Goal: Task Accomplishment & Management: Use online tool/utility

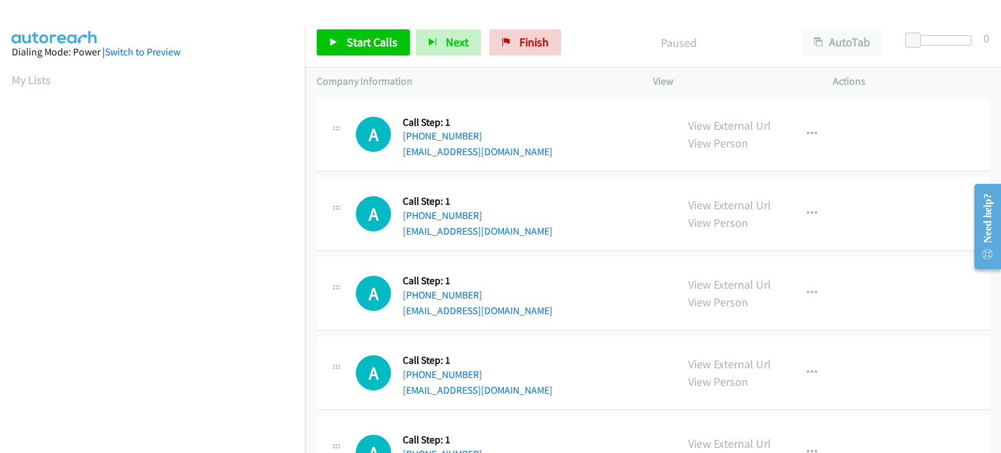
click at [581, 187] on div "A Callback Scheduled Call Step: 1 America/New_York [PHONE_NUMBER] [EMAIL_ADDRES…" at bounding box center [653, 214] width 673 height 74
click at [362, 39] on span "Start Calls" at bounding box center [372, 42] width 51 height 15
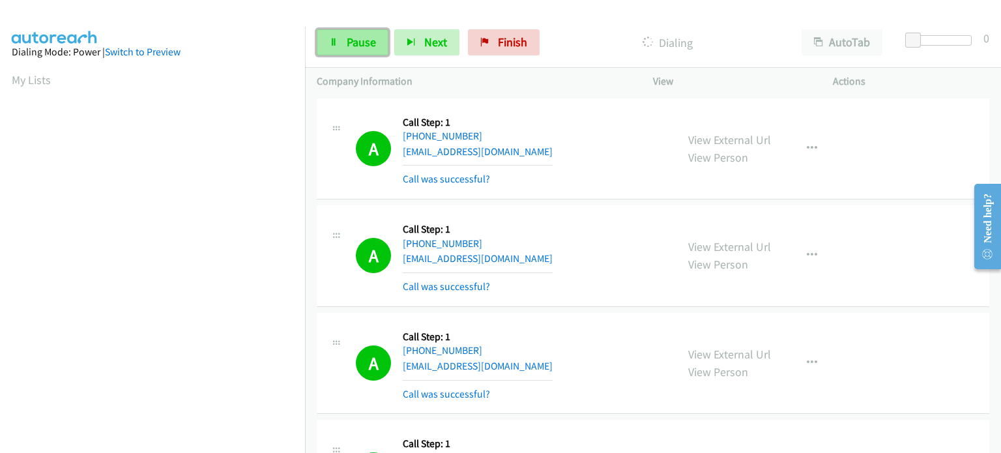
click at [331, 48] on link "Pause" at bounding box center [353, 42] width 72 height 26
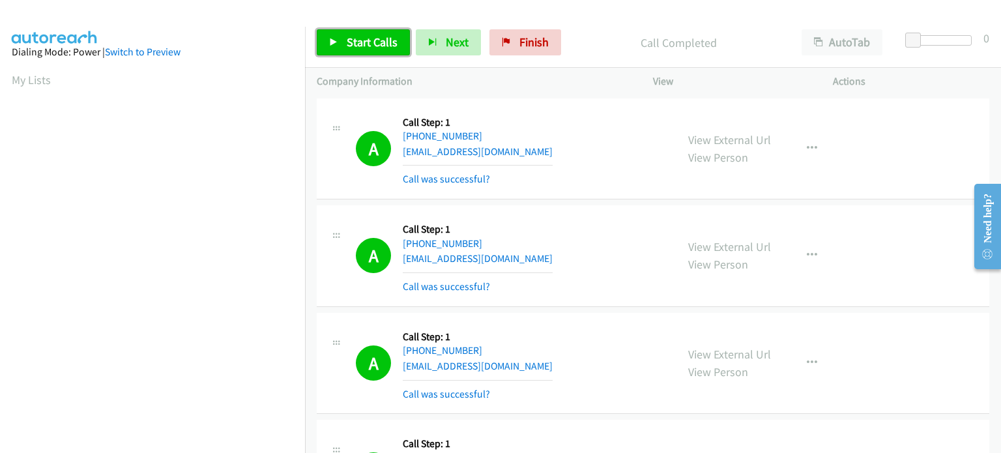
click at [373, 38] on span "Start Calls" at bounding box center [372, 42] width 51 height 15
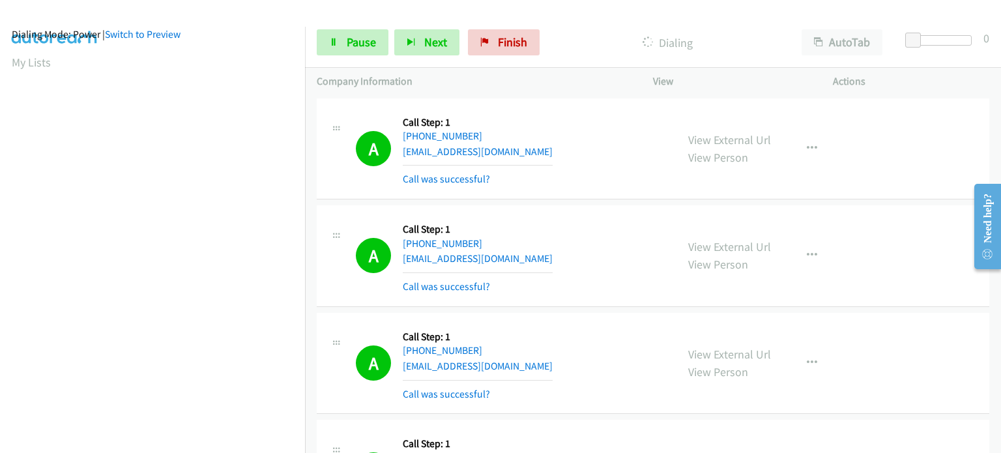
scroll to position [278, 0]
click at [210, 443] on section at bounding box center [153, 144] width 282 height 624
click at [255, 443] on section at bounding box center [153, 144] width 282 height 624
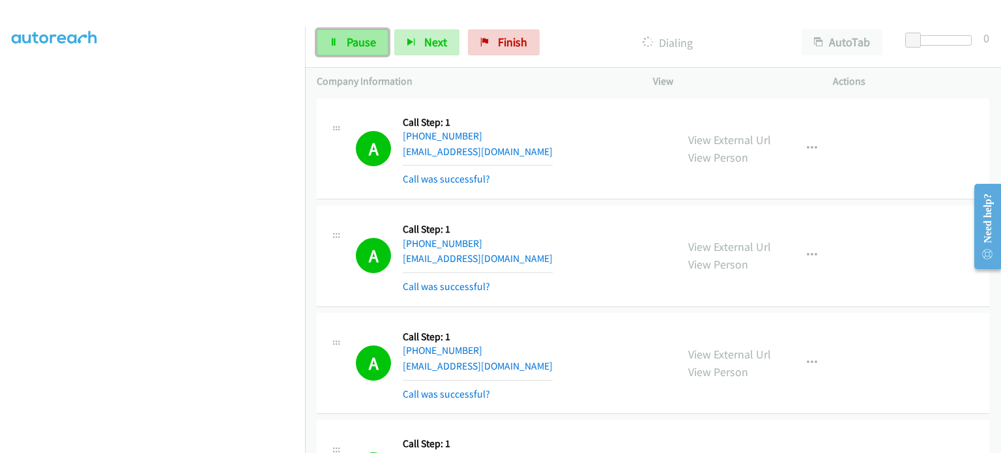
click at [356, 44] on span "Pause" at bounding box center [361, 42] width 29 height 15
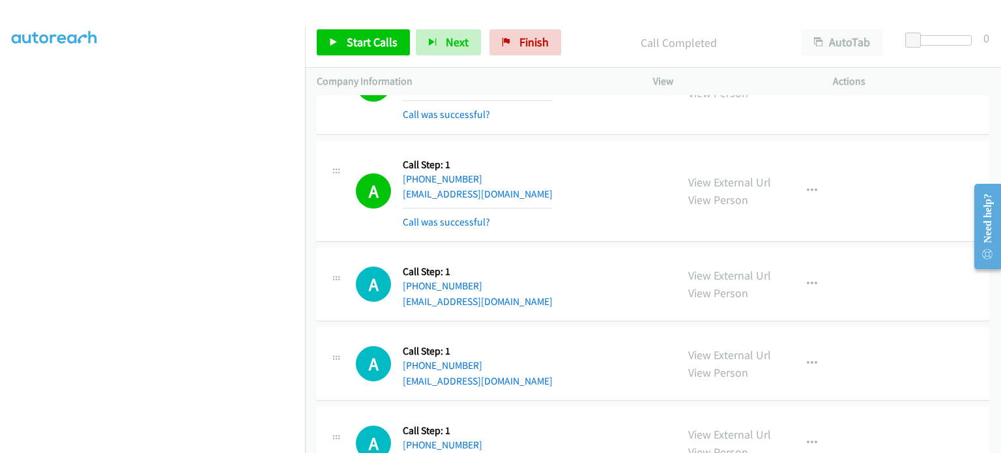
scroll to position [3976, 0]
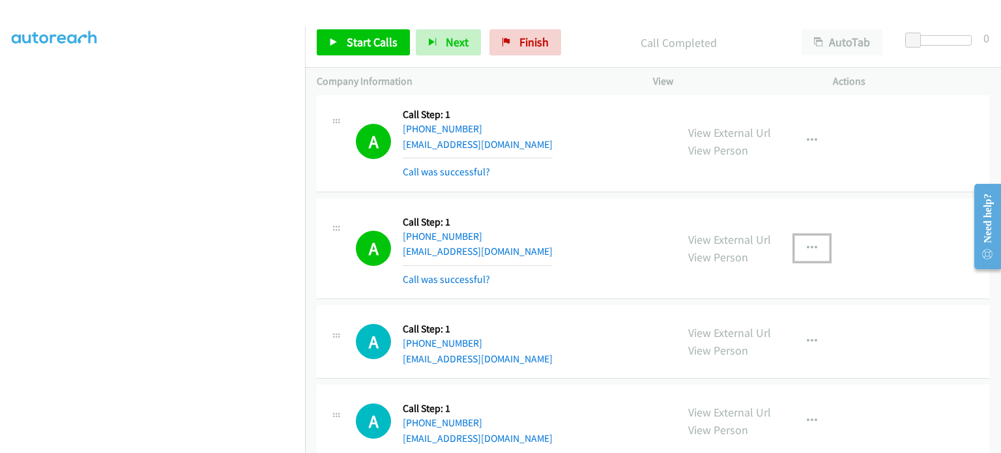
click at [807, 243] on icon "button" at bounding box center [812, 248] width 10 height 10
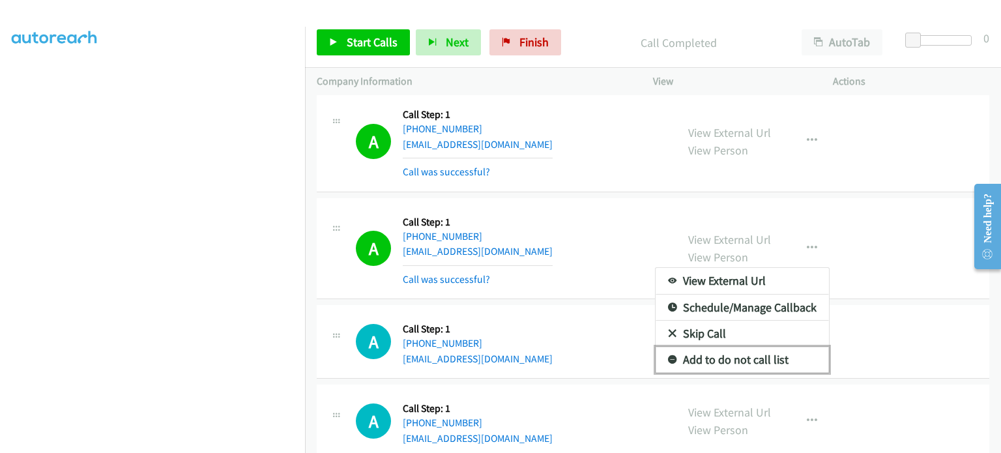
click at [724, 352] on link "Add to do not call list" at bounding box center [742, 360] width 173 height 26
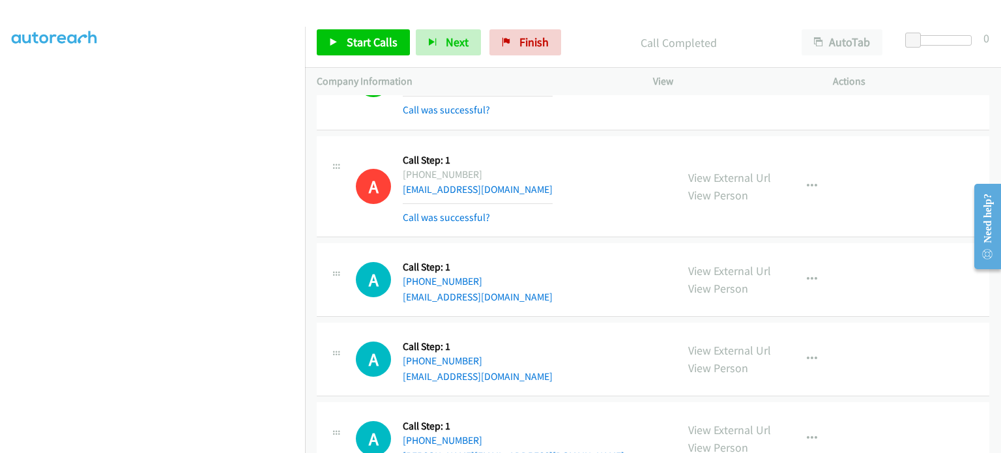
scroll to position [4041, 0]
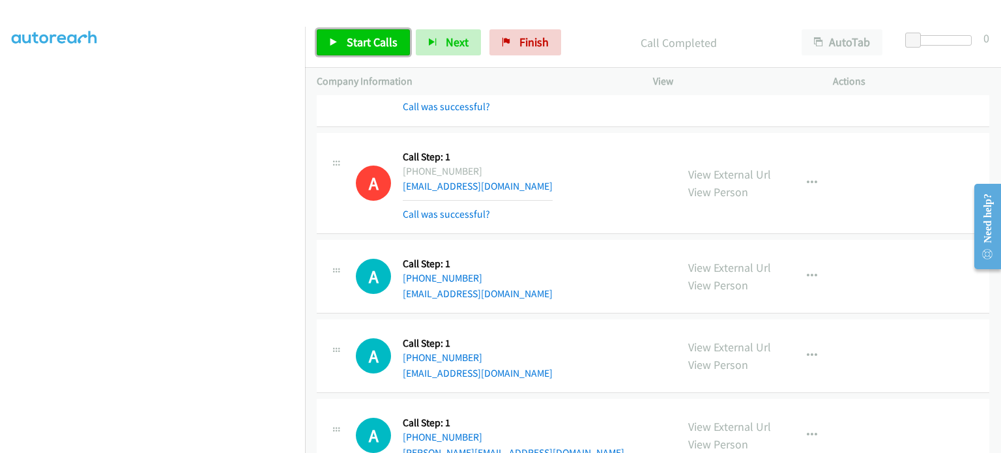
click at [363, 38] on span "Start Calls" at bounding box center [372, 42] width 51 height 15
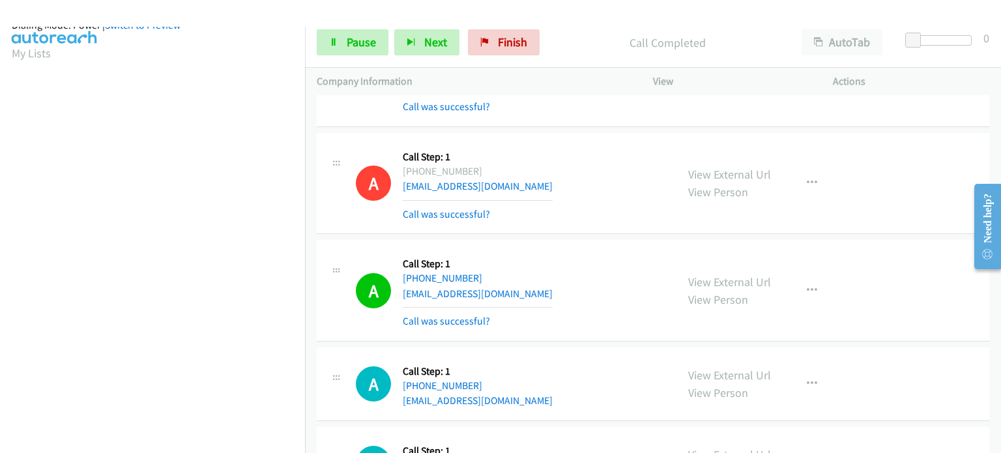
scroll to position [0, 0]
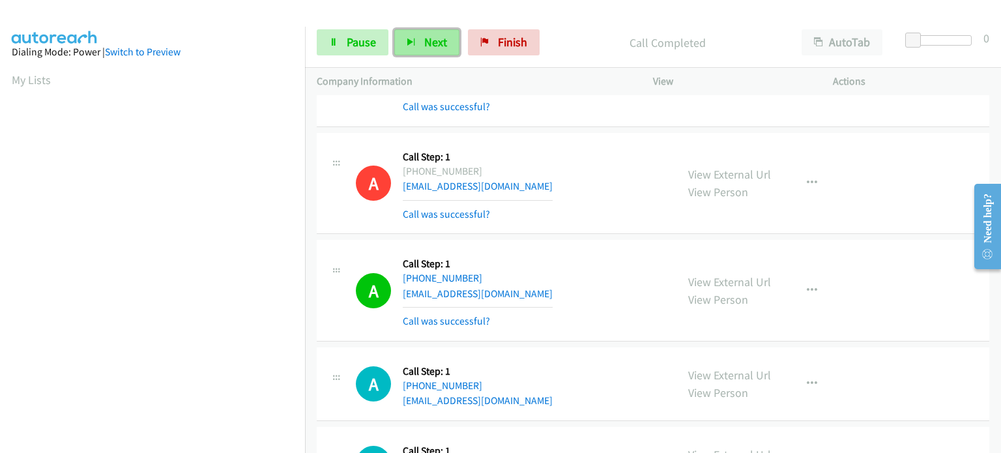
click at [412, 49] on button "Next" at bounding box center [426, 42] width 65 height 26
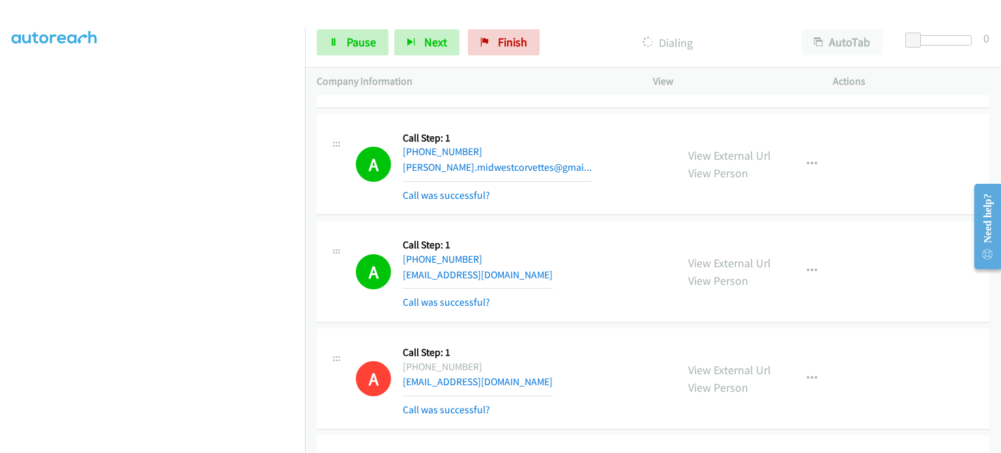
scroll to position [83, 0]
click at [364, 40] on span "Pause" at bounding box center [361, 42] width 29 height 15
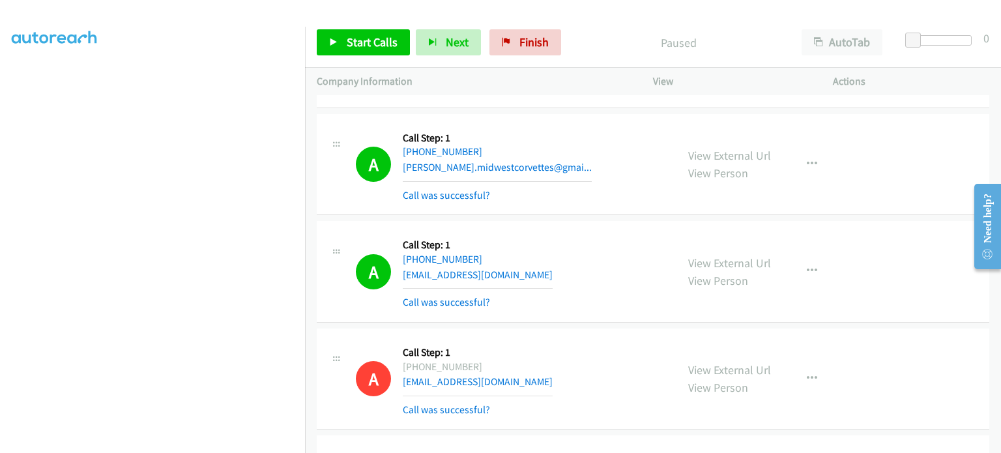
scroll to position [278, 0]
click at [352, 43] on span "Start Calls" at bounding box center [372, 42] width 51 height 15
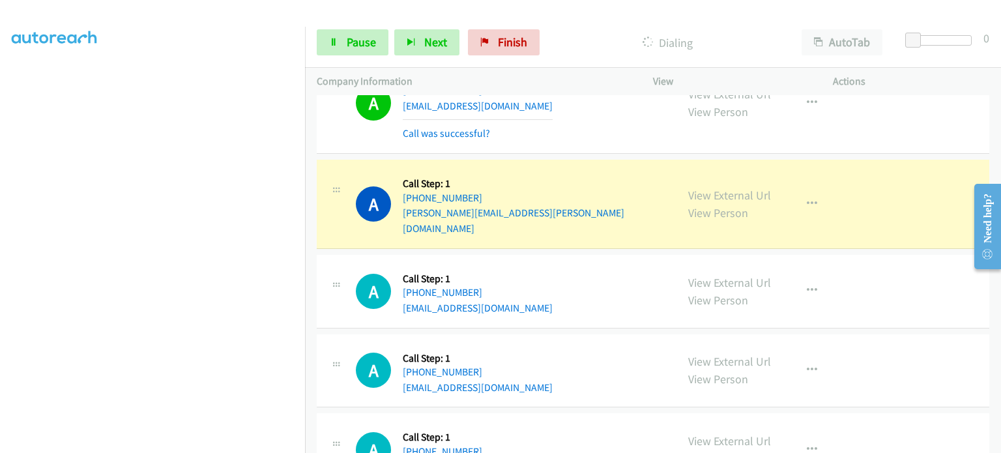
scroll to position [5279, 0]
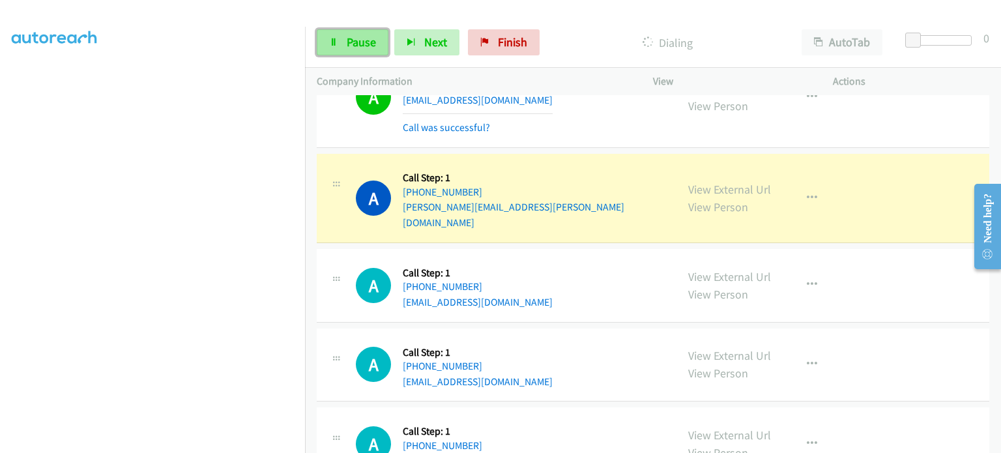
click at [336, 43] on icon at bounding box center [333, 42] width 9 height 9
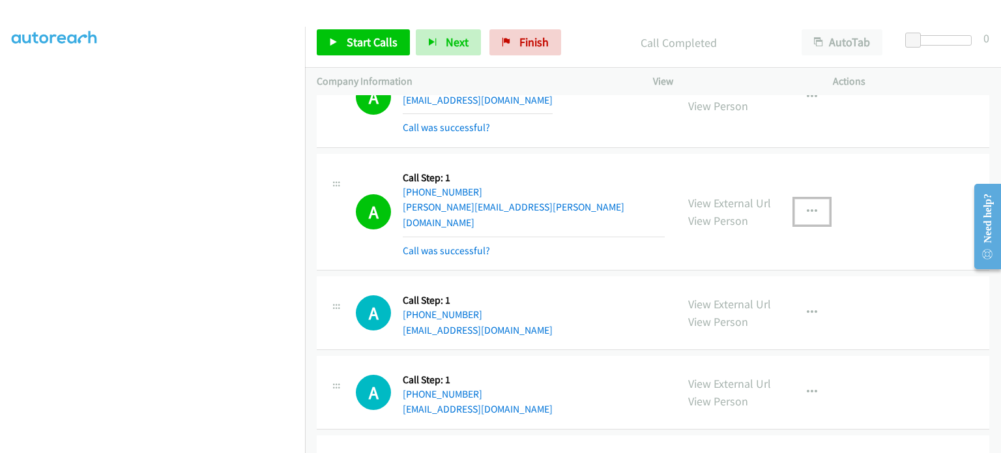
click at [807, 207] on icon "button" at bounding box center [812, 212] width 10 height 10
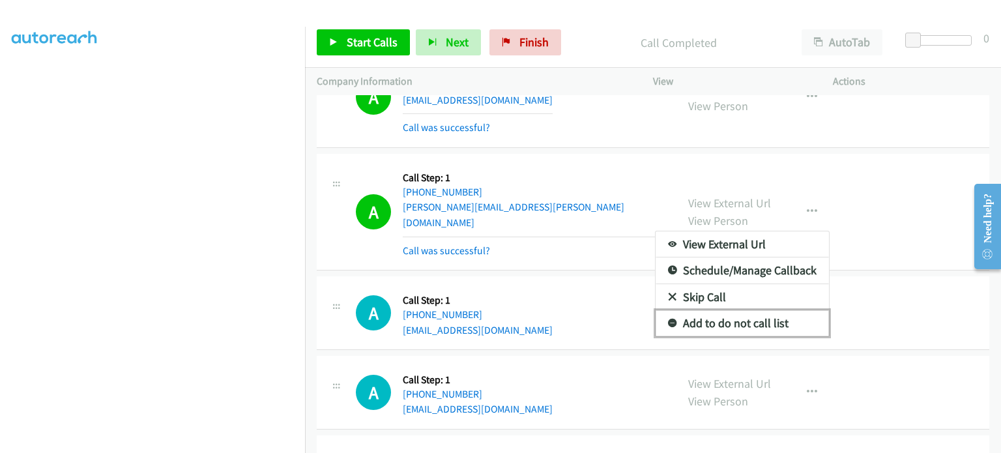
click at [699, 310] on link "Add to do not call list" at bounding box center [742, 323] width 173 height 26
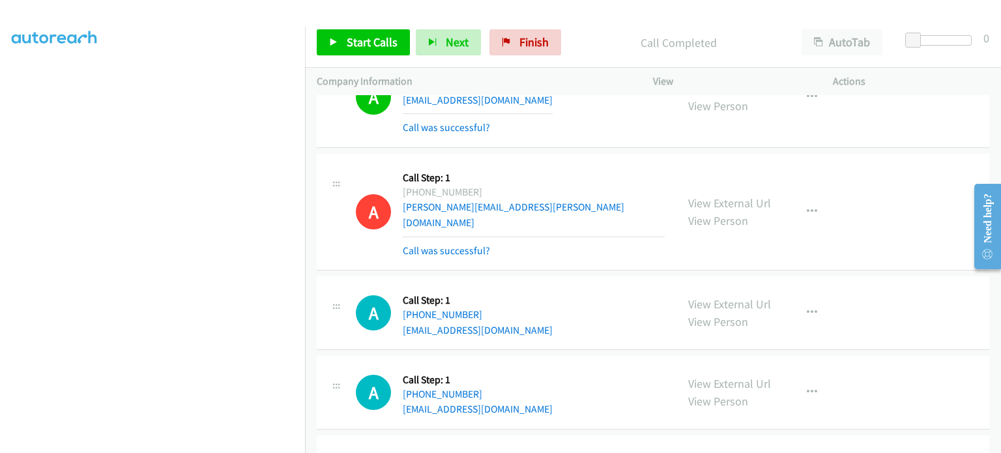
drag, startPoint x: 742, startPoint y: 306, endPoint x: 590, endPoint y: 260, distance: 157.9
click at [590, 288] on div "A Callback Scheduled Call Step: 1 America/New_York +1 219-241-9047 lograndrews@…" at bounding box center [510, 313] width 309 height 50
click at [373, 39] on span "Start Calls" at bounding box center [372, 42] width 51 height 15
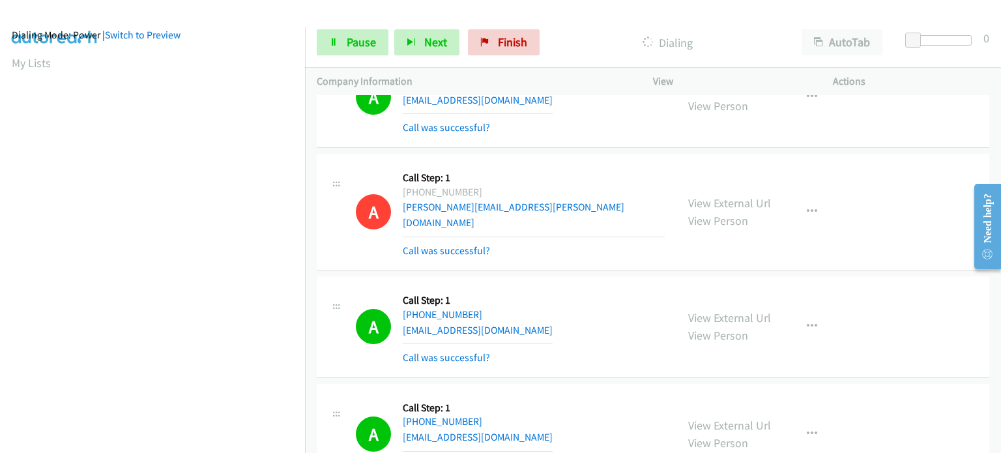
scroll to position [16, 0]
click at [366, 37] on span "Pause" at bounding box center [361, 42] width 29 height 15
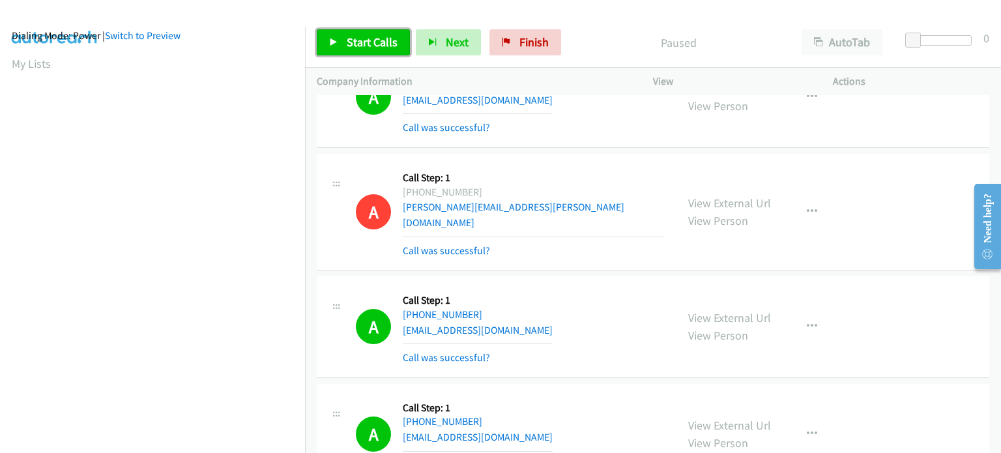
click at [373, 39] on span "Start Calls" at bounding box center [372, 42] width 51 height 15
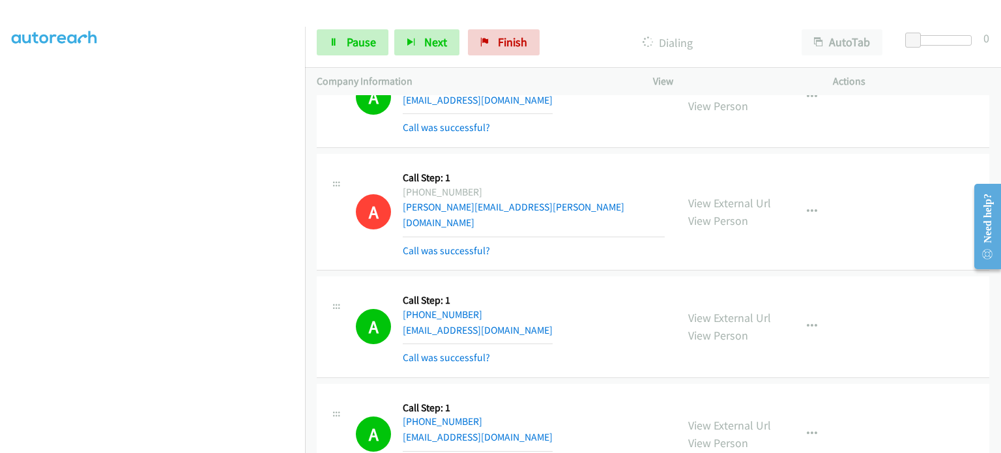
scroll to position [81, 0]
drag, startPoint x: 368, startPoint y: 42, endPoint x: 357, endPoint y: 43, distance: 11.2
click at [368, 42] on span "Pause" at bounding box center [361, 42] width 29 height 15
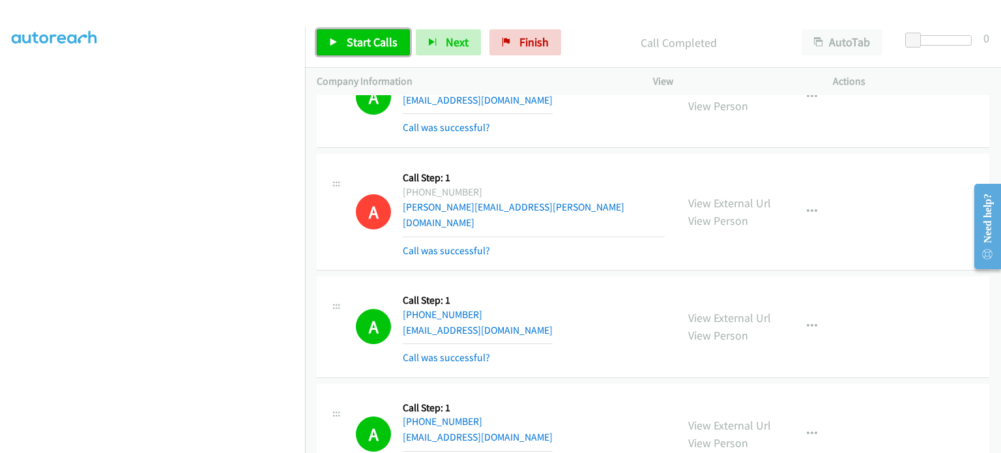
click at [360, 42] on span "Start Calls" at bounding box center [372, 42] width 51 height 15
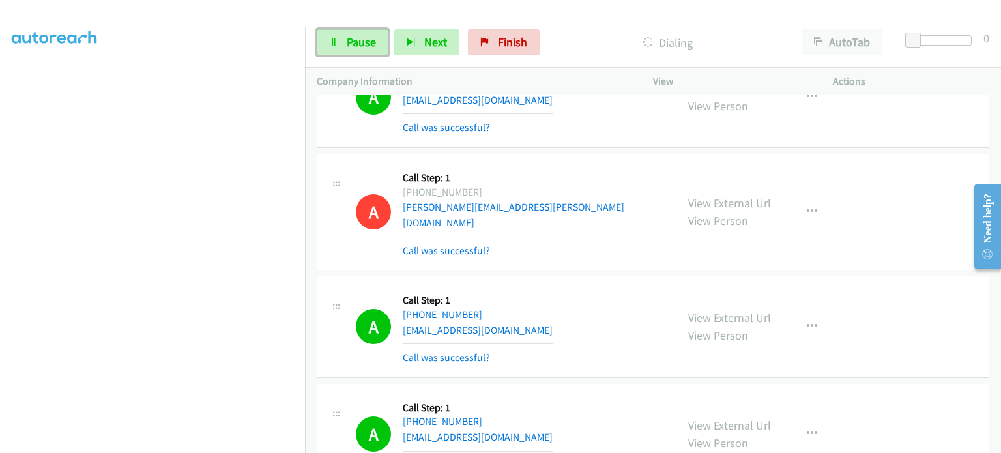
scroll to position [18, 0]
click at [343, 45] on link "Pause" at bounding box center [353, 42] width 72 height 26
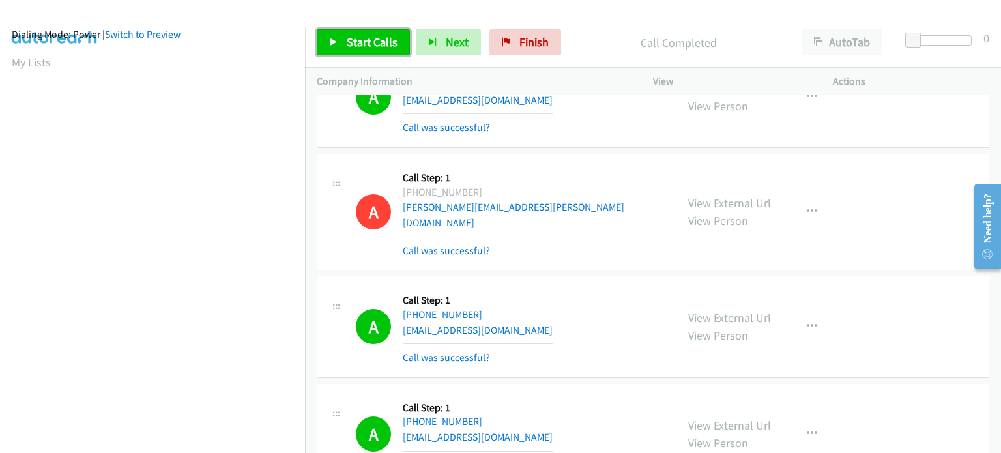
click at [342, 47] on link "Start Calls" at bounding box center [363, 42] width 93 height 26
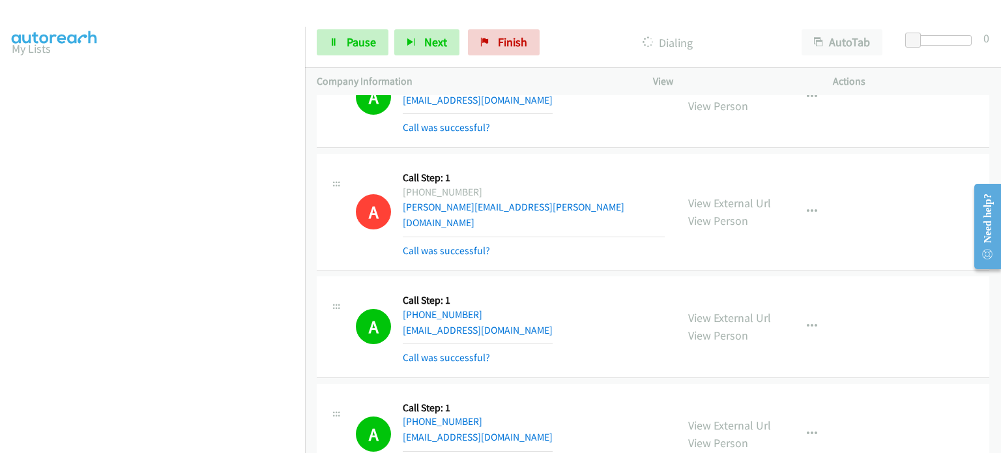
scroll to position [0, 0]
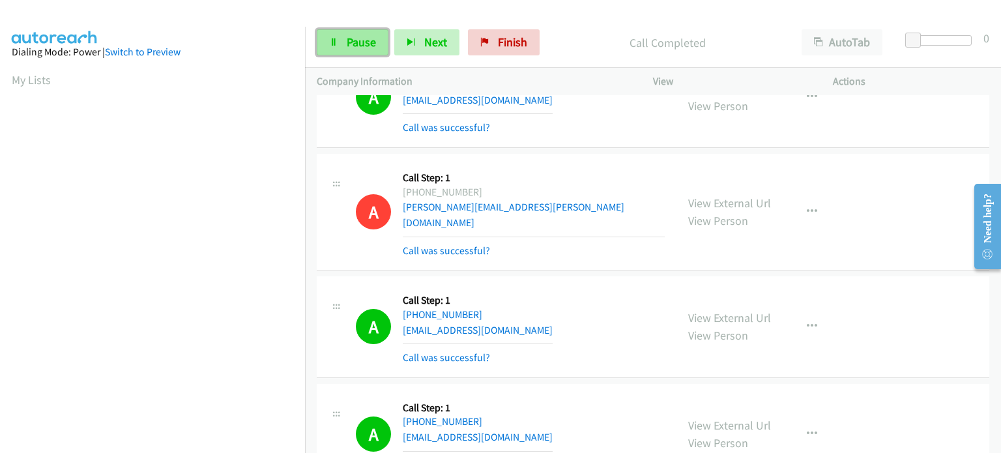
click at [347, 35] on span "Pause" at bounding box center [361, 42] width 29 height 15
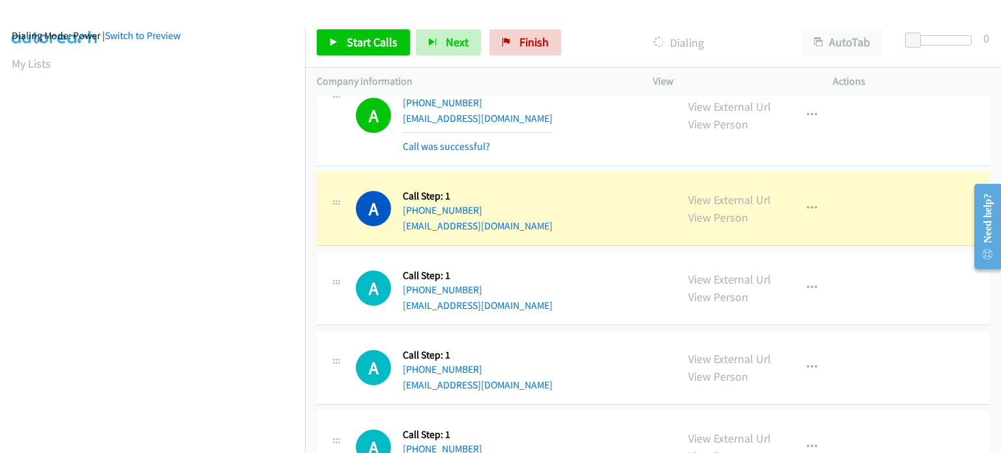
scroll to position [6648, 0]
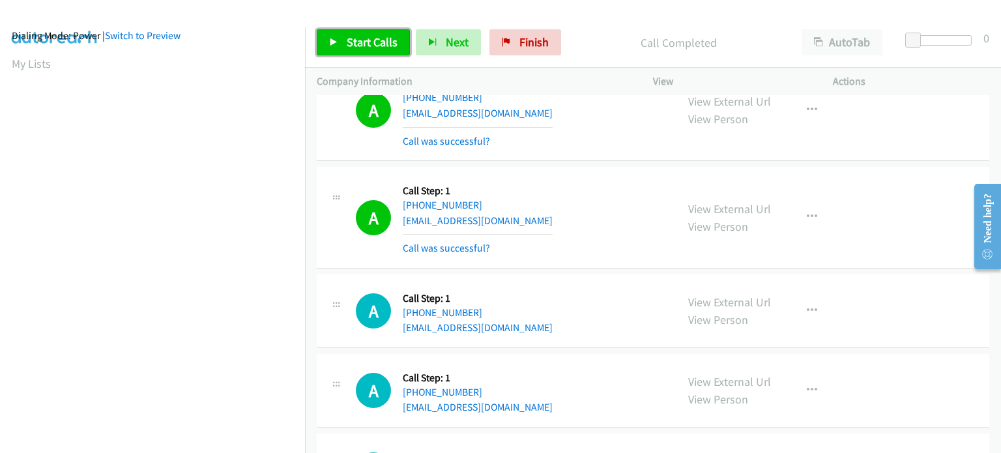
click at [331, 44] on icon at bounding box center [333, 42] width 9 height 9
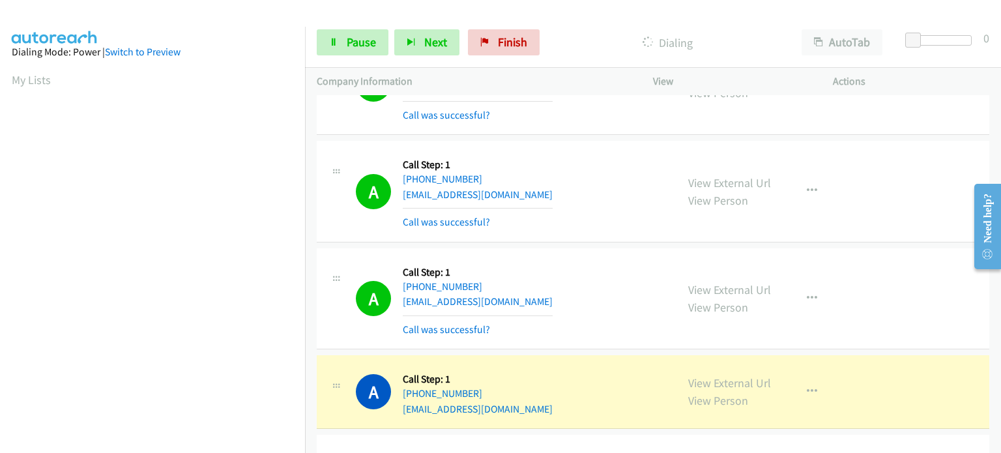
scroll to position [6713, 0]
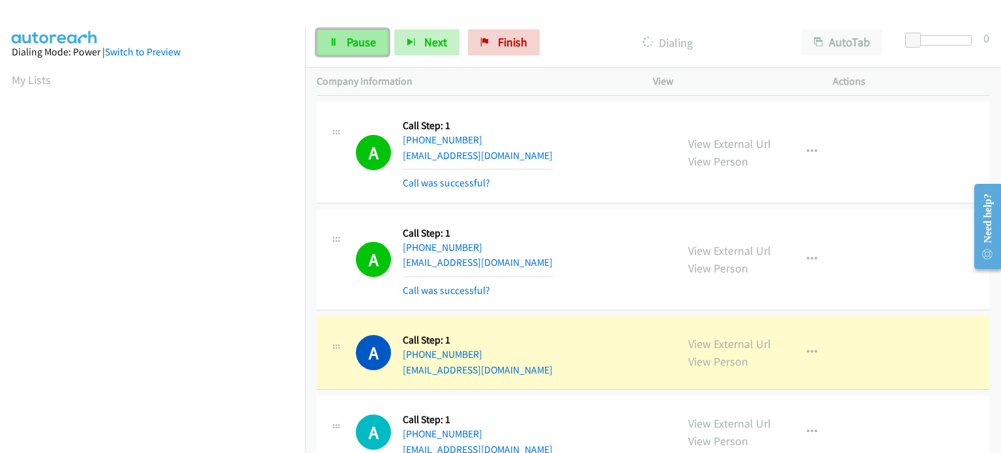
click at [351, 38] on span "Pause" at bounding box center [361, 42] width 29 height 15
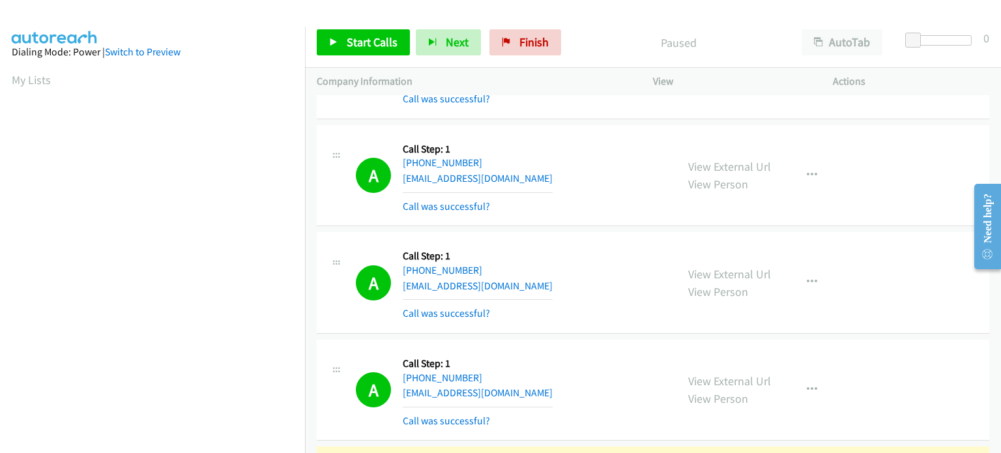
scroll to position [278, 0]
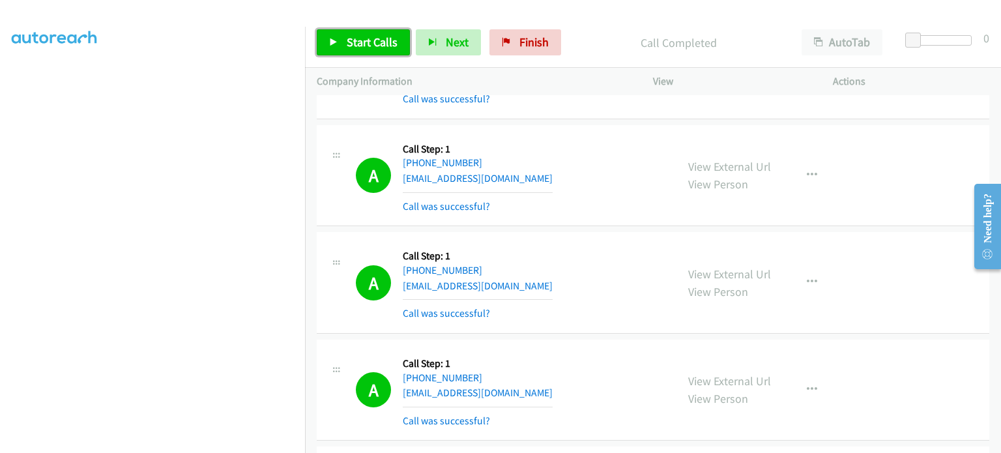
click at [348, 49] on link "Start Calls" at bounding box center [363, 42] width 93 height 26
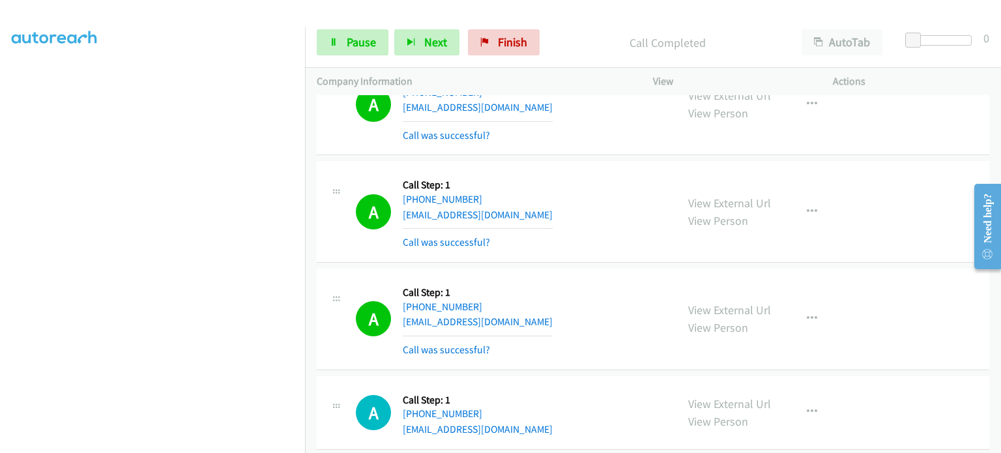
scroll to position [6843, 0]
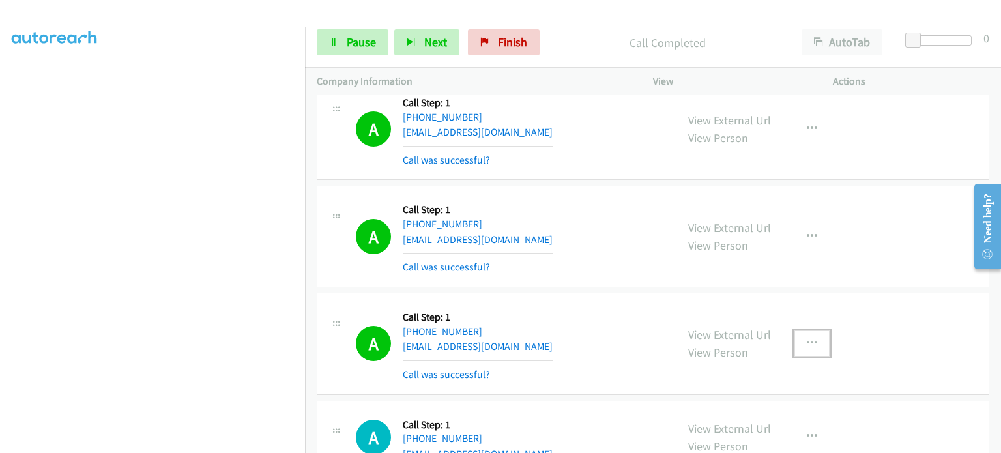
click at [807, 338] on icon "button" at bounding box center [812, 343] width 10 height 10
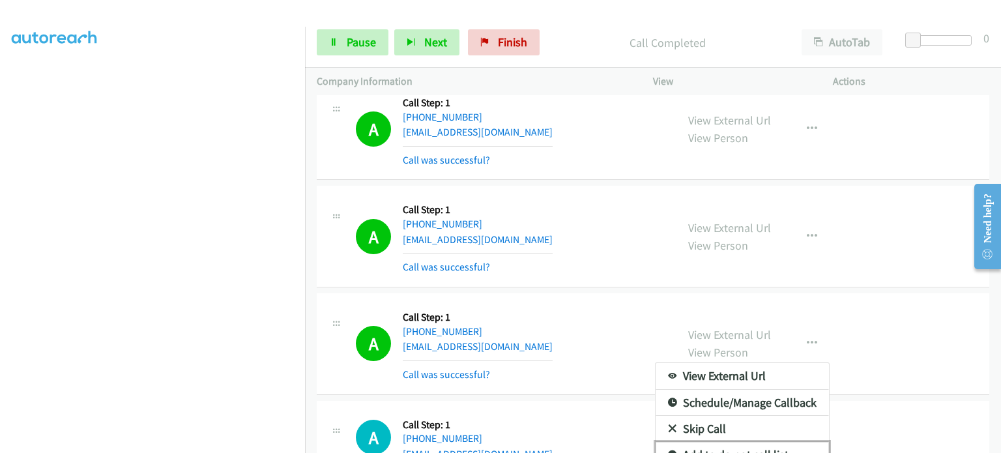
click at [717, 442] on link "Add to do not call list" at bounding box center [742, 455] width 173 height 26
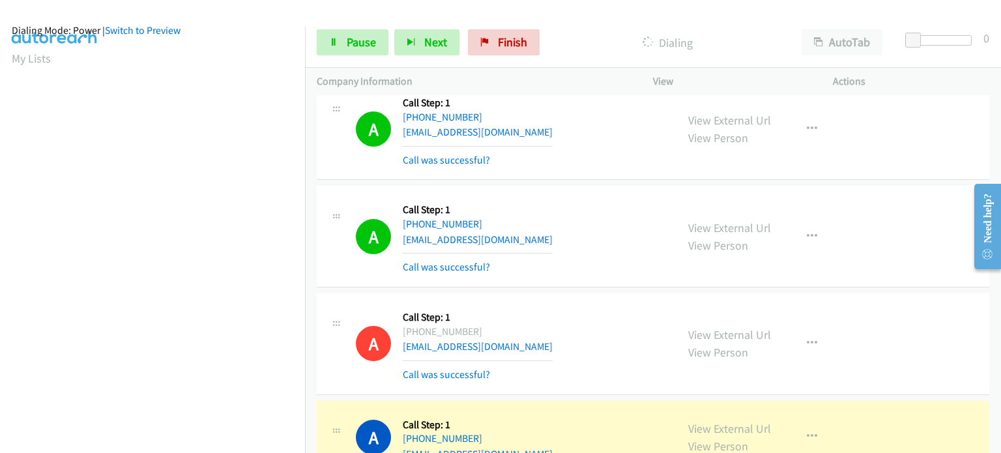
scroll to position [18, 0]
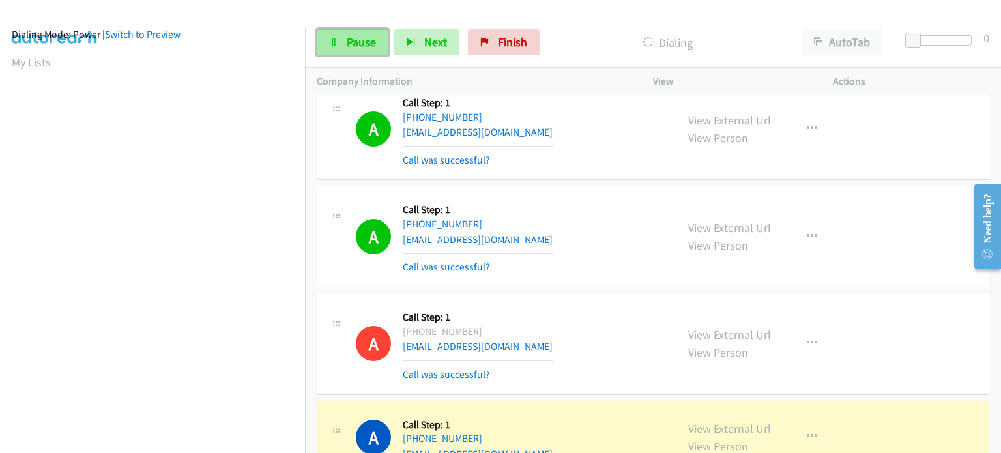
click at [366, 43] on span "Pause" at bounding box center [361, 42] width 29 height 15
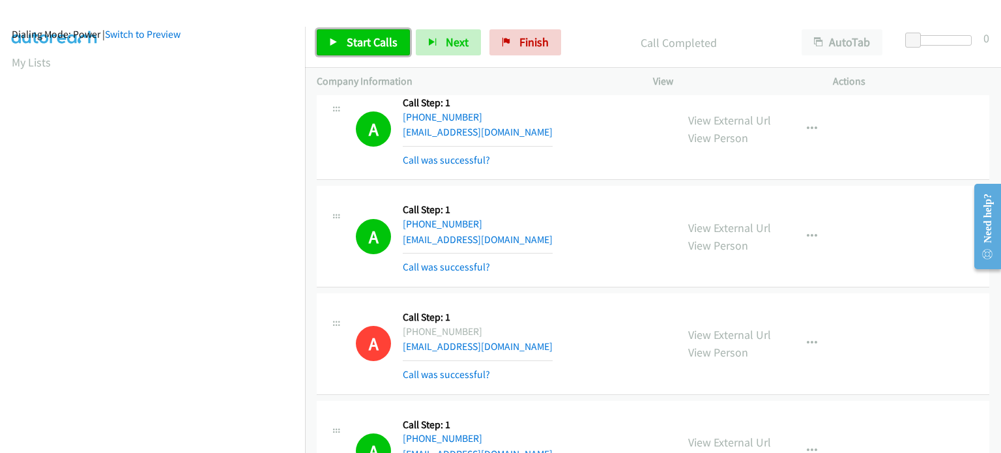
click at [390, 38] on span "Start Calls" at bounding box center [372, 42] width 51 height 15
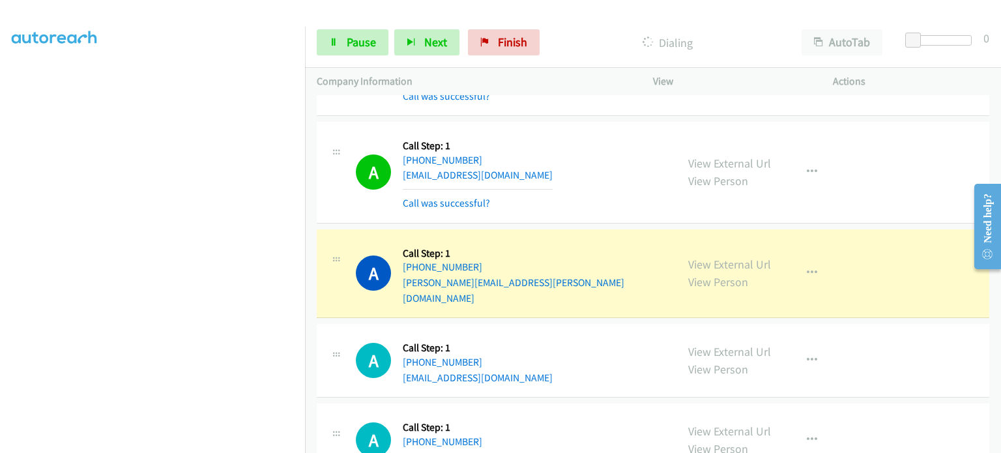
scroll to position [7234, 0]
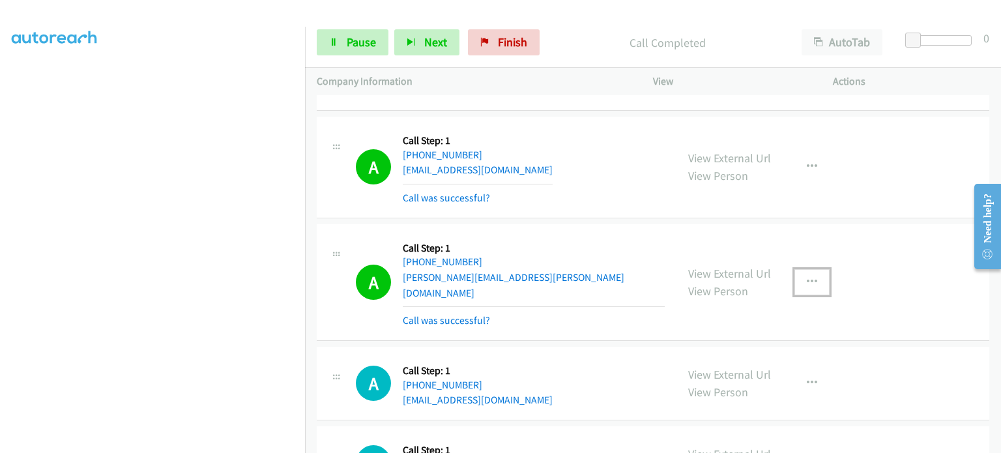
click at [809, 277] on icon "button" at bounding box center [812, 282] width 10 height 10
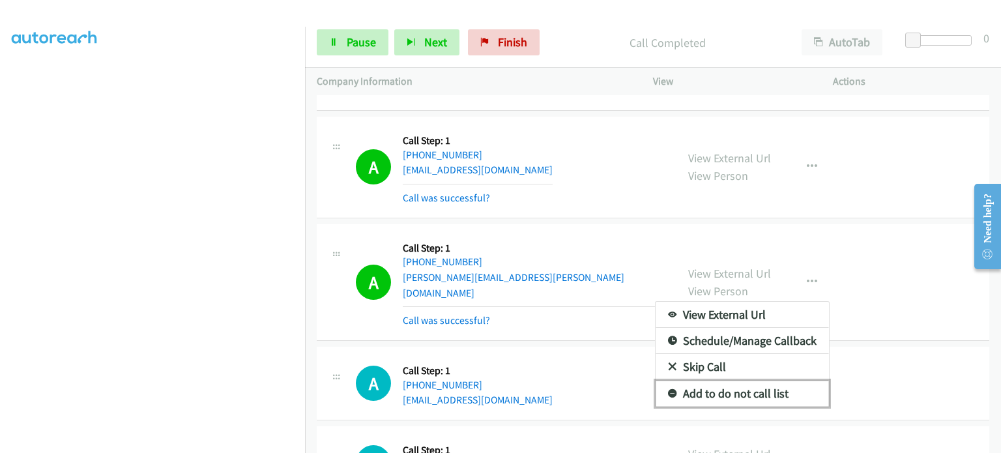
click at [772, 381] on link "Add to do not call list" at bounding box center [742, 394] width 173 height 26
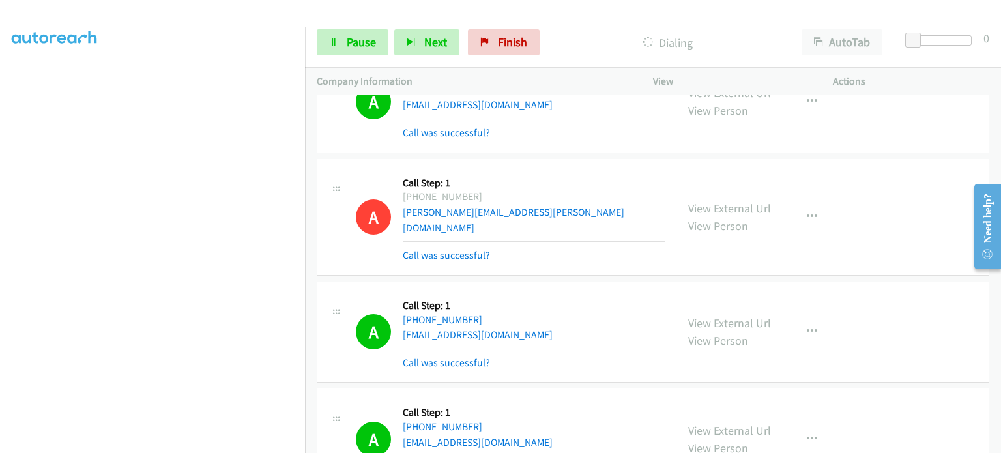
scroll to position [278, 0]
drag, startPoint x: 355, startPoint y: 38, endPoint x: 342, endPoint y: 64, distance: 29.4
click at [355, 38] on span "Pause" at bounding box center [361, 42] width 29 height 15
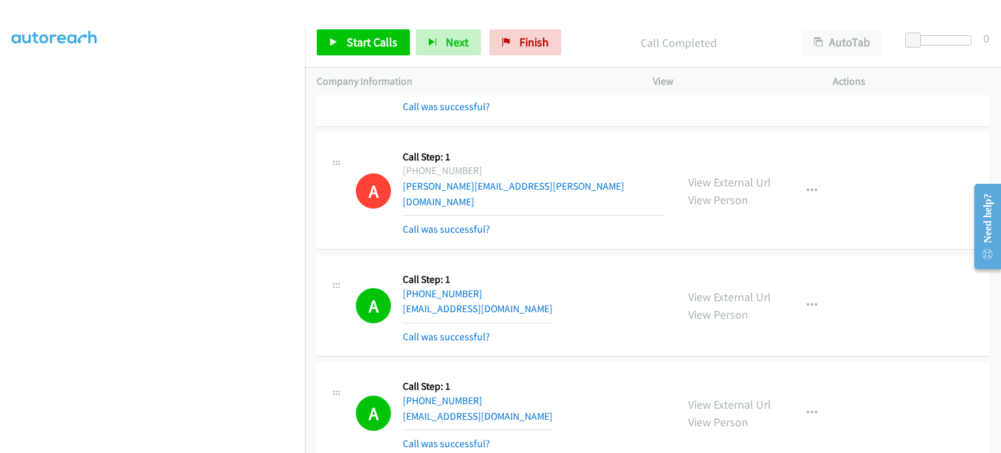
scroll to position [7299, 0]
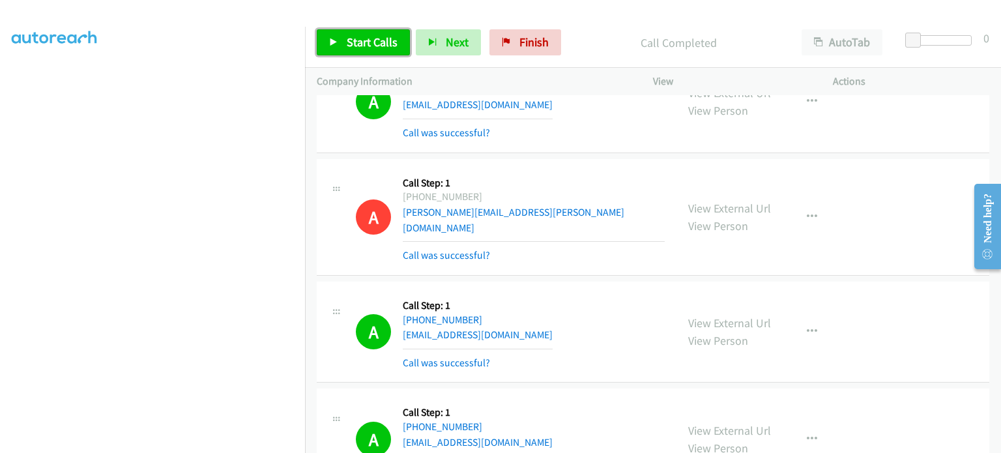
click at [353, 42] on span "Start Calls" at bounding box center [372, 42] width 51 height 15
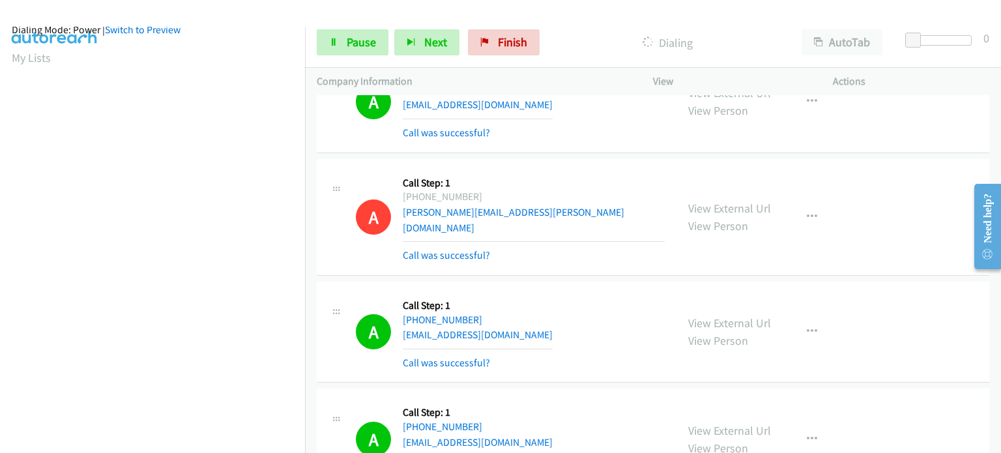
scroll to position [18, 0]
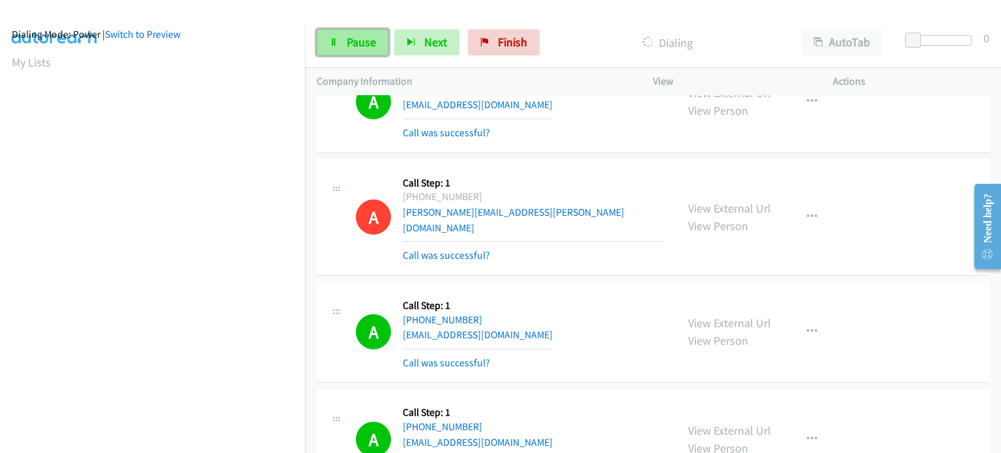
drag, startPoint x: 343, startPoint y: 42, endPoint x: 271, endPoint y: 73, distance: 78.6
click at [342, 42] on link "Pause" at bounding box center [353, 42] width 72 height 26
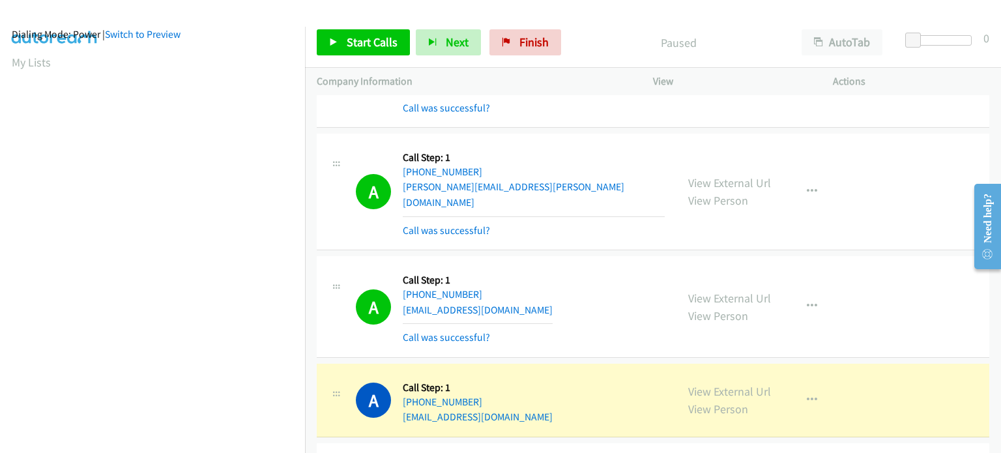
scroll to position [7886, 0]
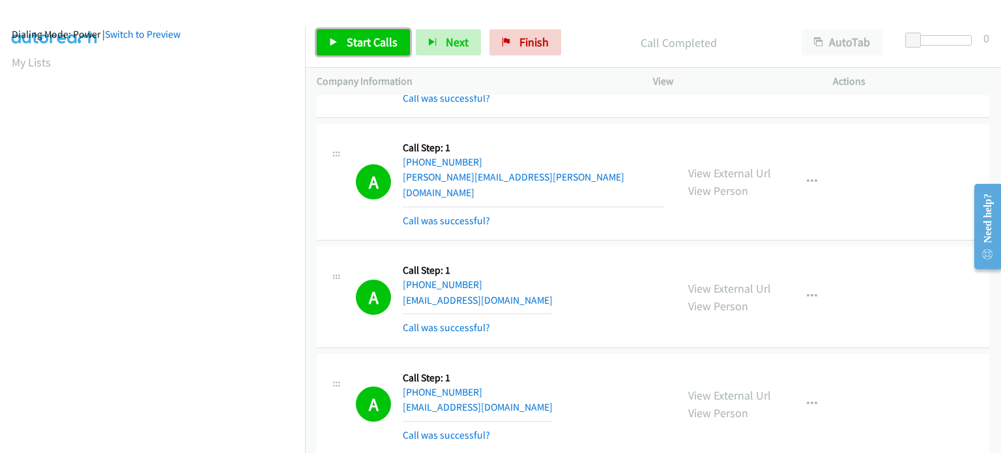
click at [367, 38] on span "Start Calls" at bounding box center [372, 42] width 51 height 15
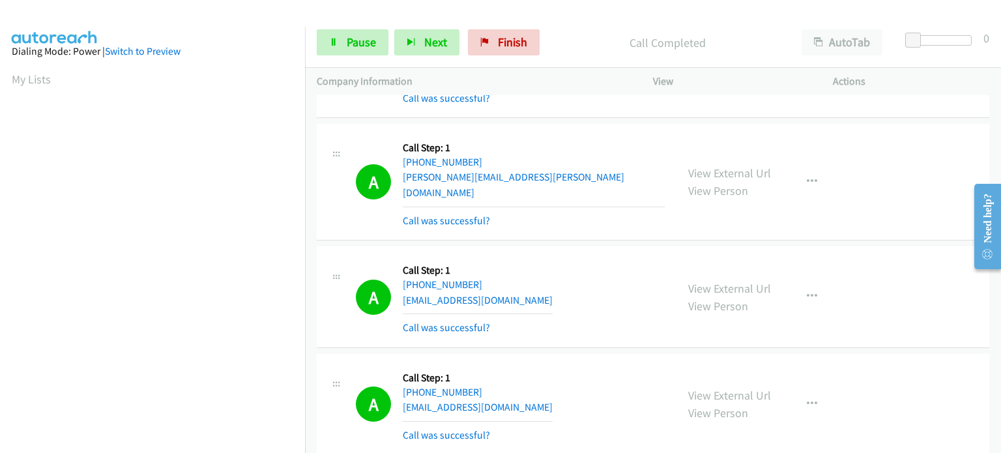
scroll to position [0, 0]
click at [352, 46] on span "Pause" at bounding box center [361, 42] width 29 height 15
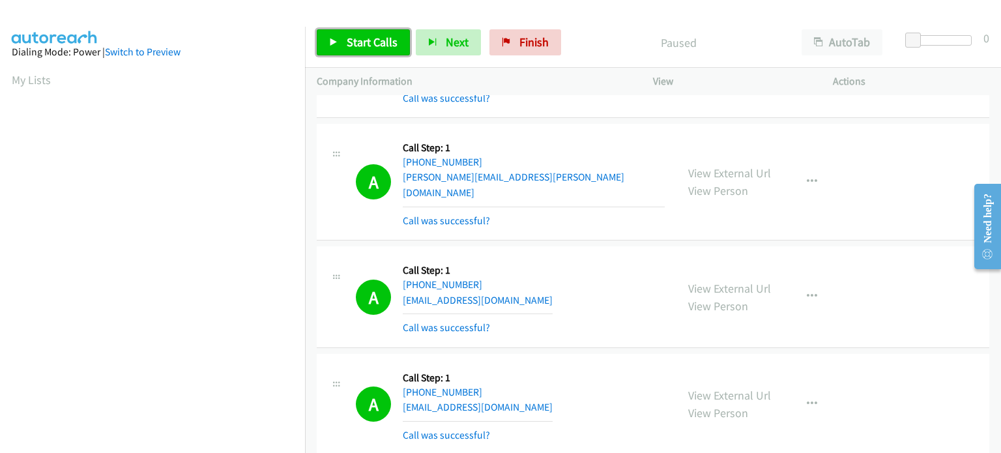
click at [352, 46] on span "Start Calls" at bounding box center [372, 42] width 51 height 15
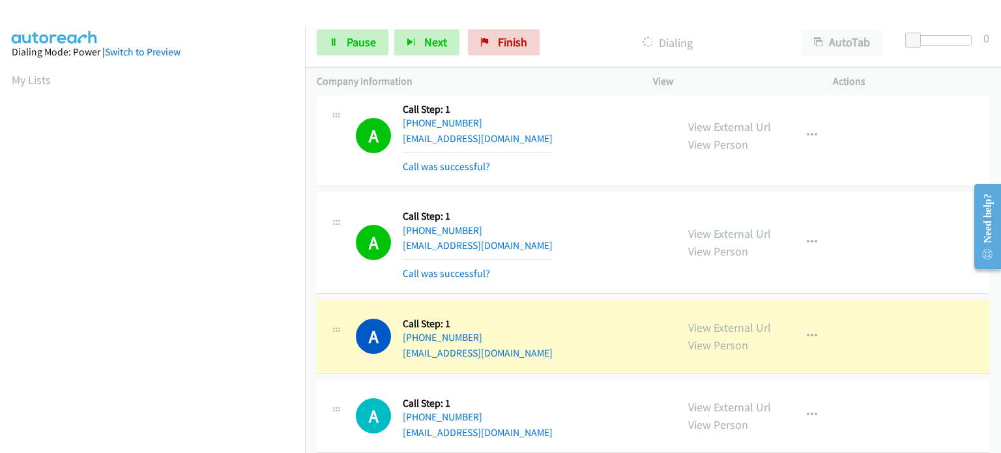
scroll to position [10232, 0]
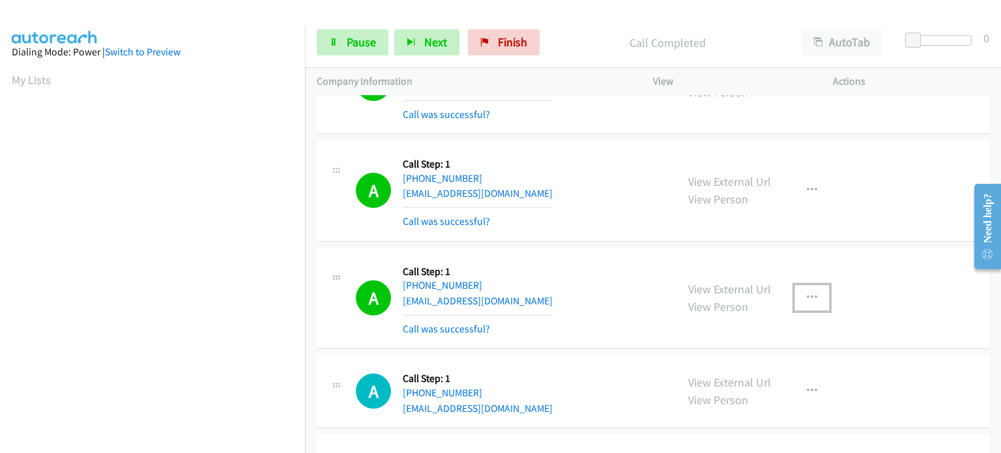
click at [809, 293] on icon "button" at bounding box center [812, 298] width 10 height 10
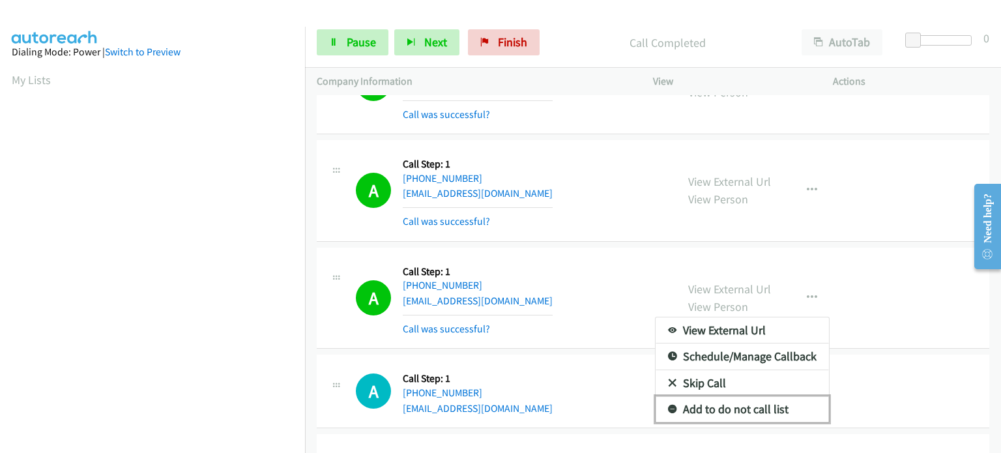
click at [738, 396] on link "Add to do not call list" at bounding box center [742, 409] width 173 height 26
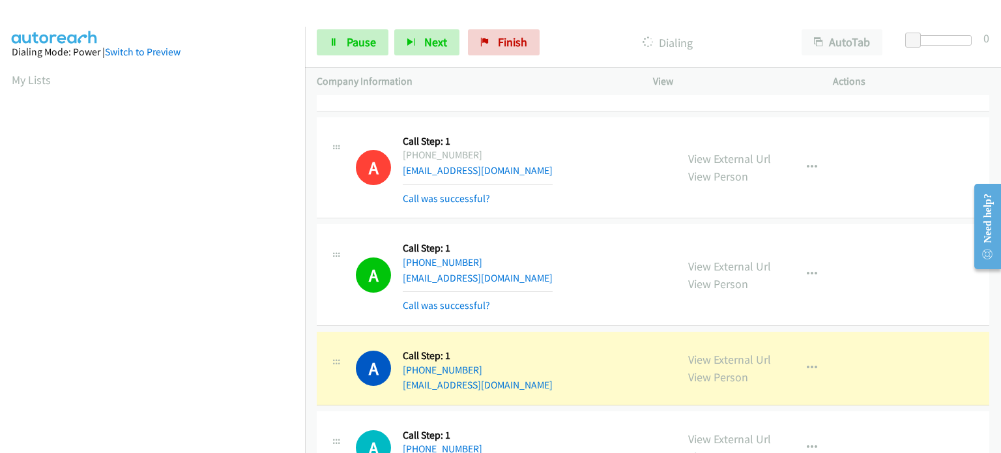
scroll to position [278, 0]
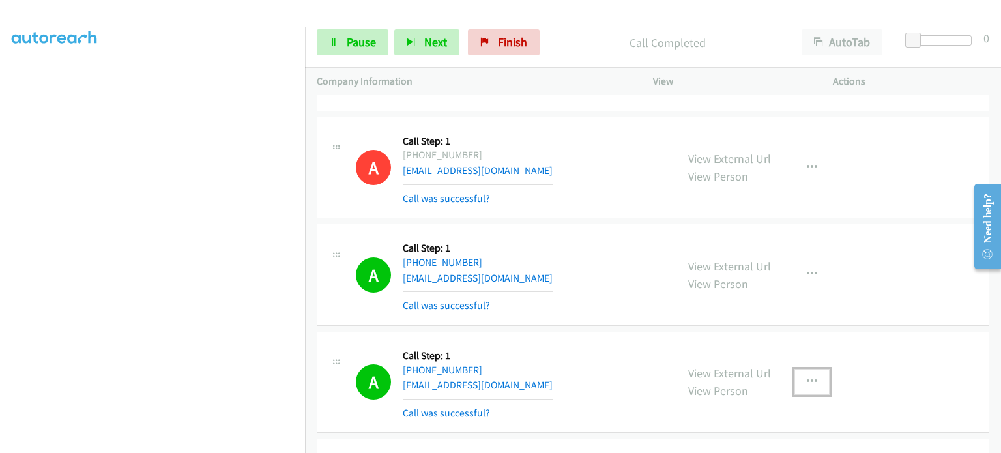
click at [807, 377] on icon "button" at bounding box center [812, 382] width 10 height 10
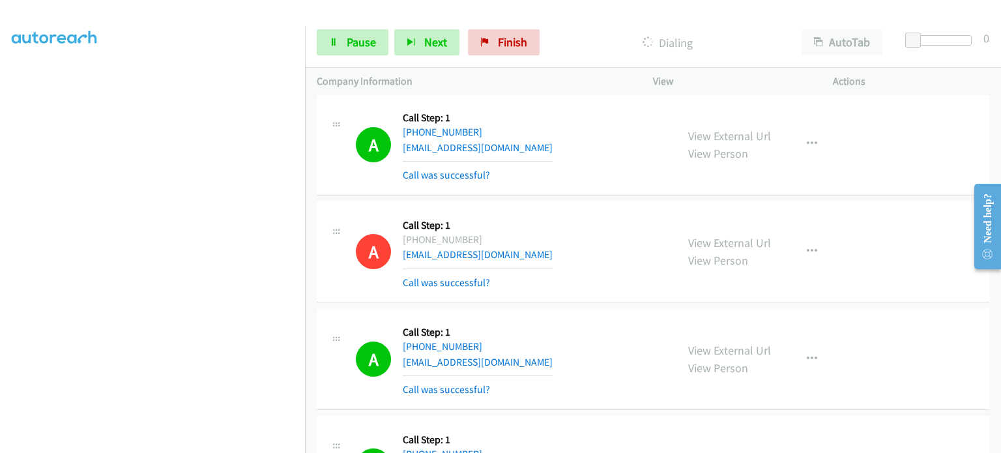
scroll to position [0, 0]
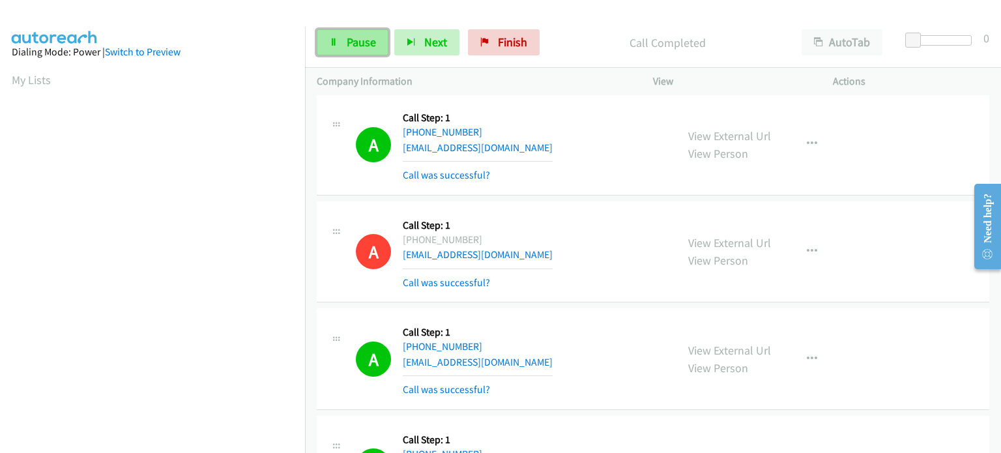
click at [354, 36] on span "Pause" at bounding box center [361, 42] width 29 height 15
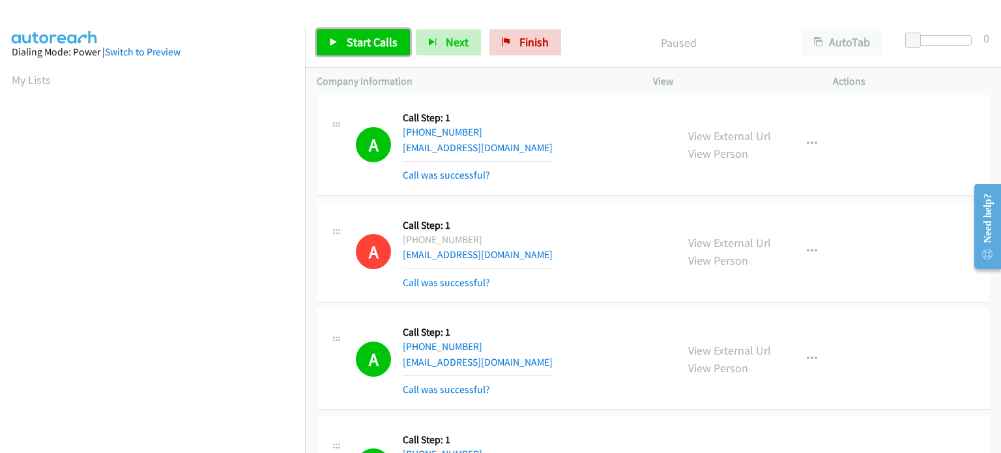
click at [354, 36] on span "Start Calls" at bounding box center [372, 42] width 51 height 15
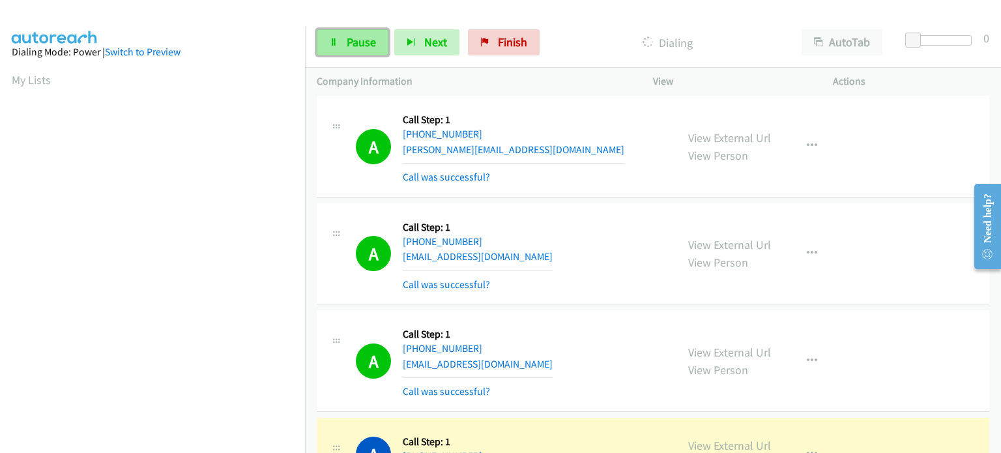
click at [340, 49] on link "Pause" at bounding box center [353, 42] width 72 height 26
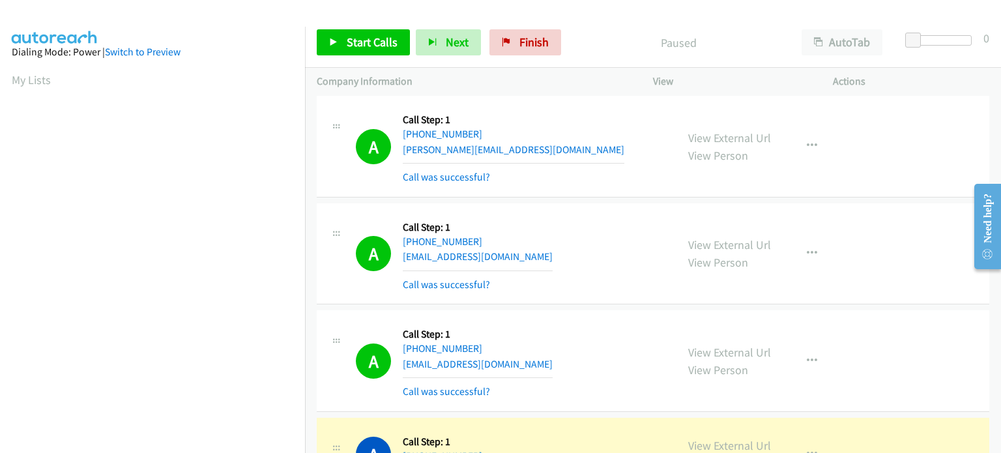
scroll to position [278, 0]
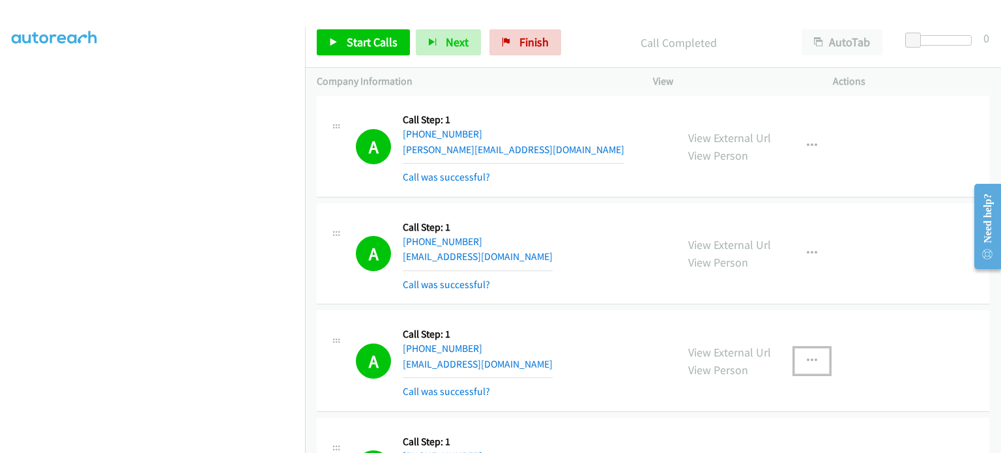
click at [807, 356] on icon "button" at bounding box center [812, 361] width 10 height 10
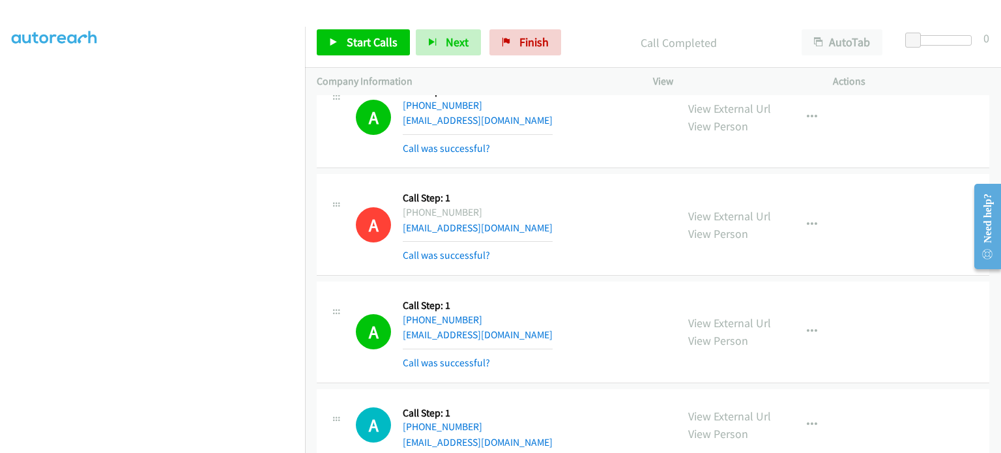
scroll to position [11731, 0]
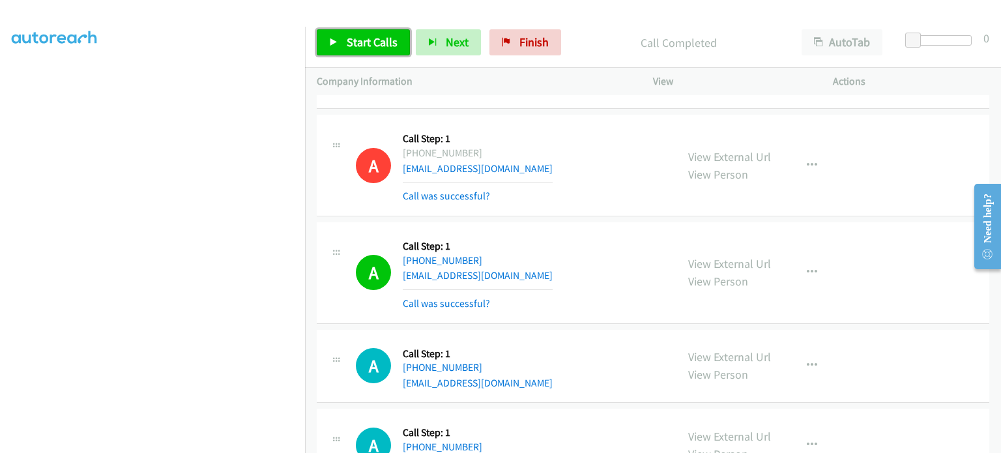
click at [374, 35] on span "Start Calls" at bounding box center [372, 42] width 51 height 15
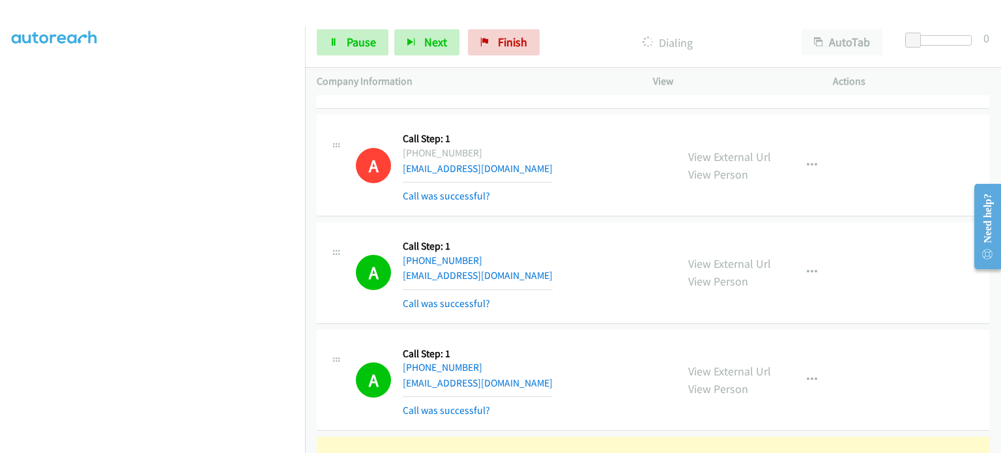
scroll to position [18, 0]
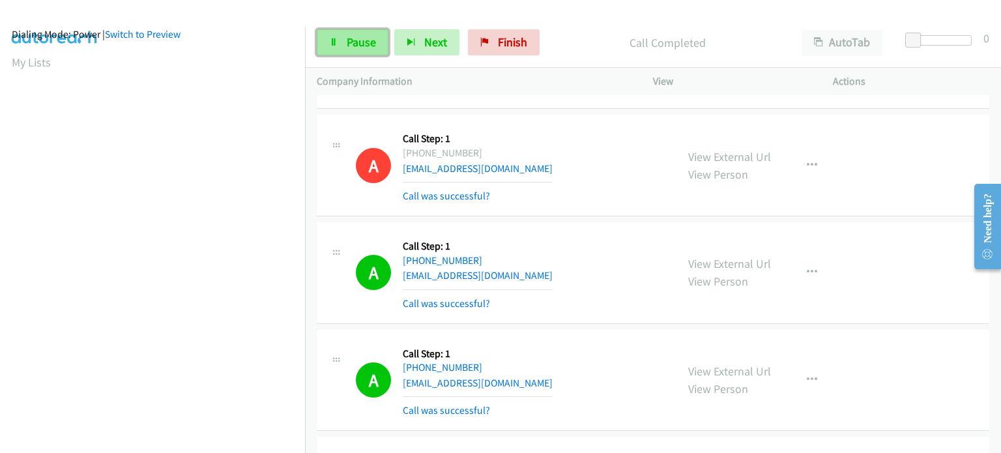
click at [349, 36] on span "Pause" at bounding box center [361, 42] width 29 height 15
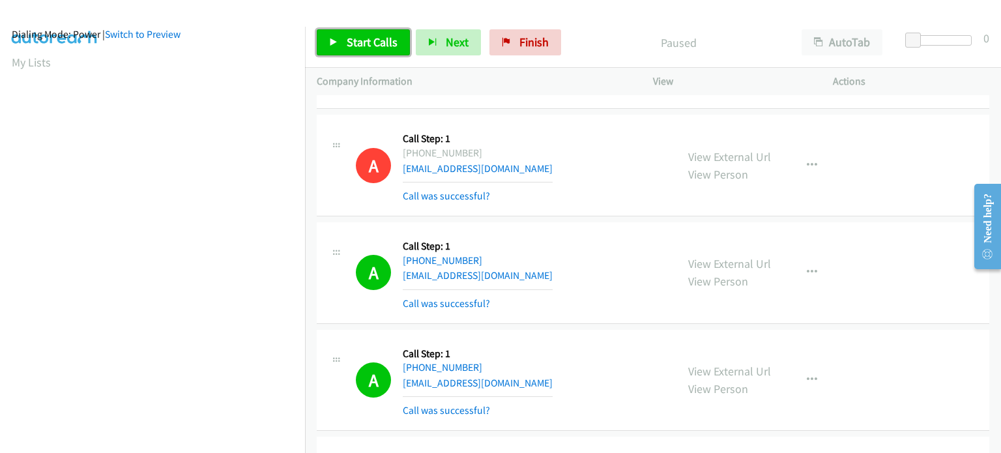
click at [351, 36] on span "Start Calls" at bounding box center [372, 42] width 51 height 15
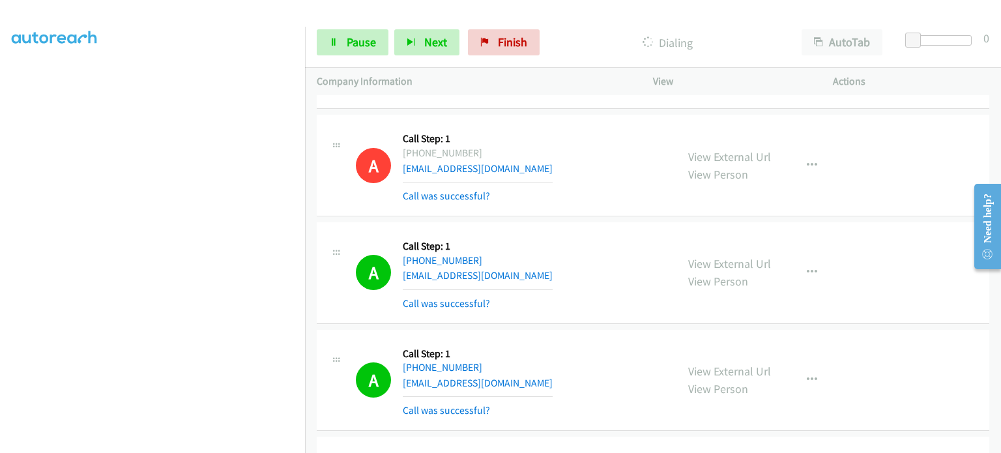
scroll to position [0, 0]
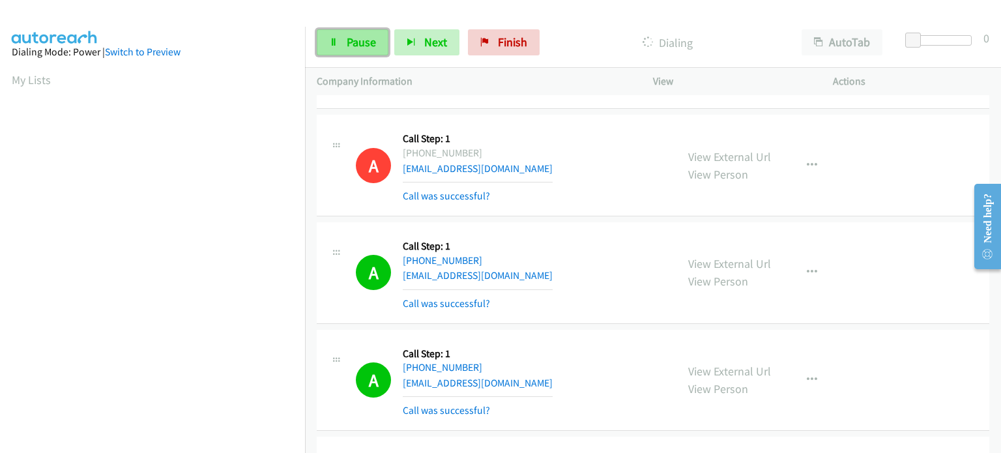
click at [370, 43] on span "Pause" at bounding box center [361, 42] width 29 height 15
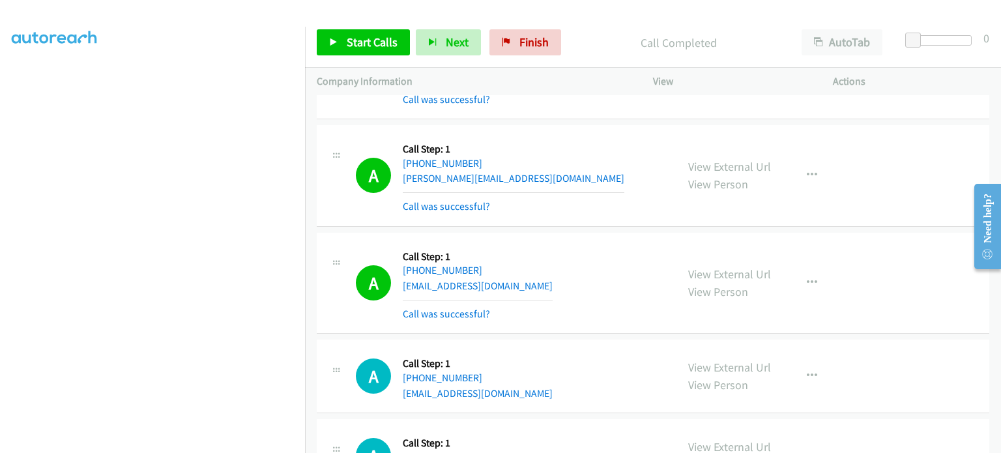
scroll to position [12318, 0]
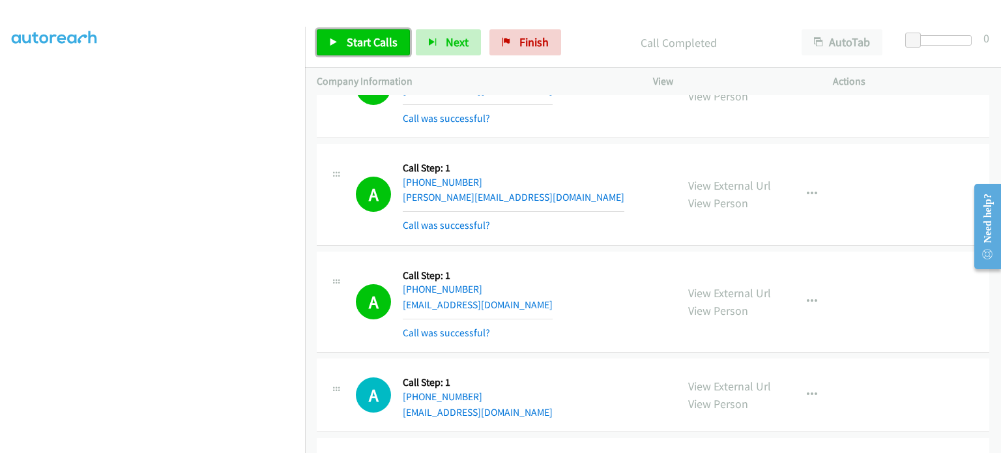
click at [356, 42] on span "Start Calls" at bounding box center [372, 42] width 51 height 15
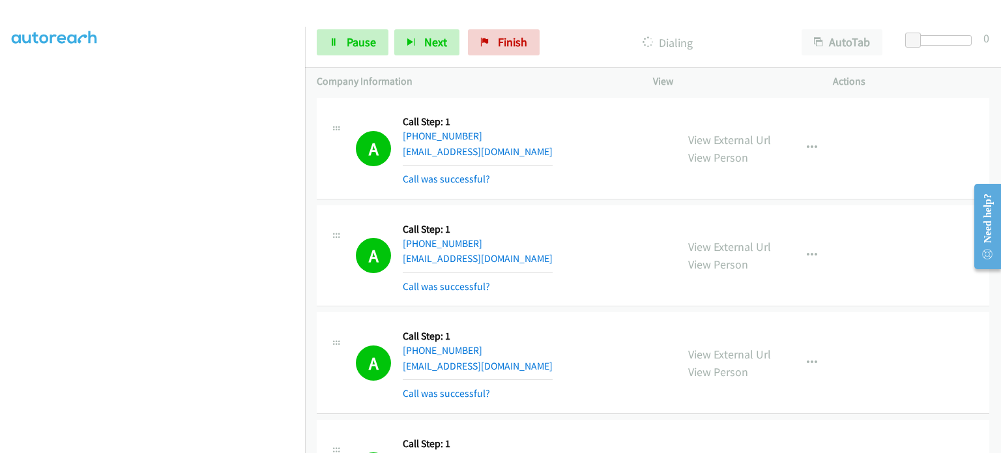
scroll to position [83, 0]
click at [351, 42] on span "Pause" at bounding box center [361, 42] width 29 height 15
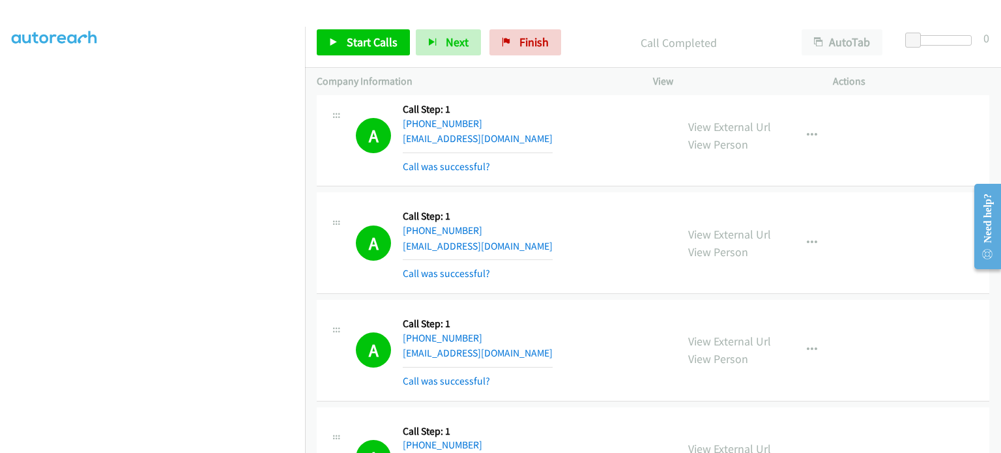
scroll to position [12685, 0]
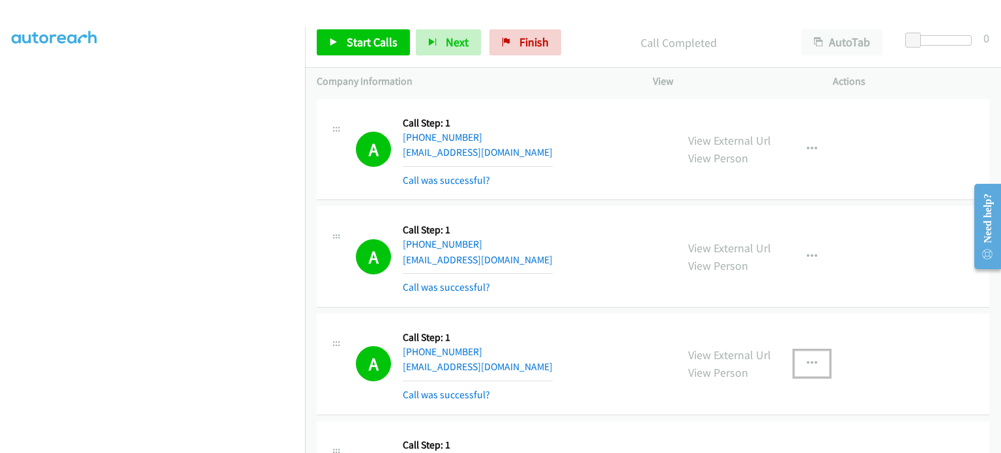
click at [807, 358] on icon "button" at bounding box center [812, 363] width 10 height 10
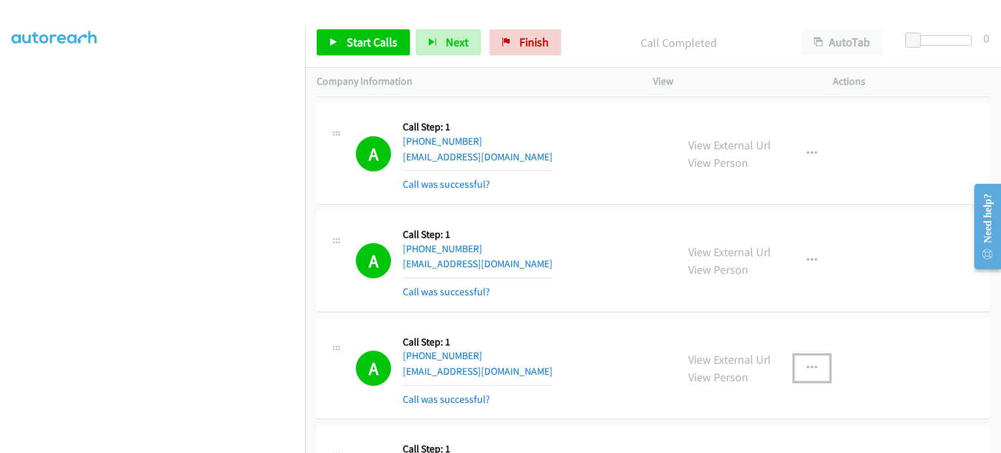
click at [807, 363] on icon "button" at bounding box center [812, 368] width 10 height 10
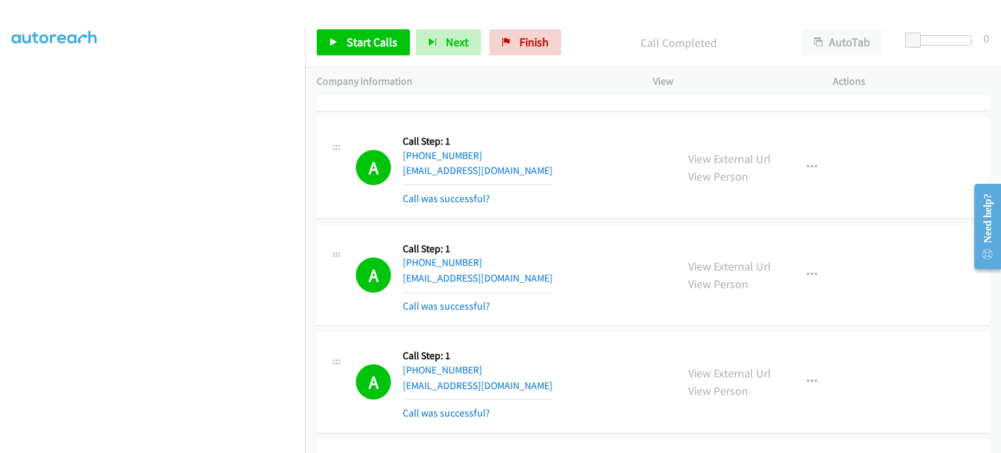
scroll to position [13076, 0]
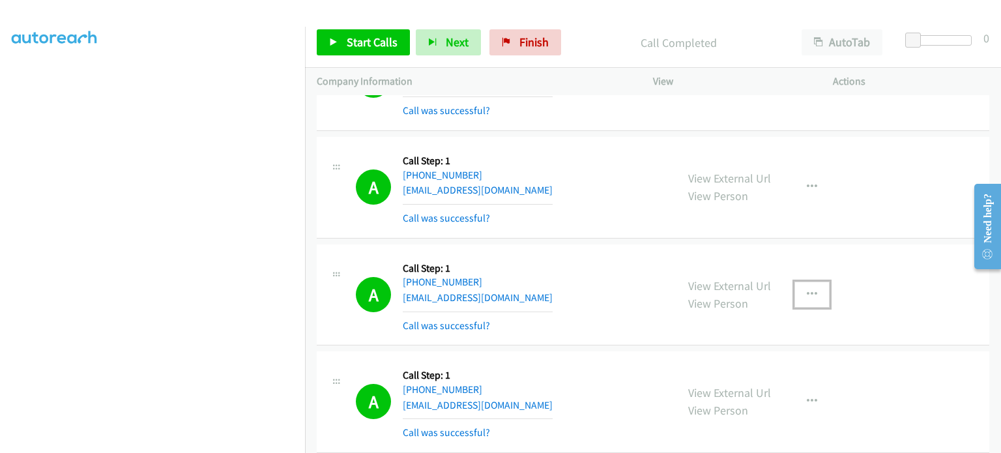
click at [807, 289] on icon "button" at bounding box center [812, 294] width 10 height 10
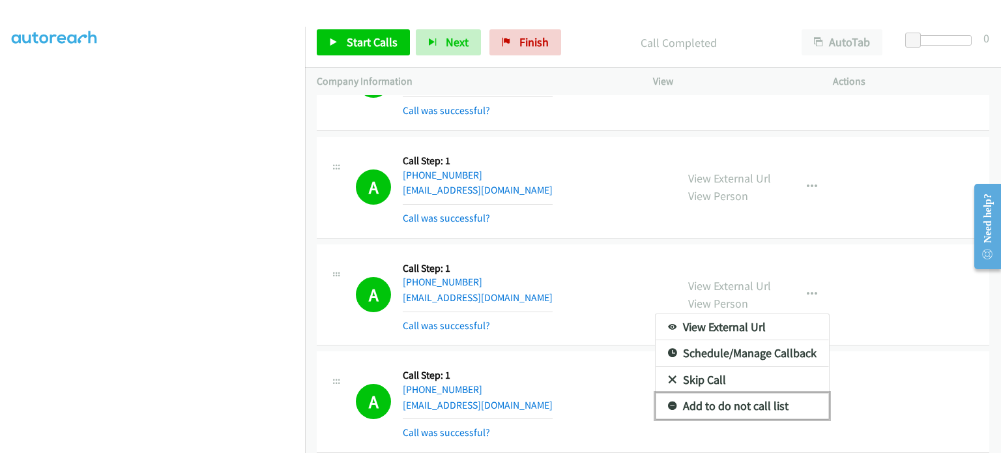
click at [727, 393] on link "Add to do not call list" at bounding box center [742, 406] width 173 height 26
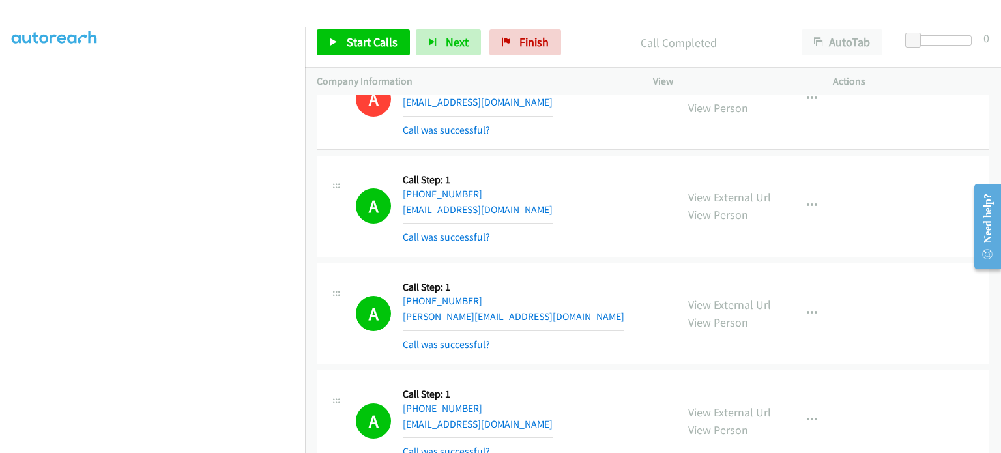
scroll to position [278, 0]
click at [333, 50] on link "Start Calls" at bounding box center [363, 42] width 93 height 26
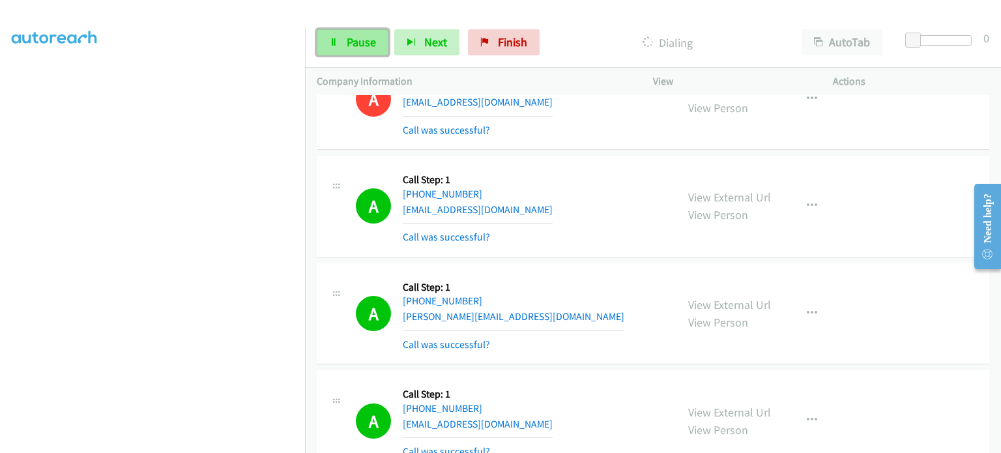
click at [356, 38] on span "Pause" at bounding box center [361, 42] width 29 height 15
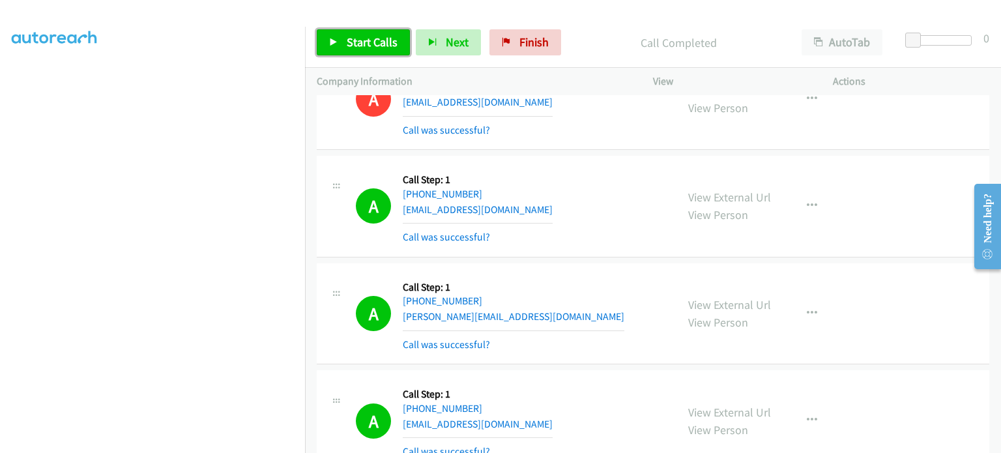
click at [369, 40] on span "Start Calls" at bounding box center [372, 42] width 51 height 15
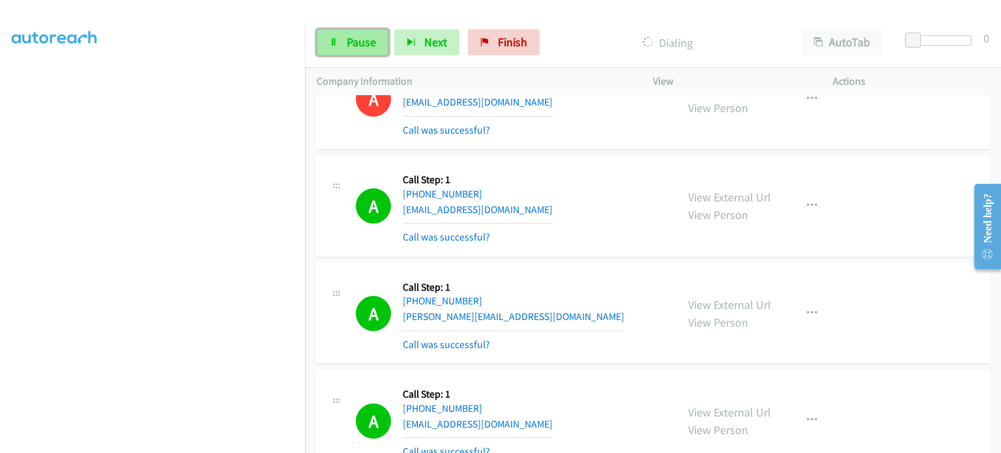
click at [339, 40] on link "Pause" at bounding box center [353, 42] width 72 height 26
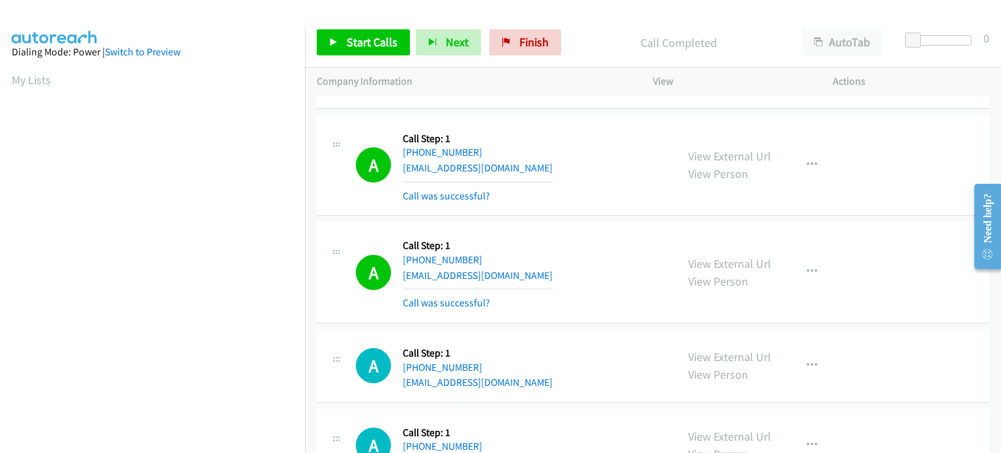
scroll to position [14150, 0]
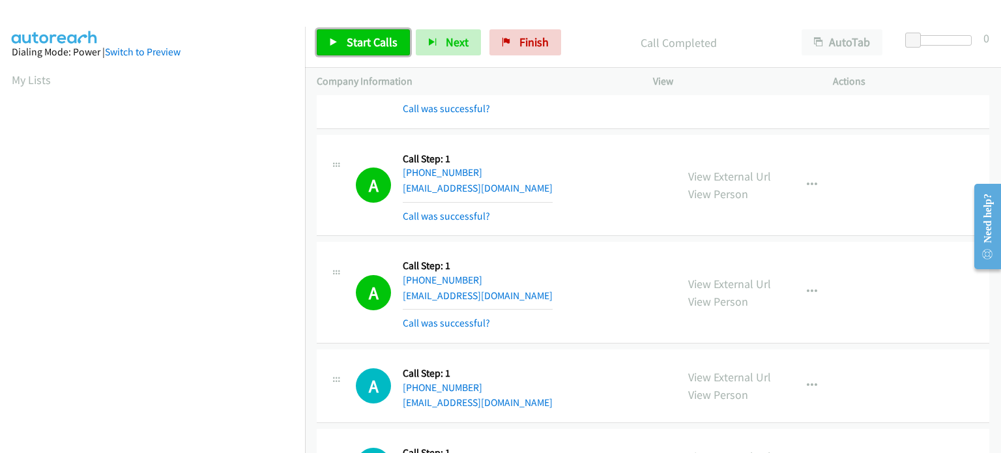
click at [339, 40] on link "Start Calls" at bounding box center [363, 42] width 93 height 26
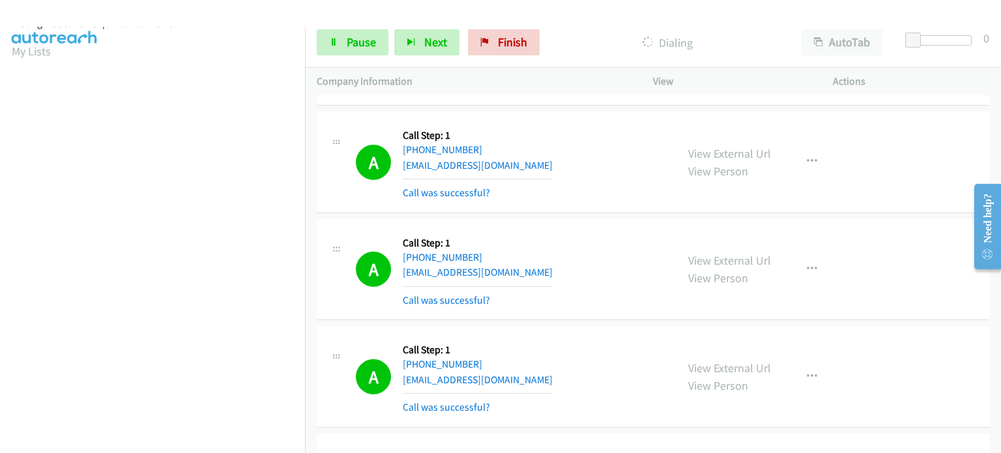
scroll to position [0, 0]
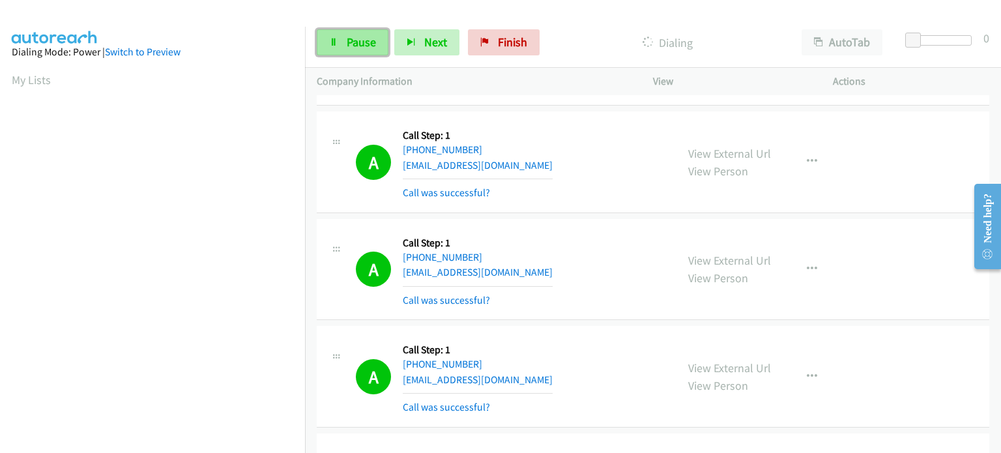
click at [339, 39] on link "Pause" at bounding box center [353, 42] width 72 height 26
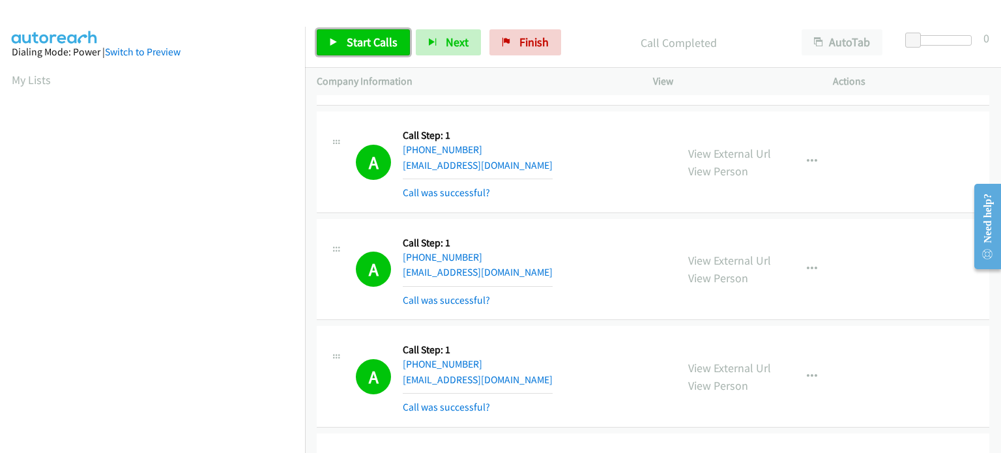
click at [347, 52] on link "Start Calls" at bounding box center [363, 42] width 93 height 26
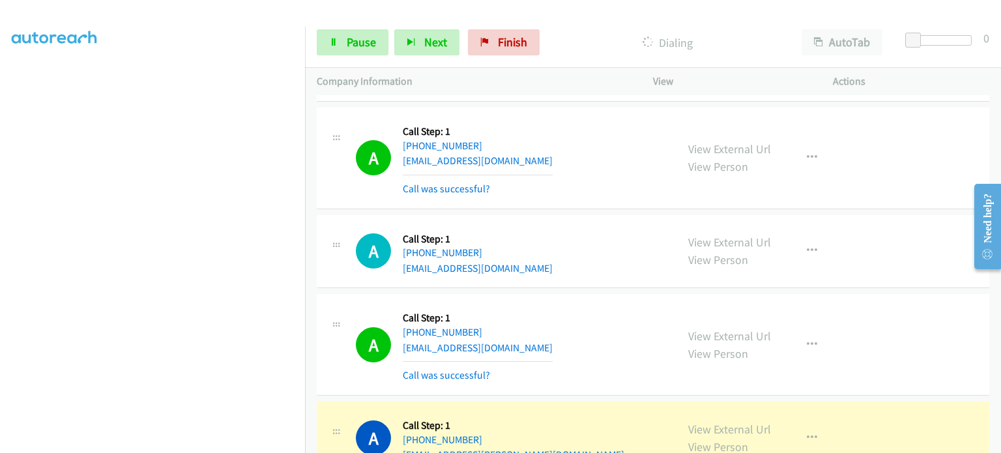
scroll to position [278, 0]
click at [336, 46] on icon at bounding box center [333, 42] width 9 height 9
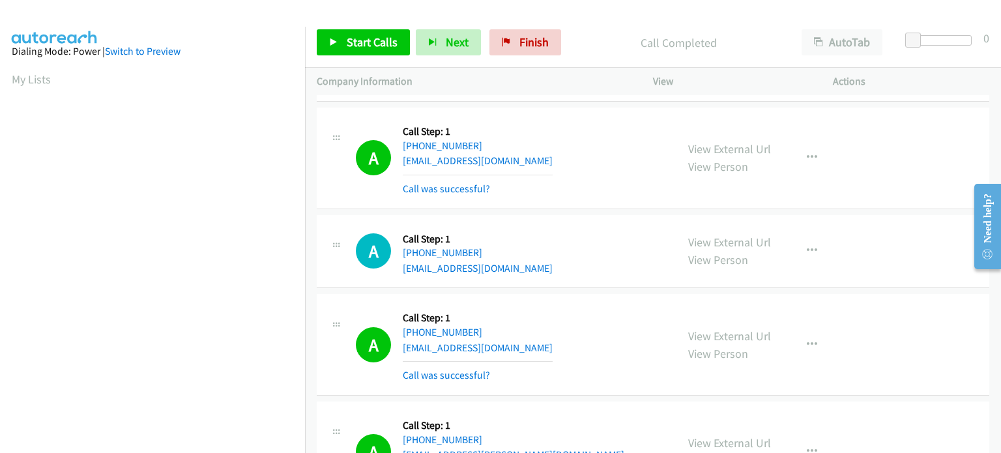
scroll to position [0, 0]
click at [352, 44] on span "Start Calls" at bounding box center [372, 42] width 51 height 15
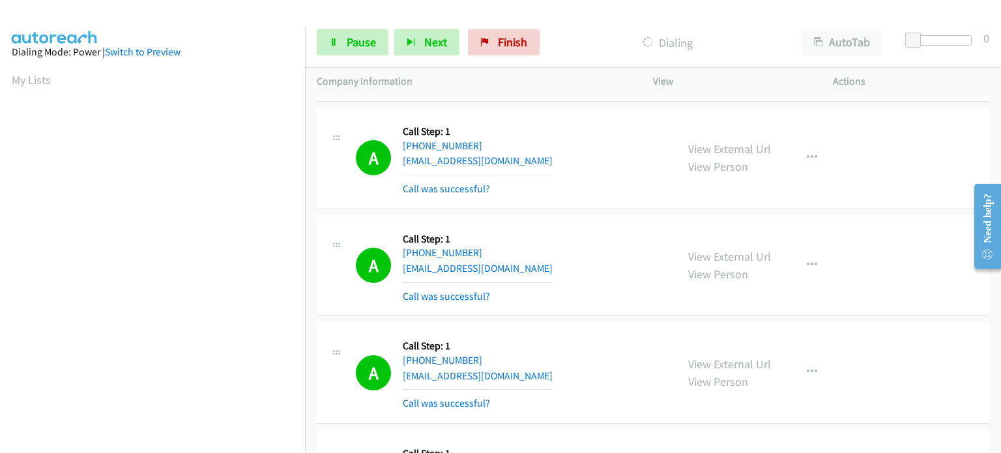
scroll to position [15128, 0]
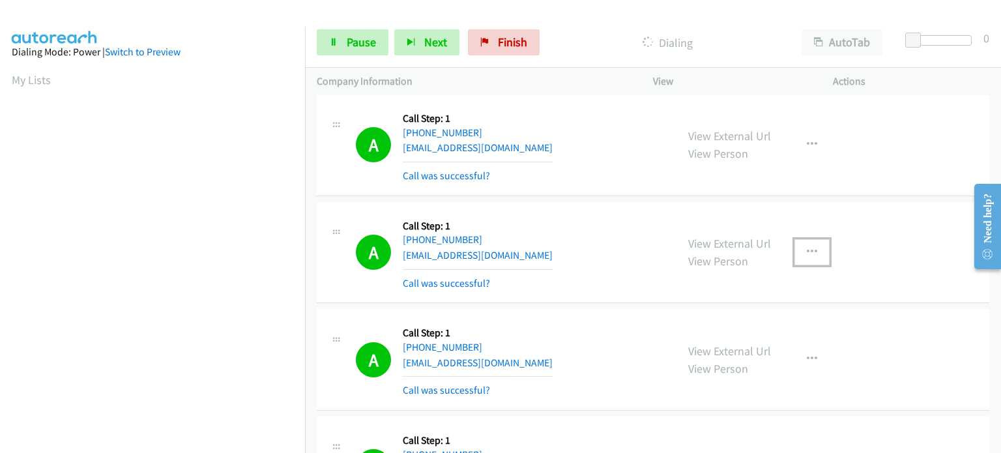
click at [811, 247] on icon "button" at bounding box center [812, 252] width 10 height 10
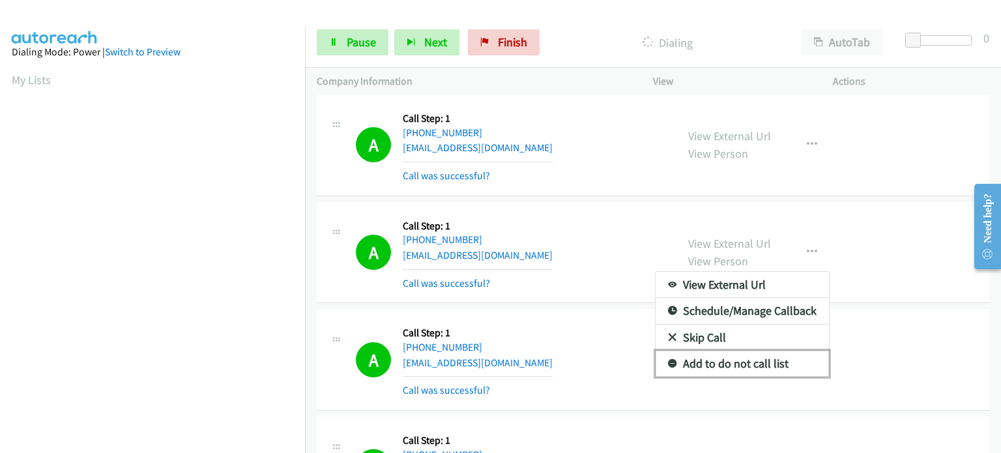
click at [752, 351] on link "Add to do not call list" at bounding box center [742, 364] width 173 height 26
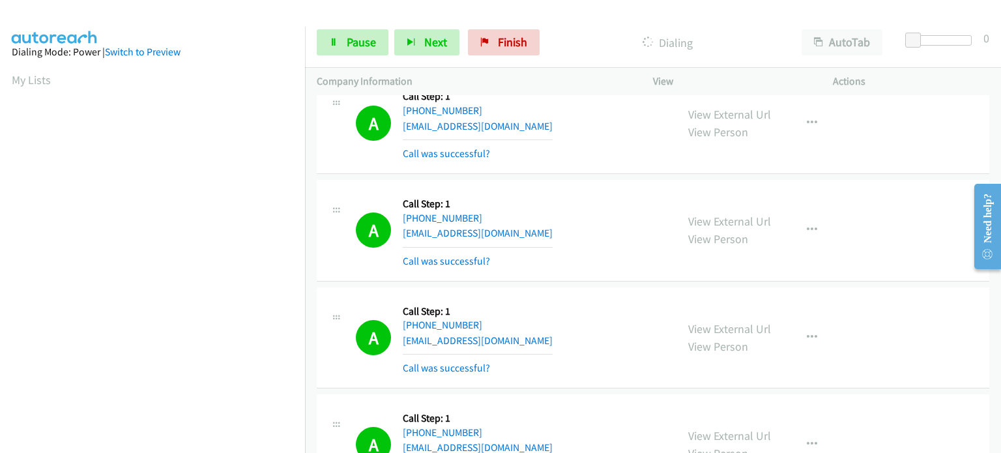
scroll to position [15584, 0]
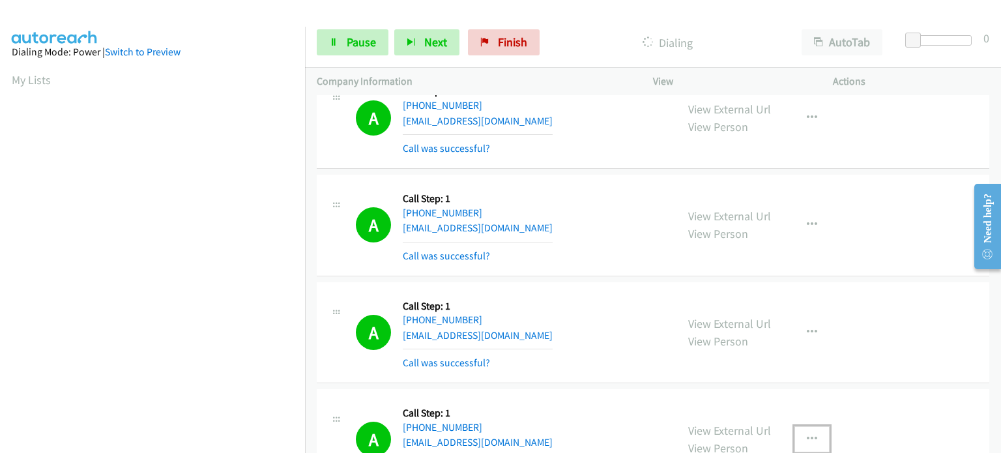
click at [811, 434] on icon "button" at bounding box center [812, 439] width 10 height 10
click at [639, 315] on div at bounding box center [500, 226] width 1001 height 453
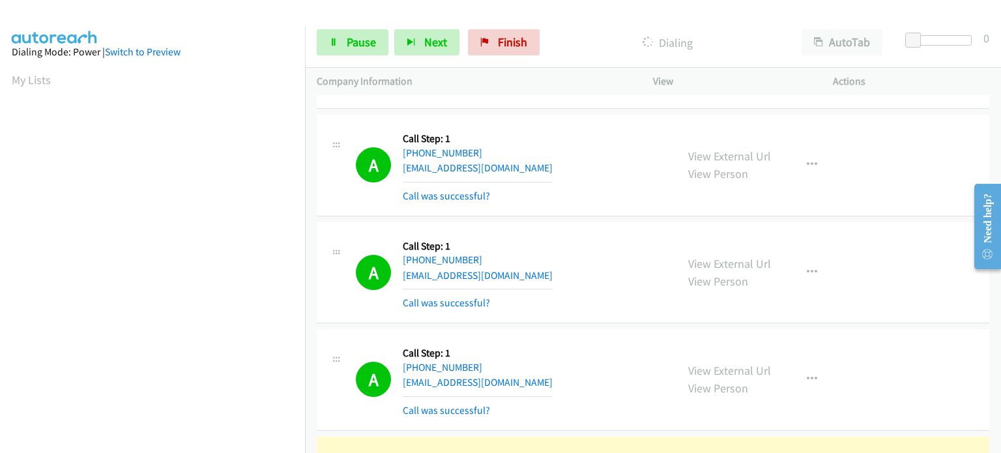
scroll to position [15649, 0]
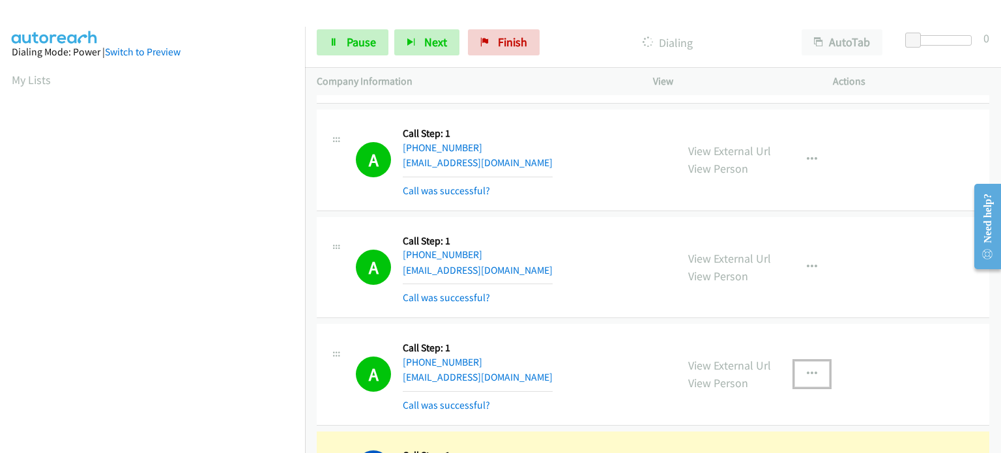
click at [807, 369] on icon "button" at bounding box center [812, 374] width 10 height 10
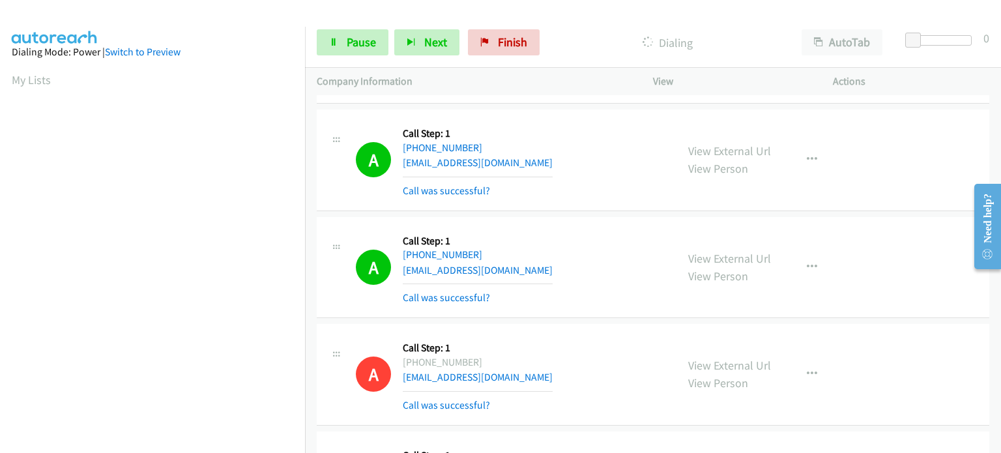
scroll to position [278, 0]
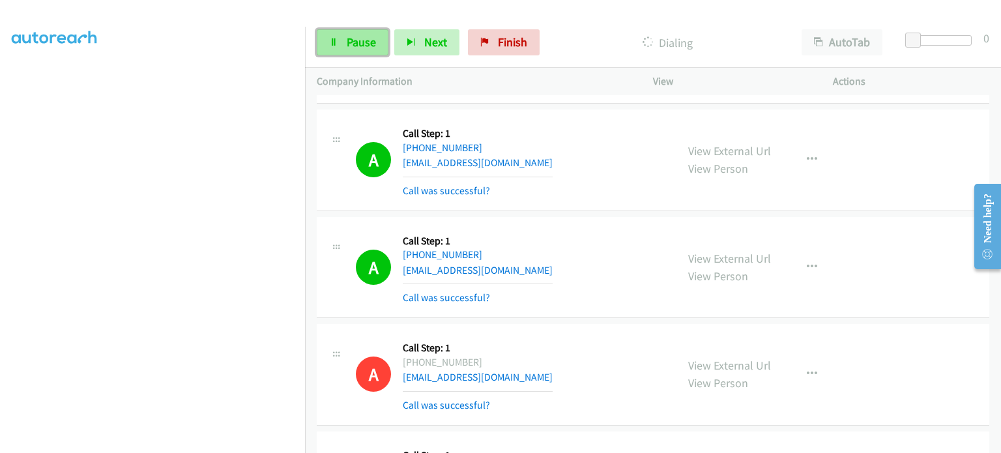
click at [356, 49] on span "Pause" at bounding box center [361, 42] width 29 height 15
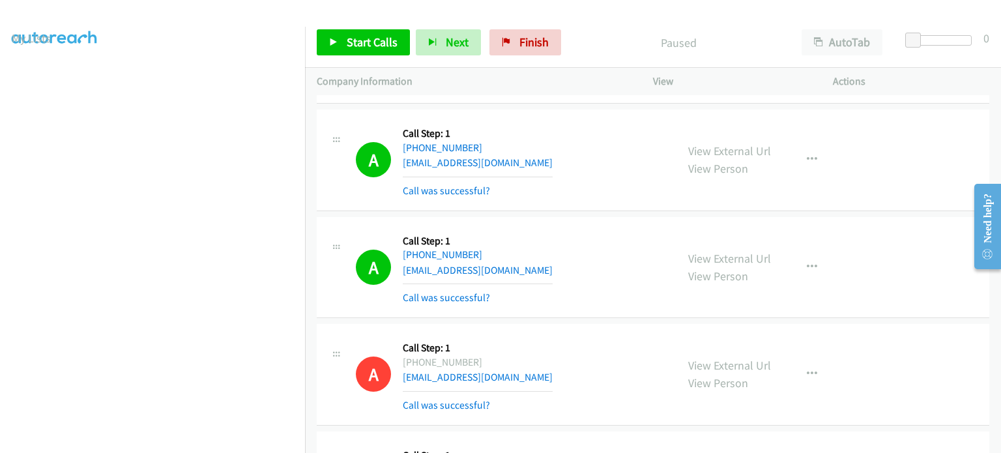
scroll to position [18, 0]
click at [364, 41] on span "Start Calls" at bounding box center [372, 42] width 51 height 15
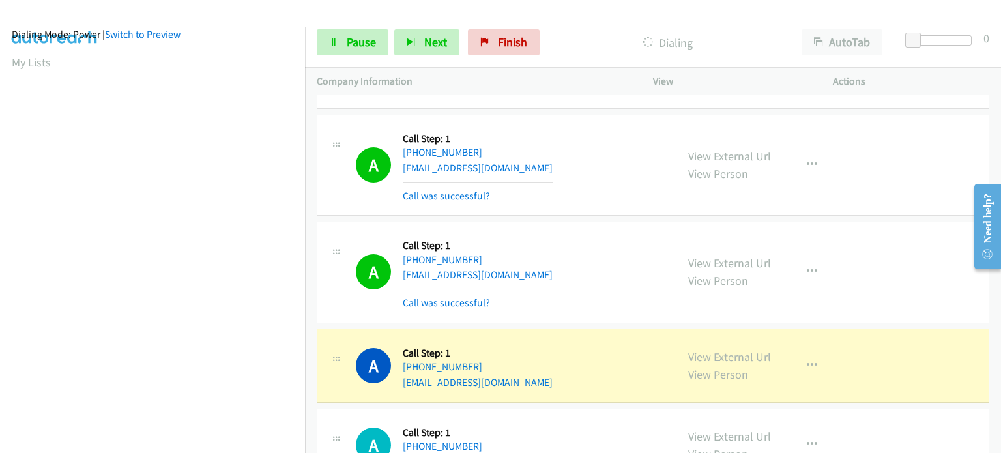
scroll to position [16692, 0]
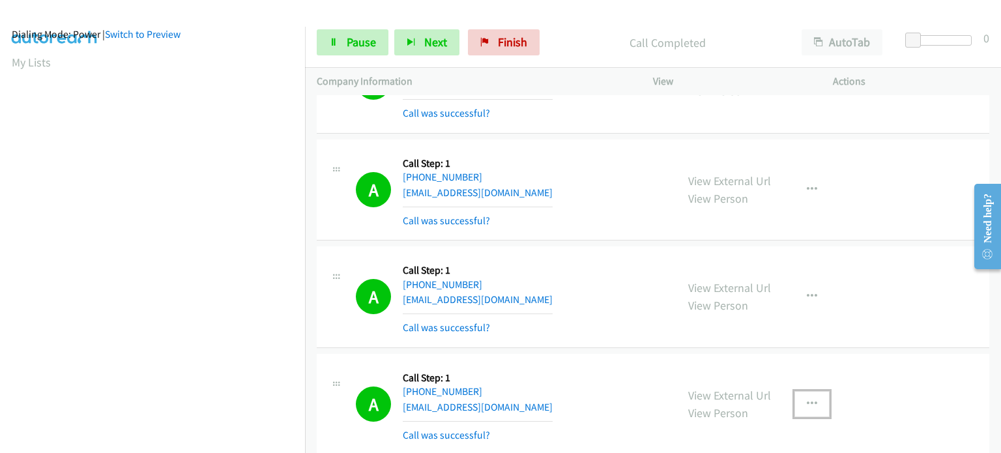
click at [807, 399] on icon "button" at bounding box center [812, 404] width 10 height 10
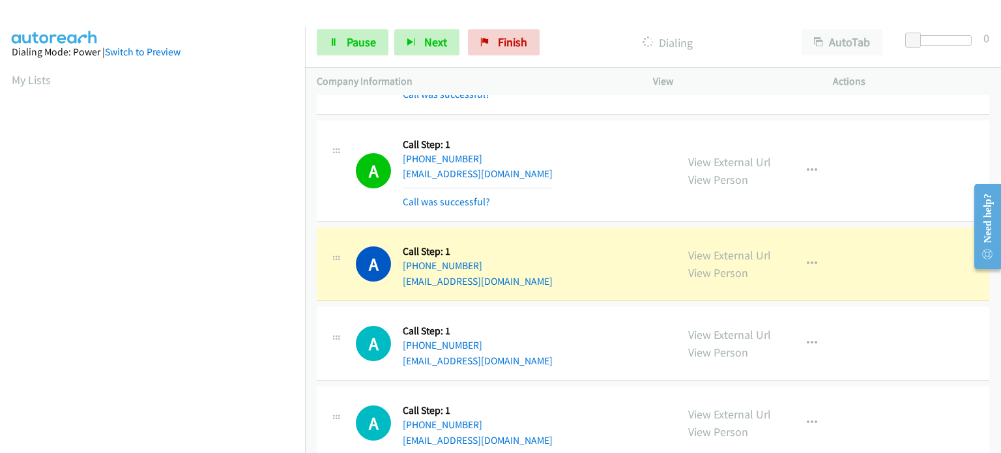
scroll to position [278, 0]
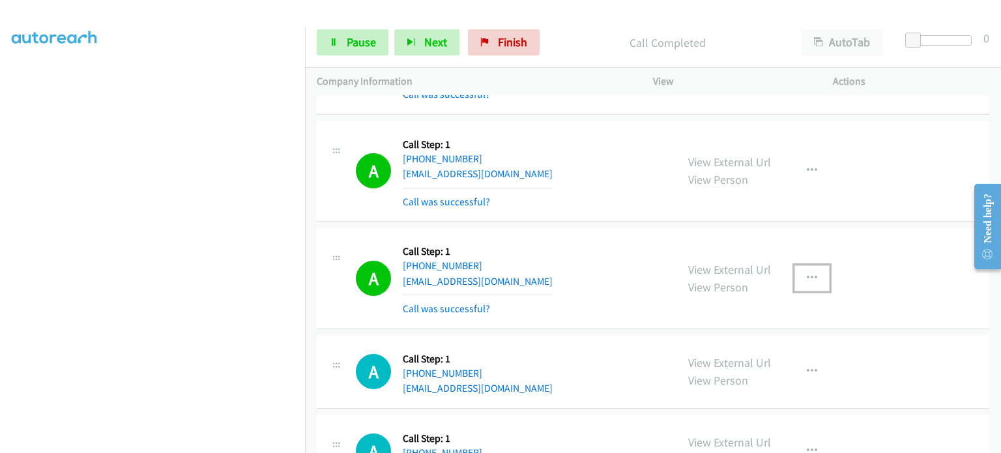
click at [807, 273] on icon "button" at bounding box center [812, 278] width 10 height 10
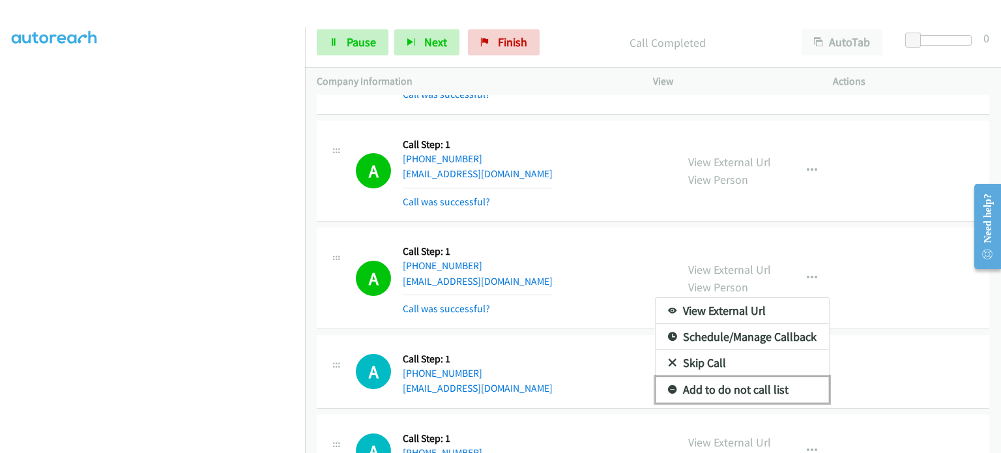
click at [759, 377] on link "Add to do not call list" at bounding box center [742, 390] width 173 height 26
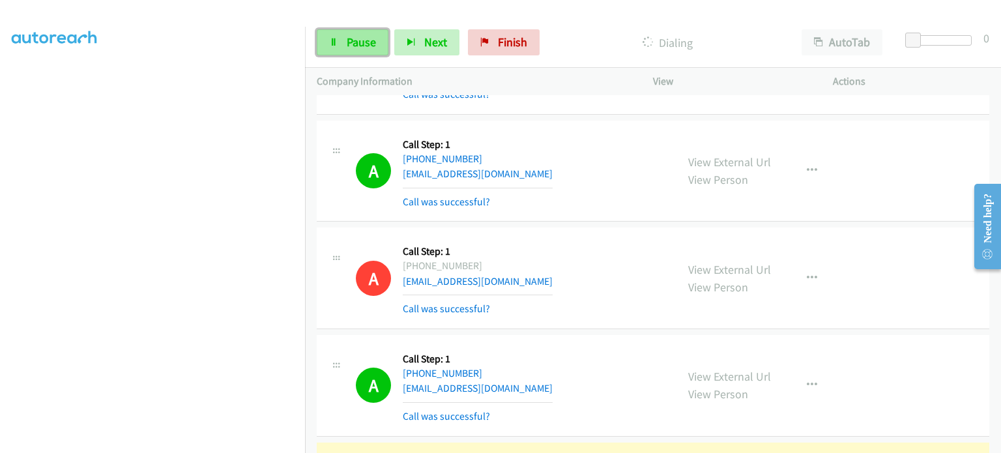
click at [344, 43] on link "Pause" at bounding box center [353, 42] width 72 height 26
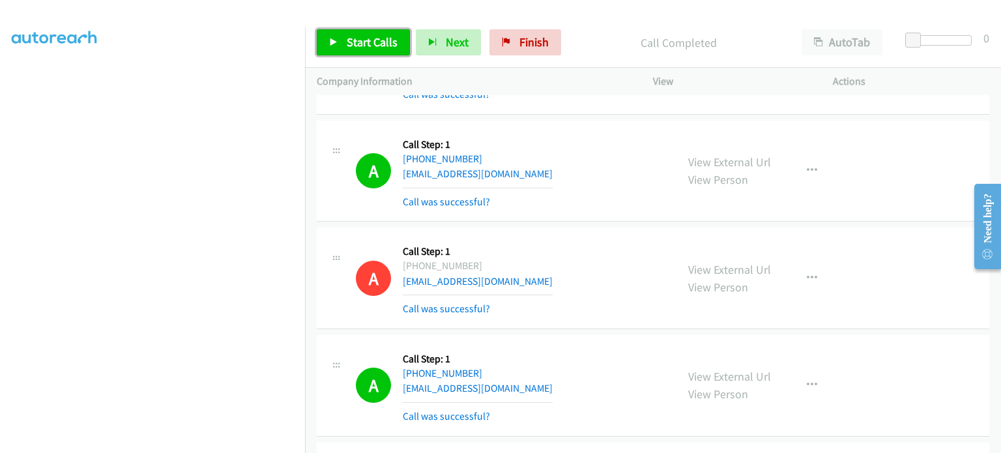
click at [337, 41] on icon at bounding box center [333, 42] width 9 height 9
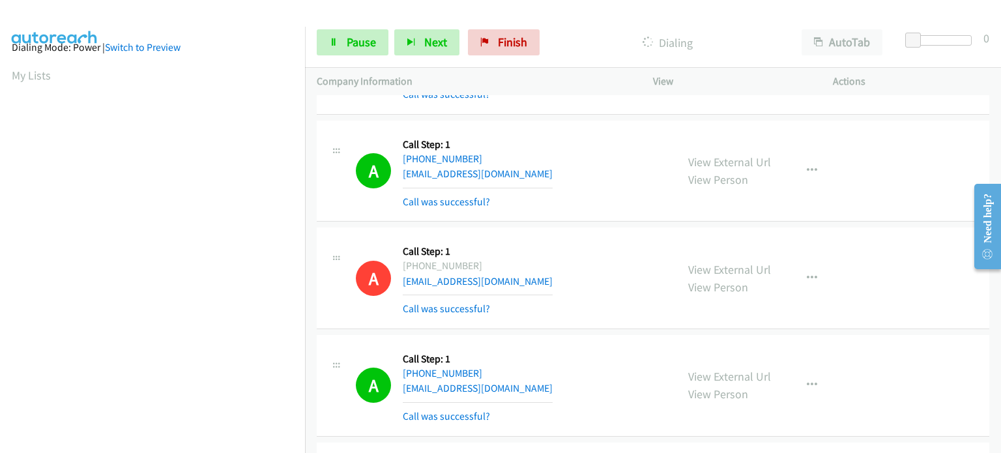
scroll to position [0, 0]
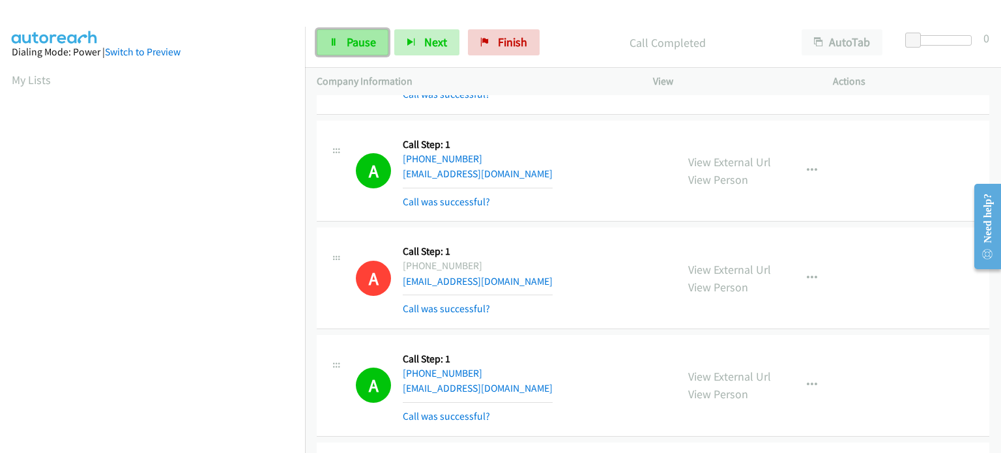
click at [360, 49] on link "Pause" at bounding box center [353, 42] width 72 height 26
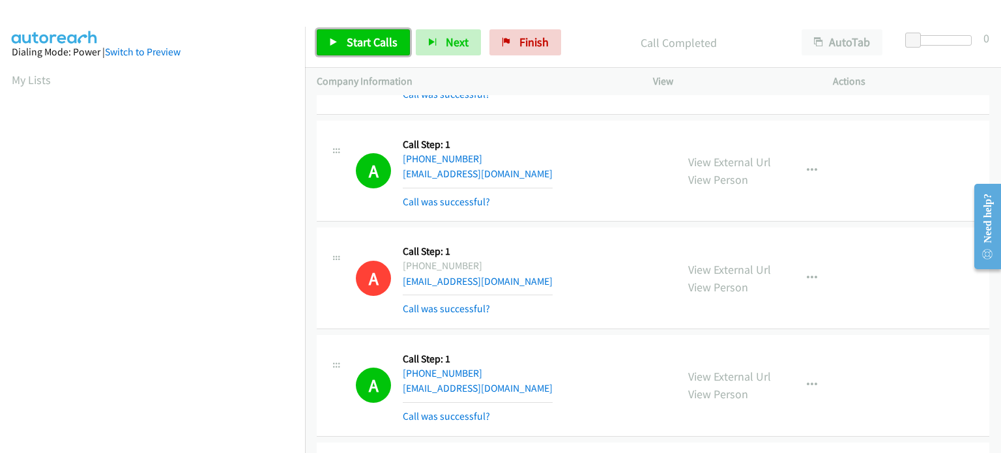
click at [362, 32] on link "Start Calls" at bounding box center [363, 42] width 93 height 26
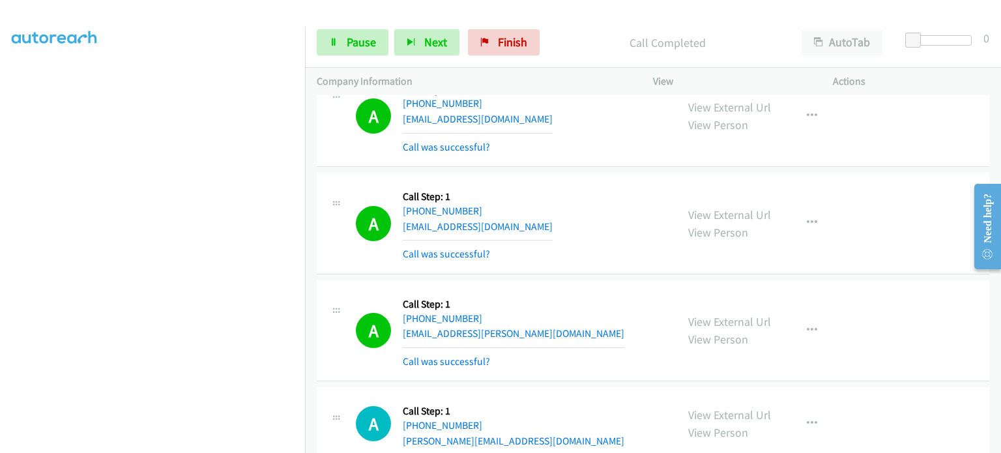
scroll to position [20414, 0]
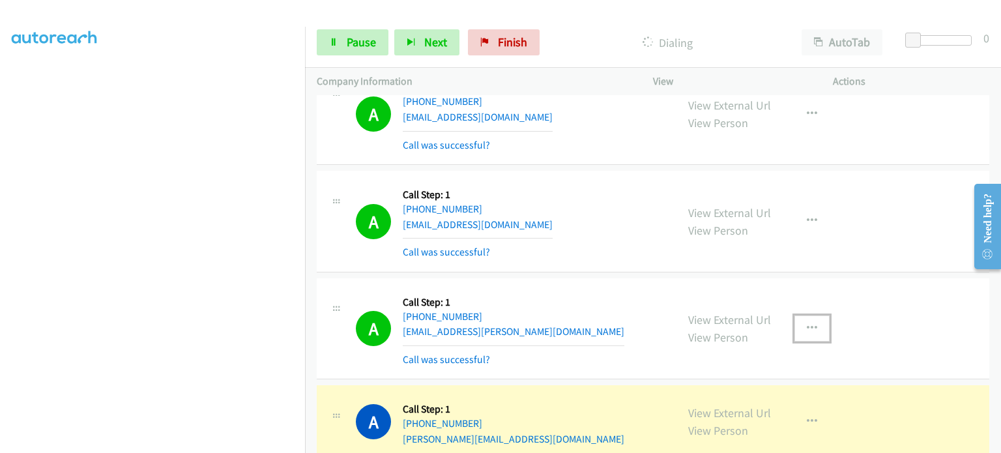
click at [807, 323] on icon "button" at bounding box center [812, 328] width 10 height 10
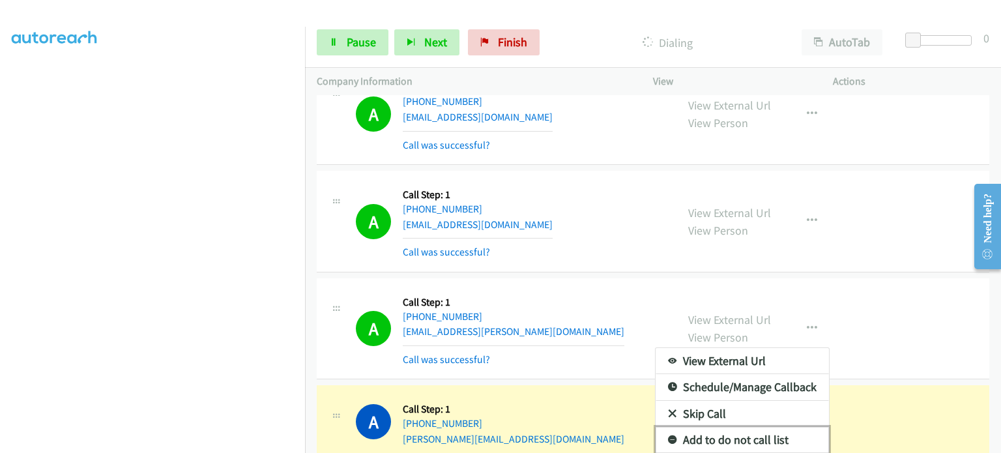
click at [735, 427] on link "Add to do not call list" at bounding box center [742, 440] width 173 height 26
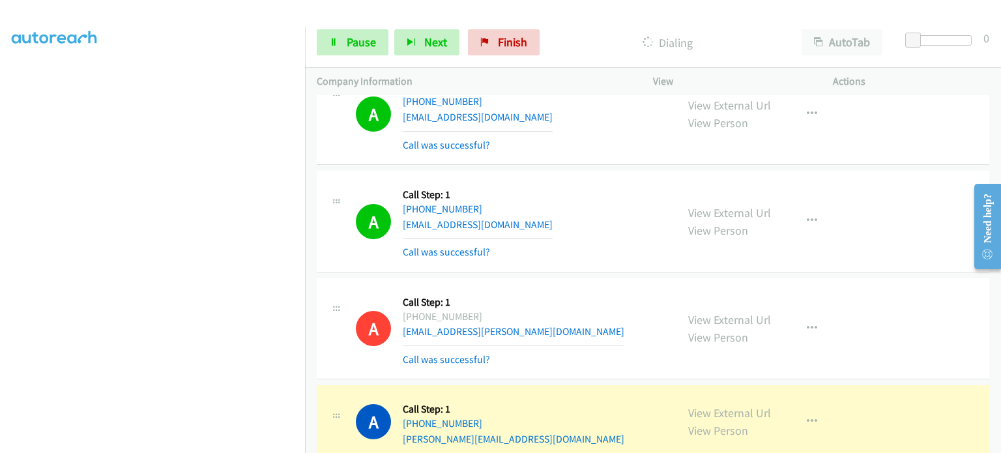
scroll to position [83, 0]
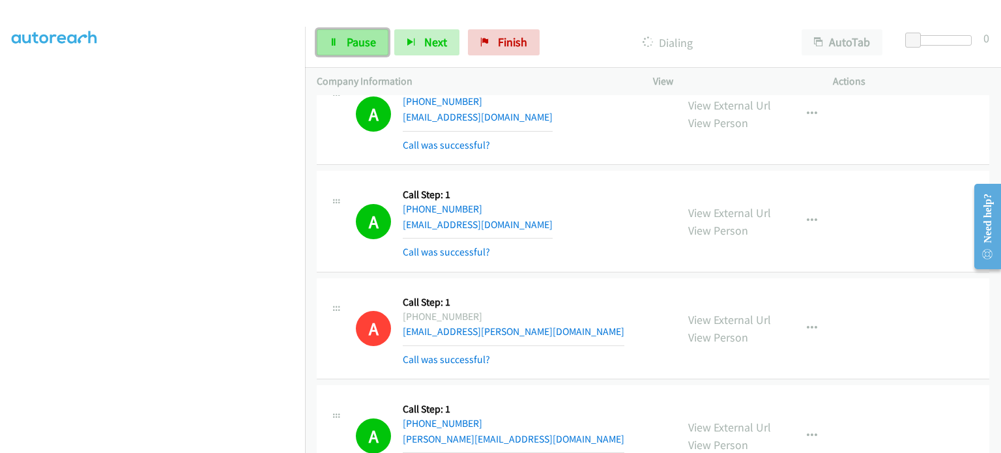
click at [355, 40] on span "Pause" at bounding box center [361, 42] width 29 height 15
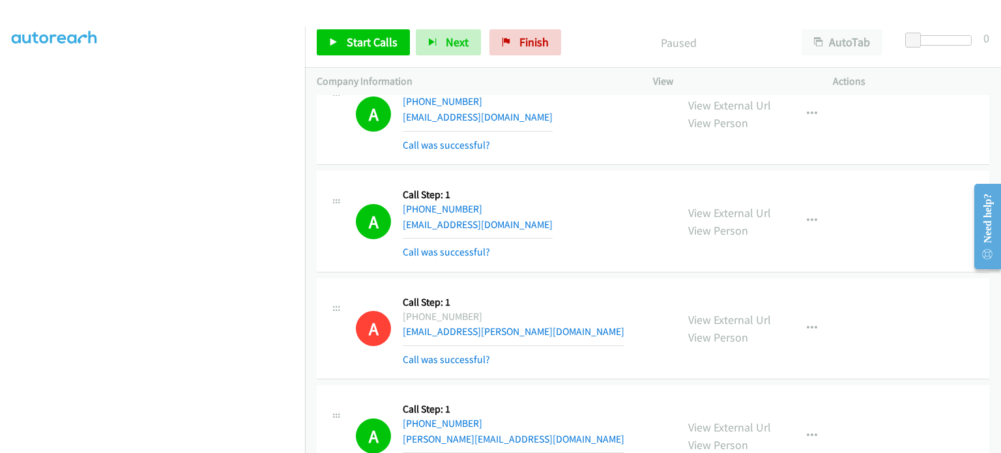
scroll to position [278, 0]
click at [347, 44] on span "Start Calls" at bounding box center [372, 42] width 51 height 15
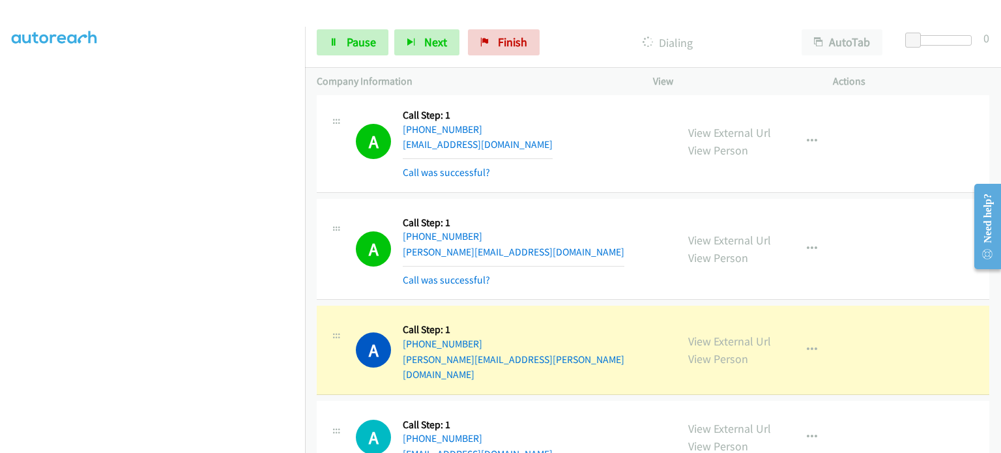
scroll to position [20999, 0]
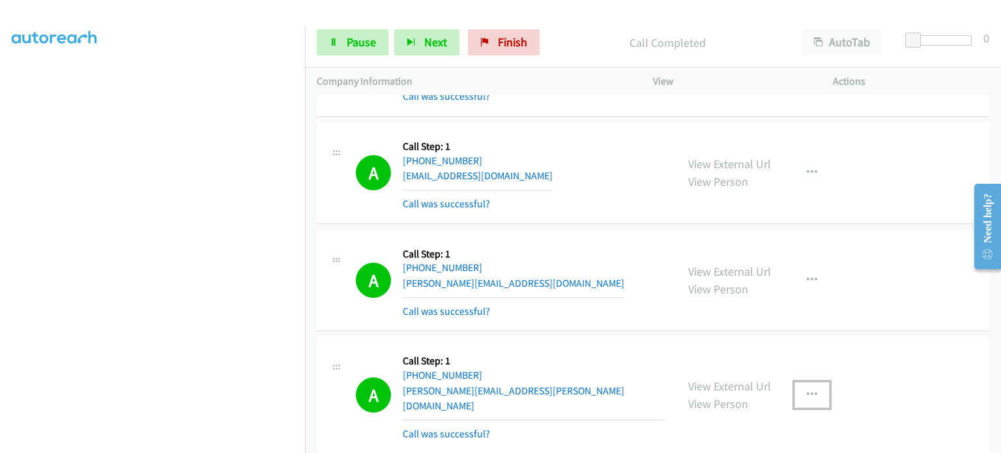
click at [807, 390] on icon "button" at bounding box center [812, 395] width 10 height 10
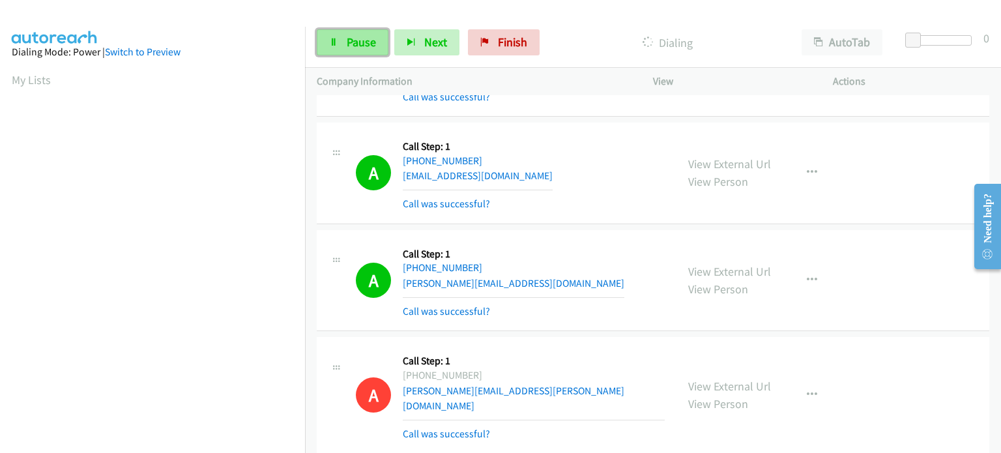
click at [361, 46] on span "Pause" at bounding box center [361, 42] width 29 height 15
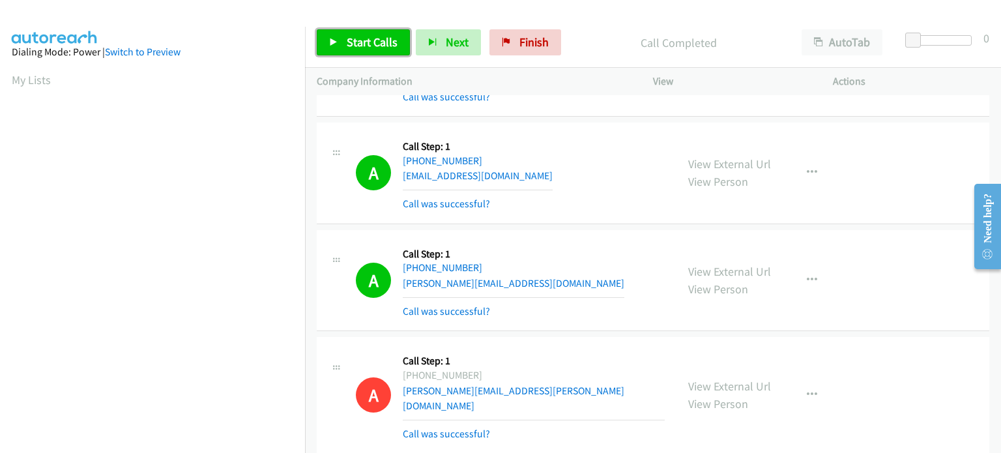
click at [354, 39] on span "Start Calls" at bounding box center [372, 42] width 51 height 15
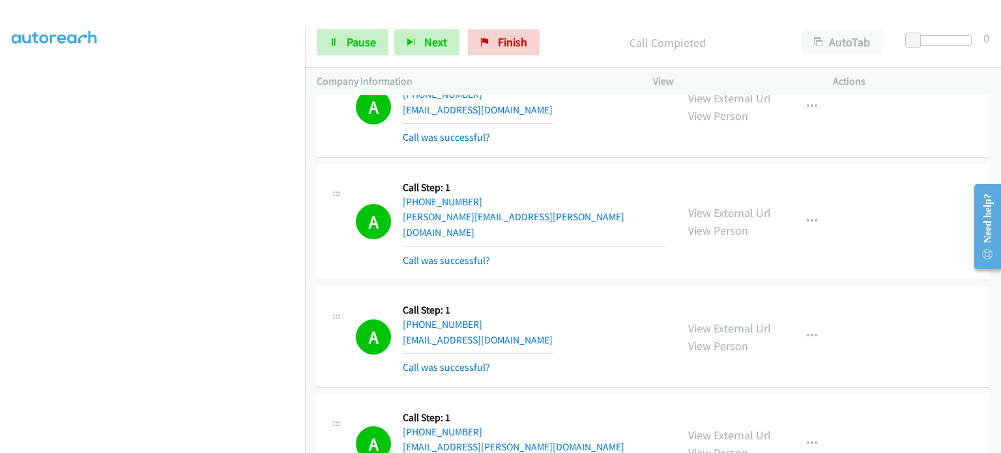
scroll to position [22395, 0]
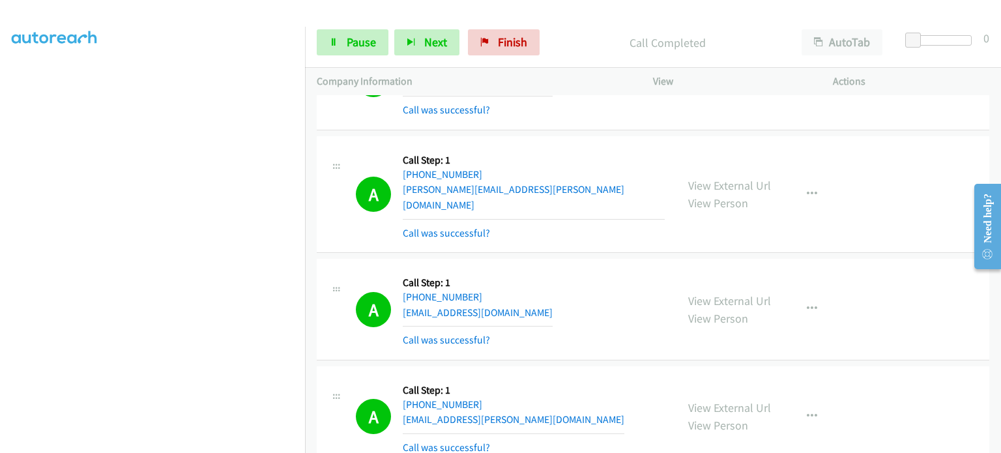
click at [607, 378] on div "A Callback Scheduled Call Step: 1 America/Chicago +1 432-880-1726 jada.hairston…" at bounding box center [510, 417] width 309 height 78
click at [800, 403] on button "button" at bounding box center [811, 416] width 35 height 26
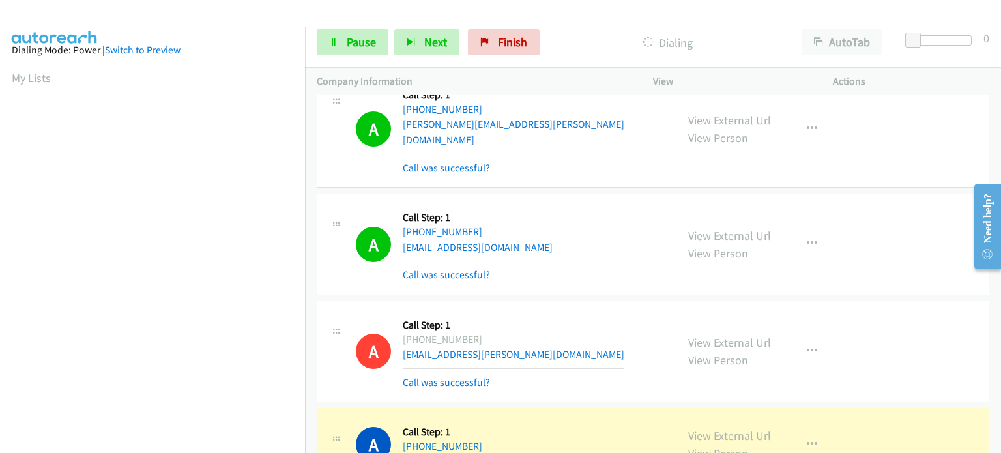
scroll to position [0, 0]
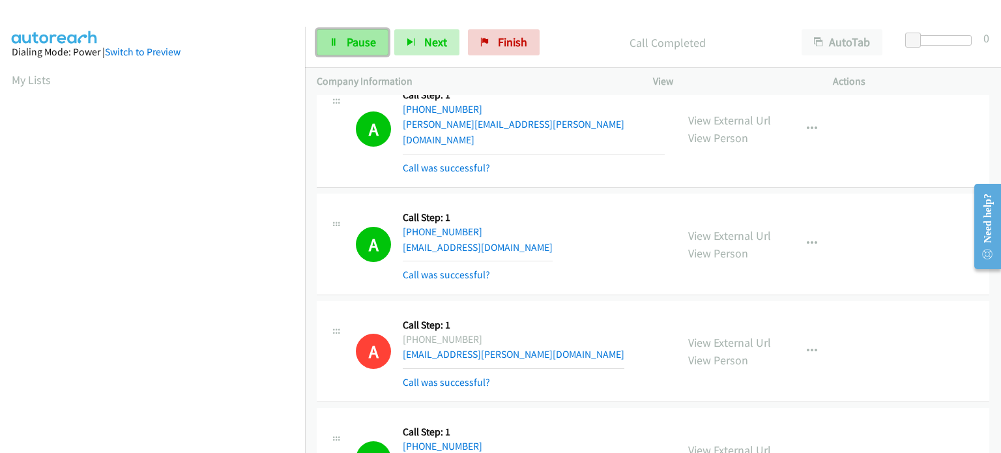
click at [347, 42] on span "Pause" at bounding box center [361, 42] width 29 height 15
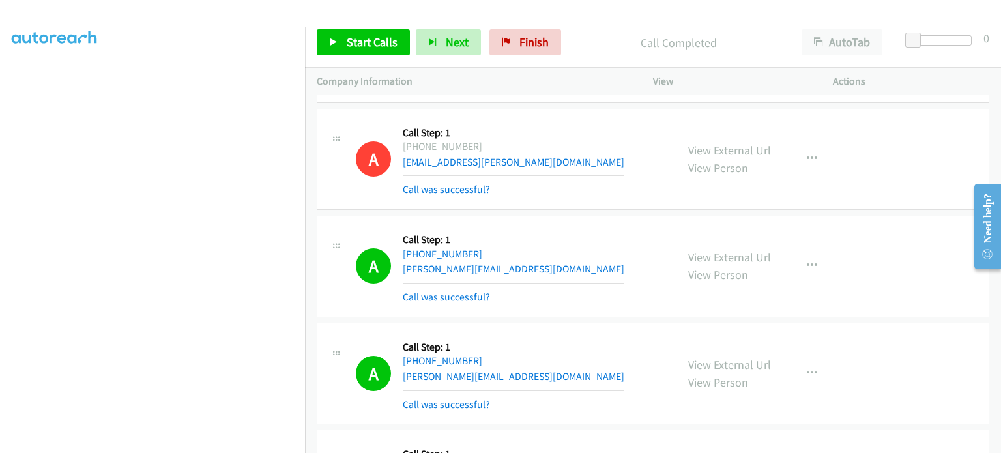
scroll to position [20635, 0]
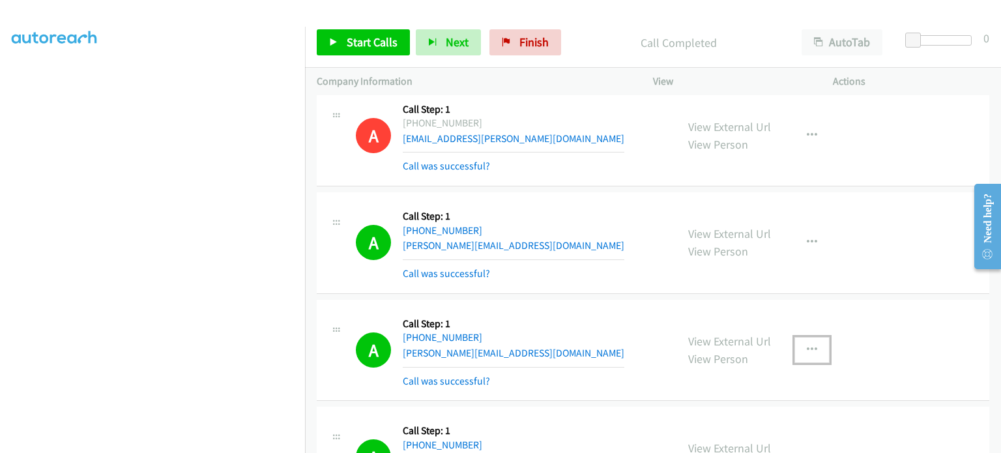
click at [807, 345] on icon "button" at bounding box center [812, 350] width 10 height 10
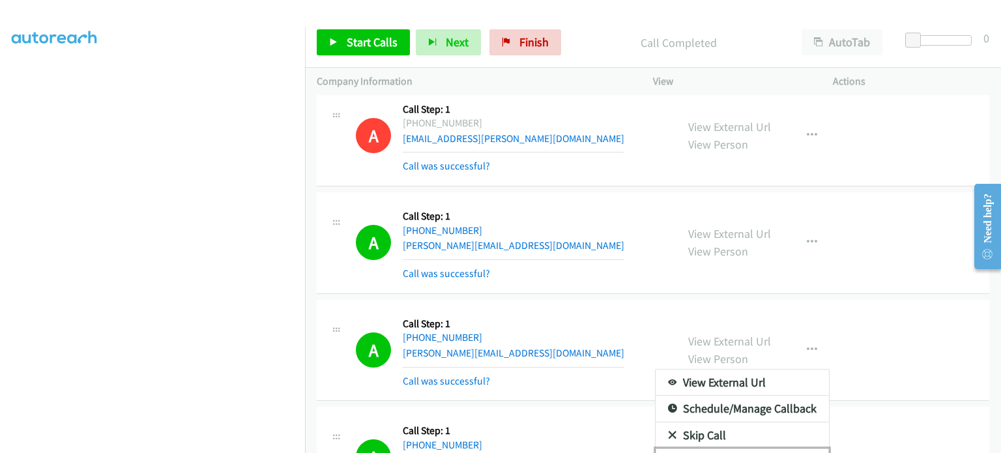
click at [740, 448] on link "Add to do not call list" at bounding box center [742, 461] width 173 height 26
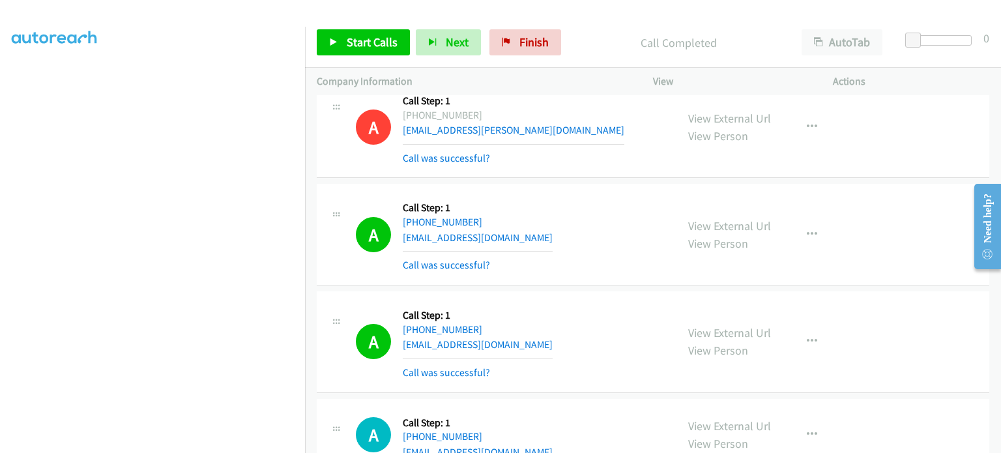
scroll to position [22655, 0]
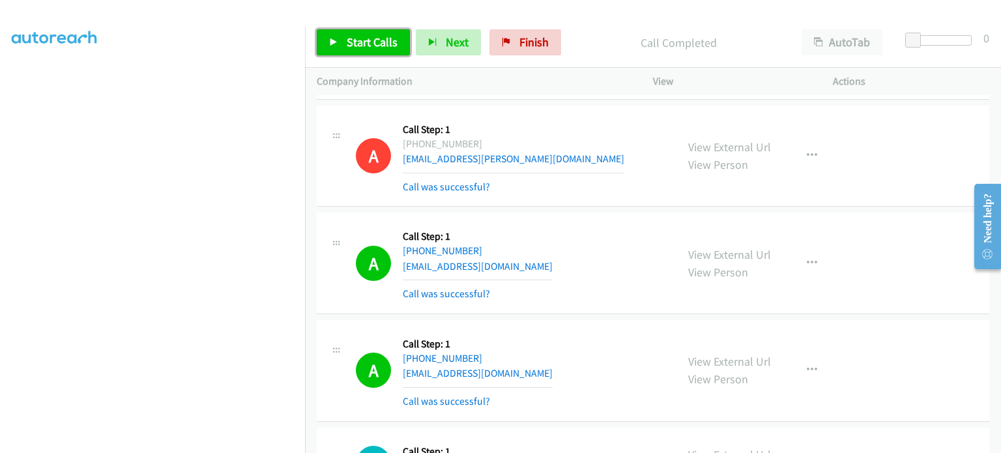
click at [353, 41] on span "Start Calls" at bounding box center [372, 42] width 51 height 15
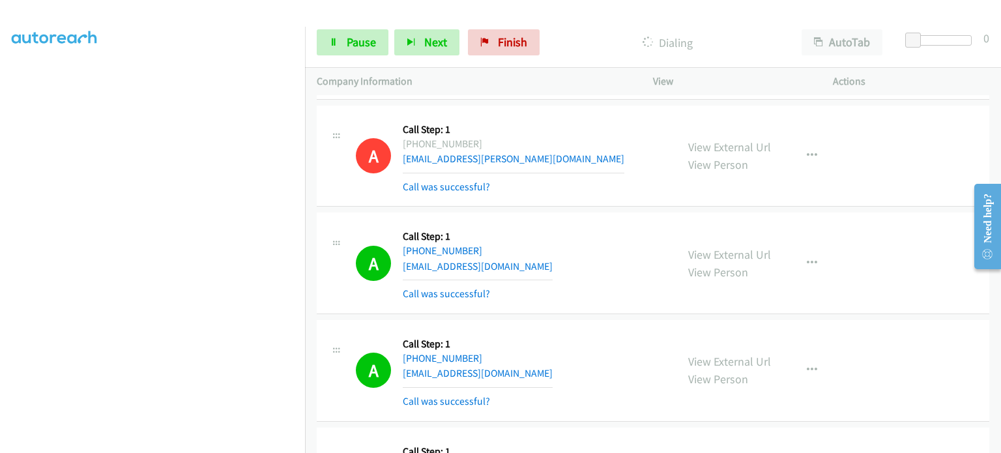
scroll to position [261, 0]
click at [360, 46] on span "Pause" at bounding box center [361, 42] width 29 height 15
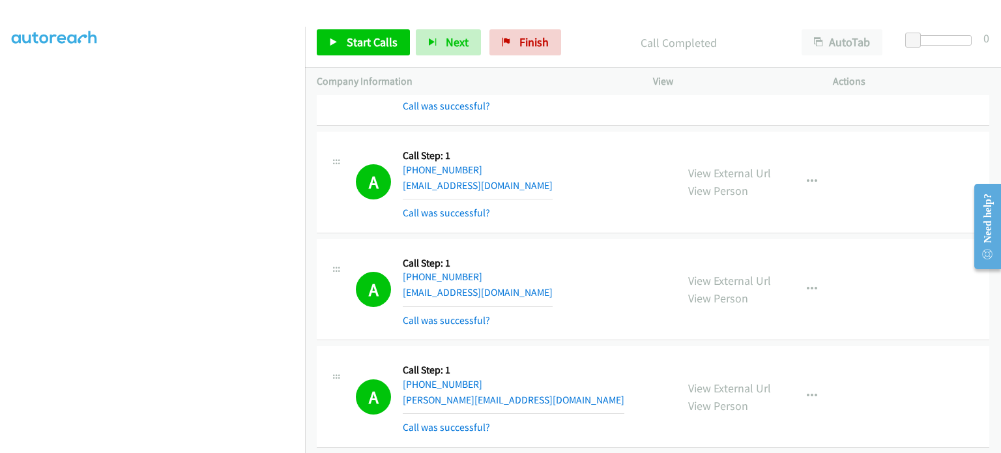
scroll to position [20896, 0]
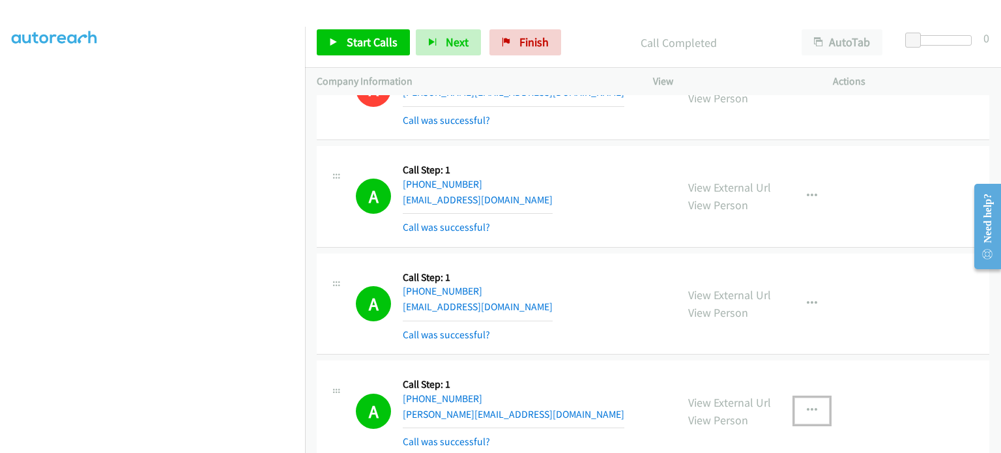
click at [800, 398] on button "button" at bounding box center [811, 411] width 35 height 26
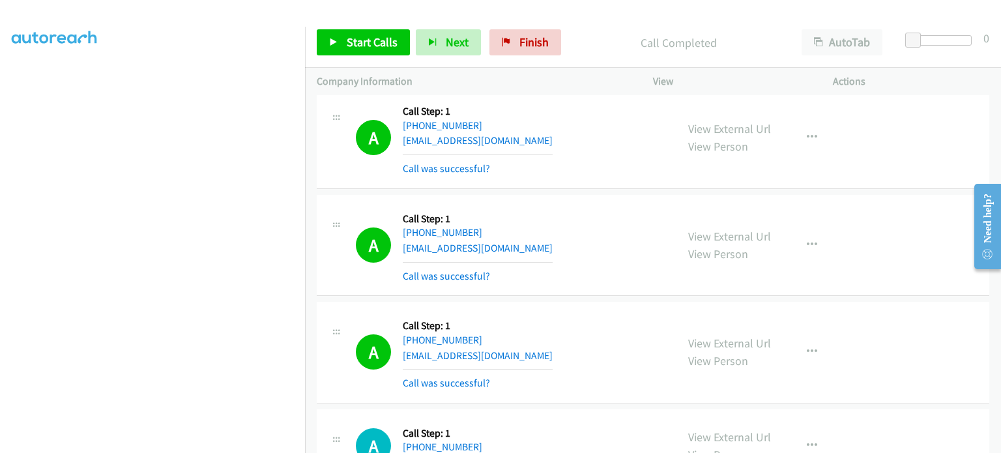
scroll to position [23047, 0]
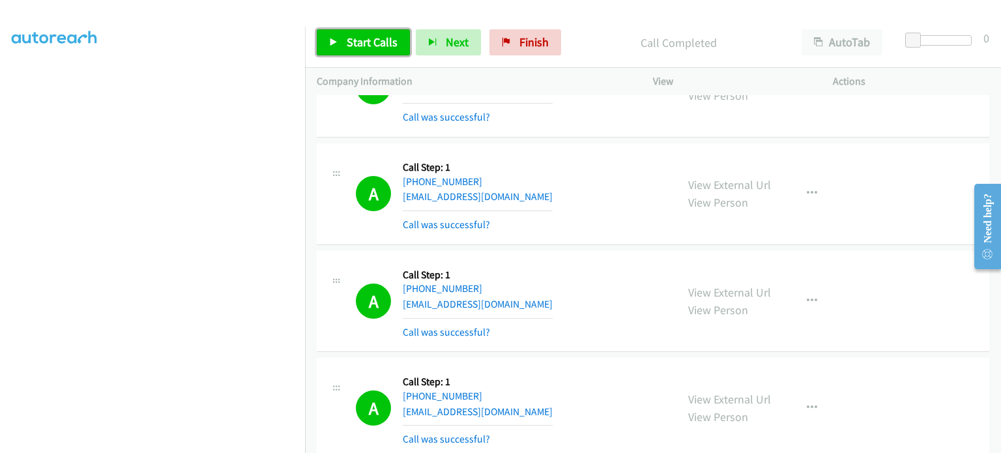
click at [365, 46] on span "Start Calls" at bounding box center [372, 42] width 51 height 15
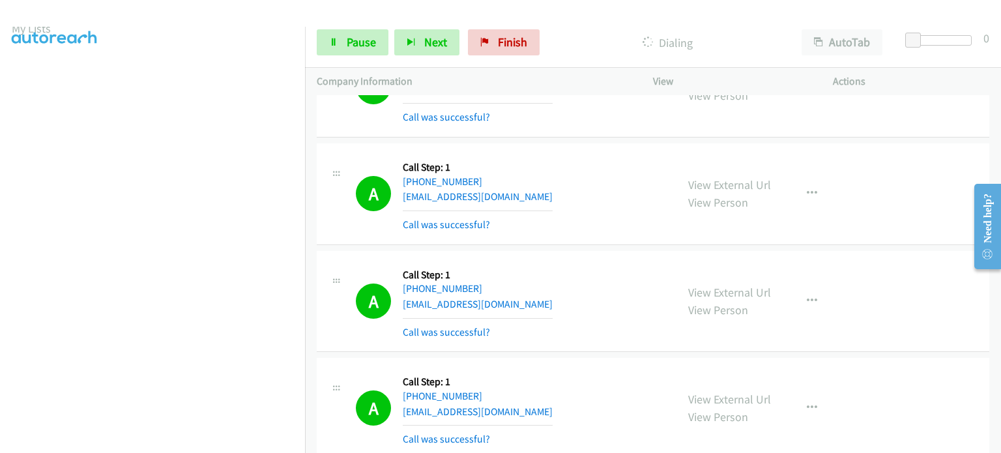
scroll to position [0, 0]
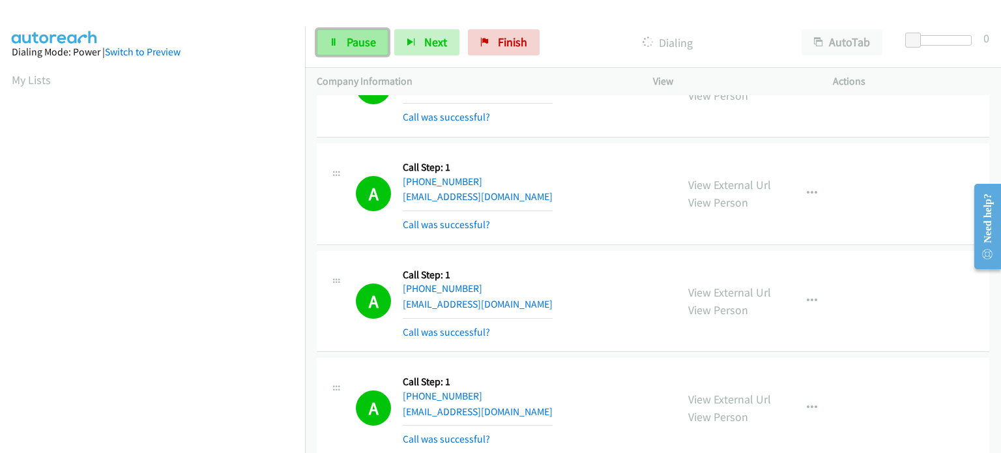
click at [342, 39] on link "Pause" at bounding box center [353, 42] width 72 height 26
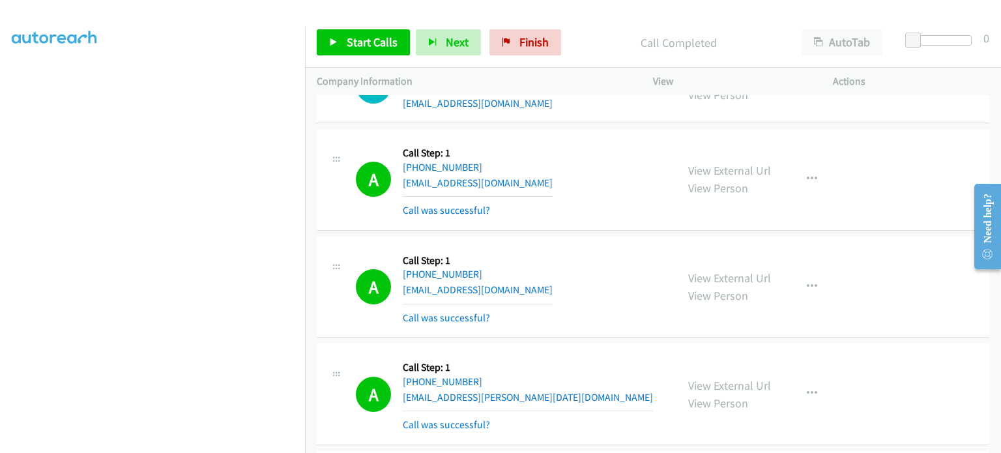
scroll to position [19201, 0]
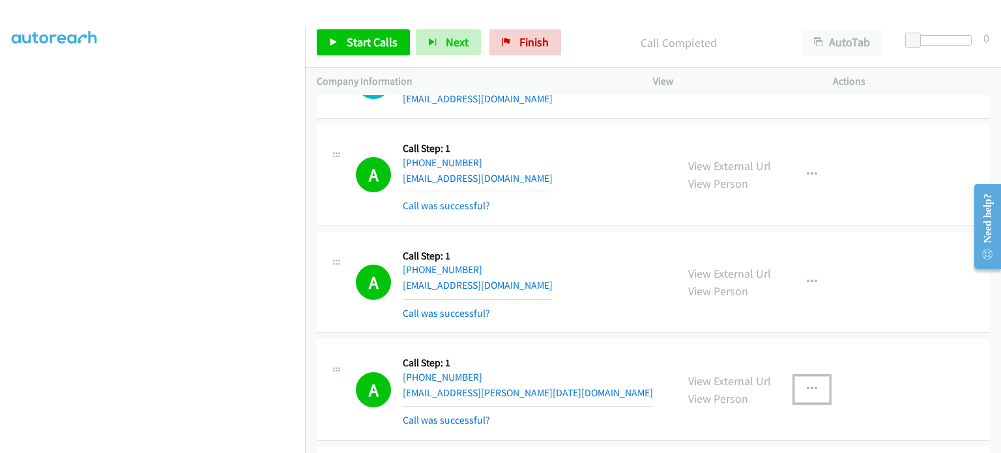
click at [811, 384] on icon "button" at bounding box center [812, 389] width 10 height 10
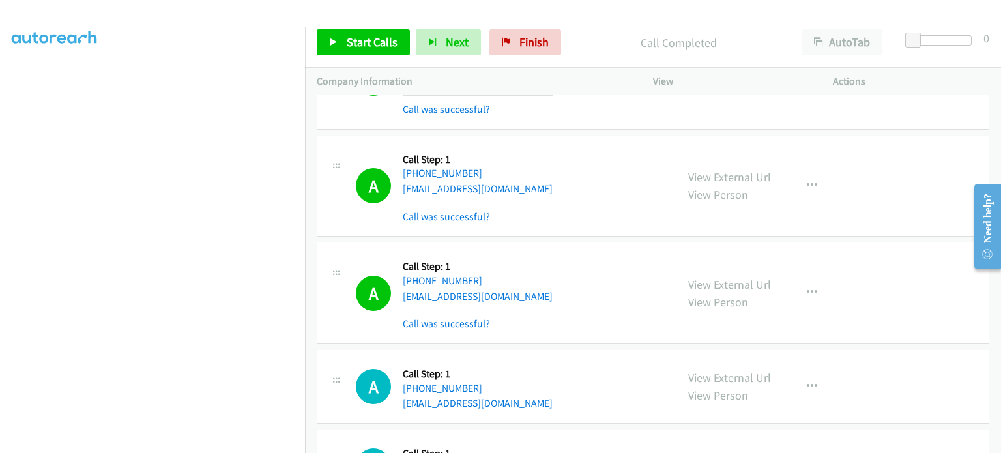
scroll to position [23372, 0]
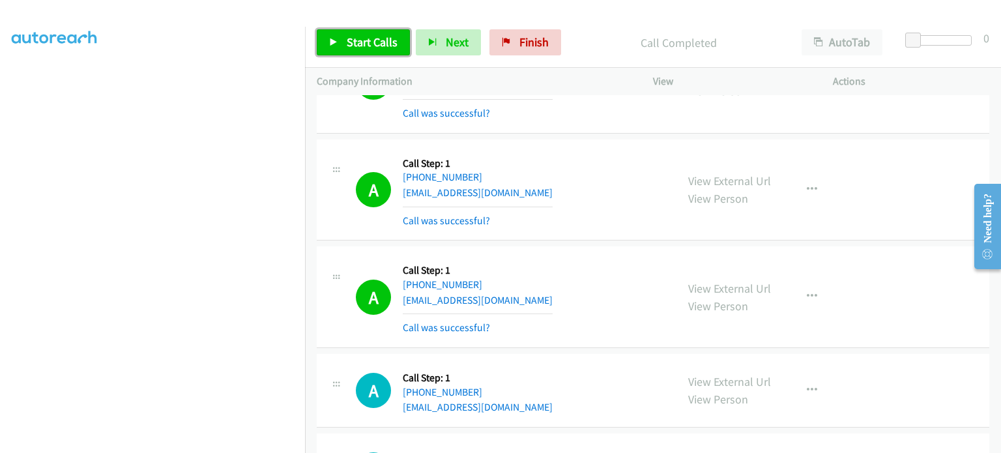
click at [364, 38] on span "Start Calls" at bounding box center [372, 42] width 51 height 15
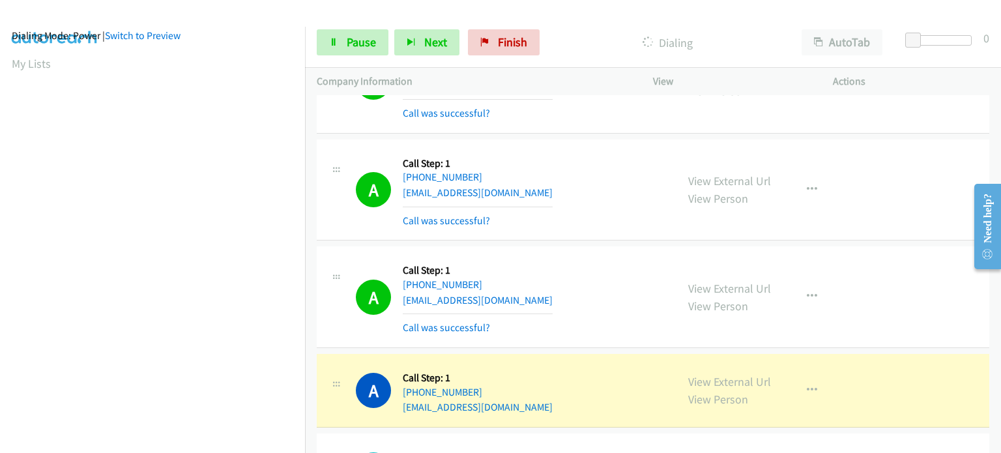
scroll to position [278, 0]
click at [353, 41] on span "Pause" at bounding box center [361, 42] width 29 height 15
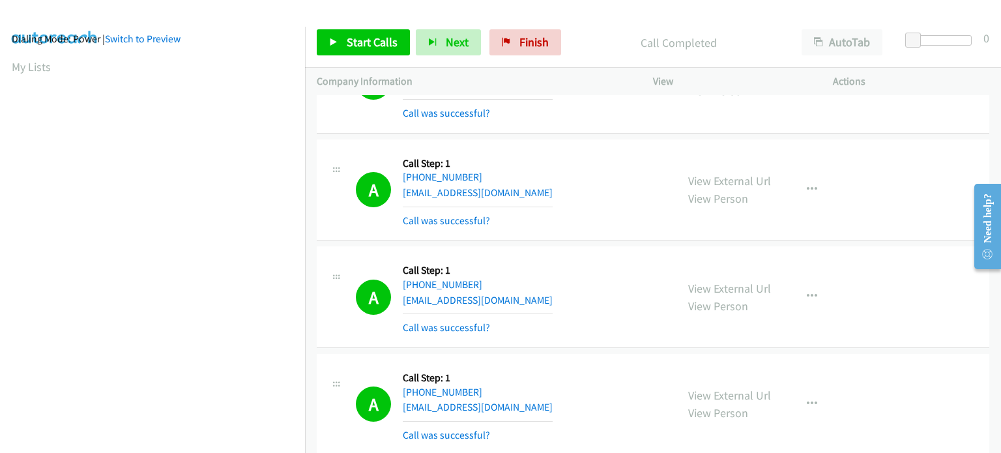
scroll to position [0, 0]
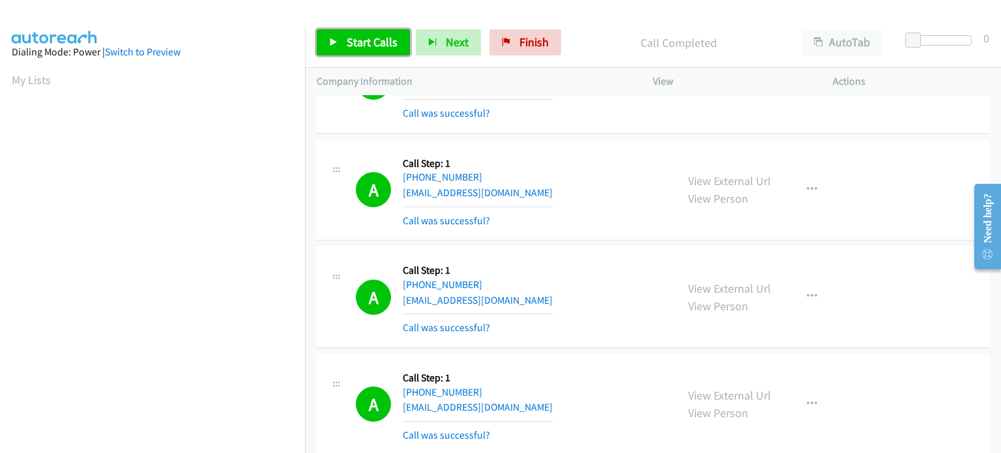
click at [363, 41] on span "Start Calls" at bounding box center [372, 42] width 51 height 15
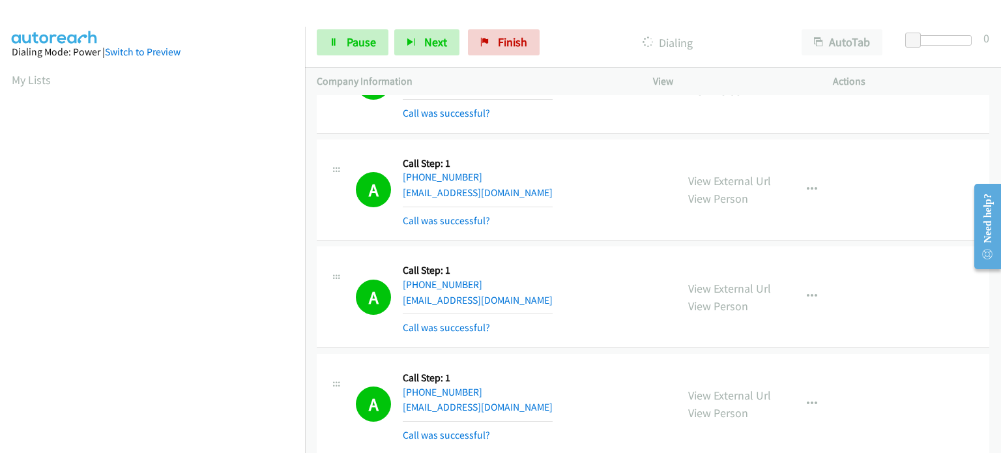
scroll to position [278, 0]
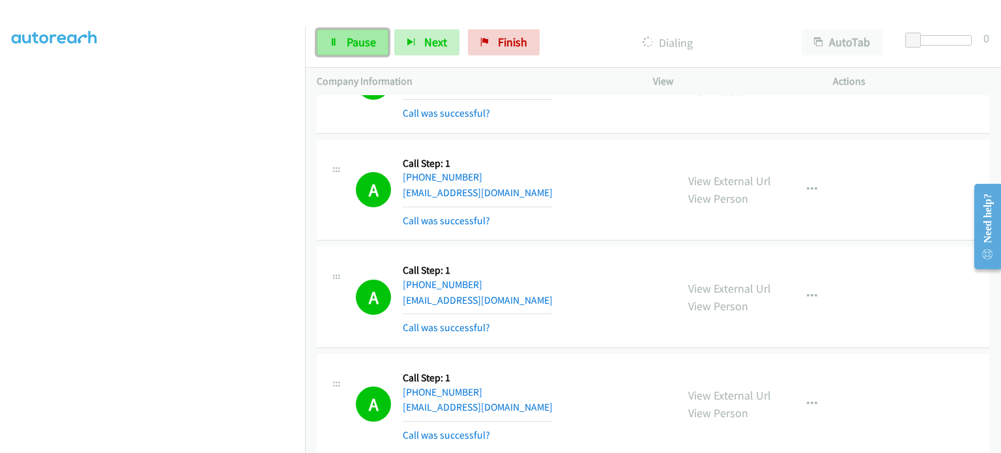
click at [357, 39] on span "Pause" at bounding box center [361, 42] width 29 height 15
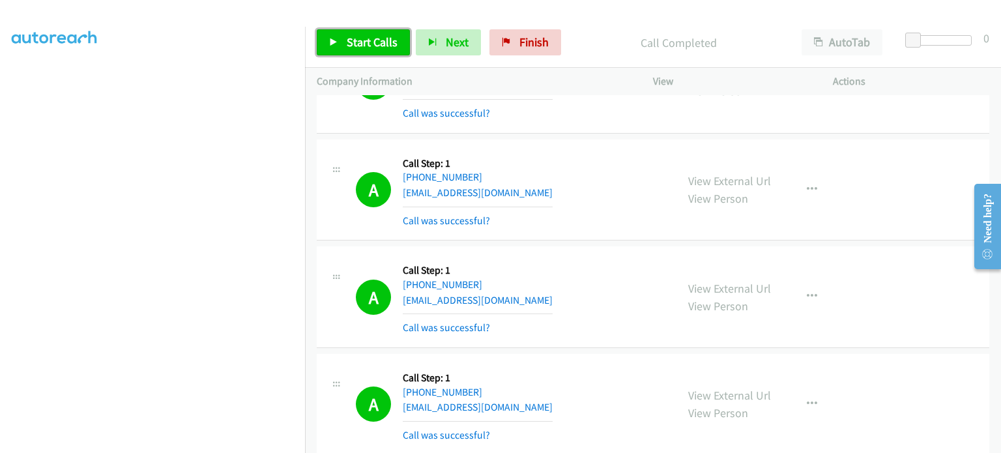
click at [378, 46] on span "Start Calls" at bounding box center [372, 42] width 51 height 15
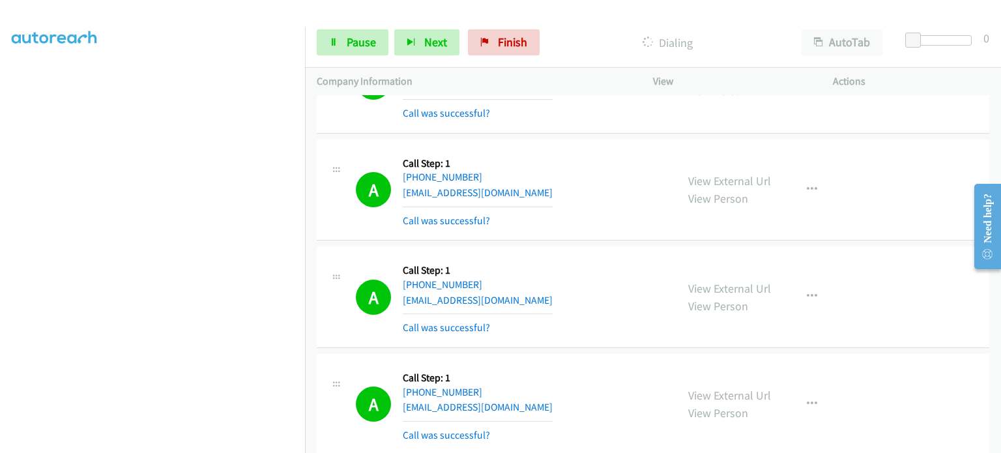
scroll to position [0, 0]
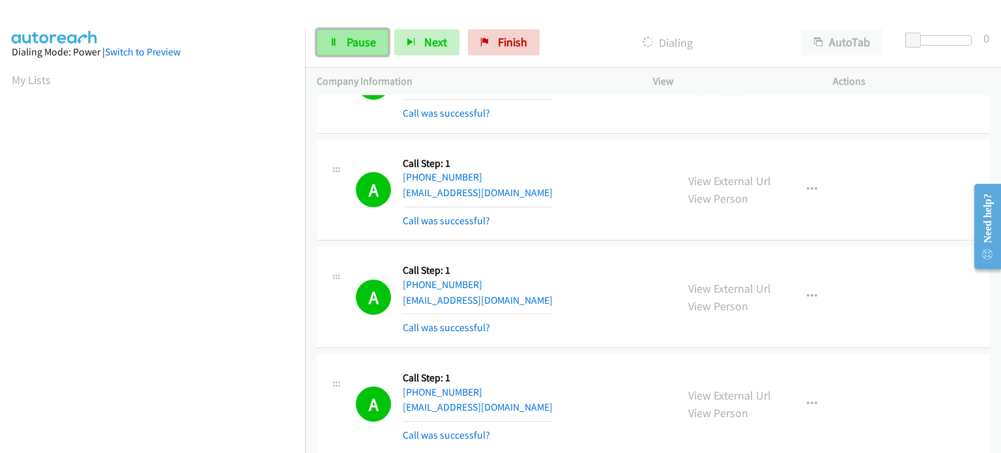
click at [334, 36] on link "Pause" at bounding box center [353, 42] width 72 height 26
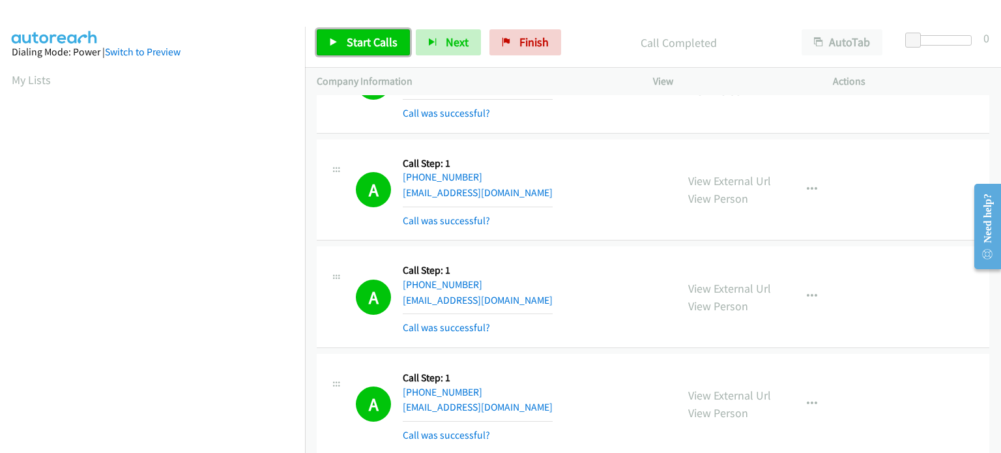
click at [342, 46] on link "Start Calls" at bounding box center [363, 42] width 93 height 26
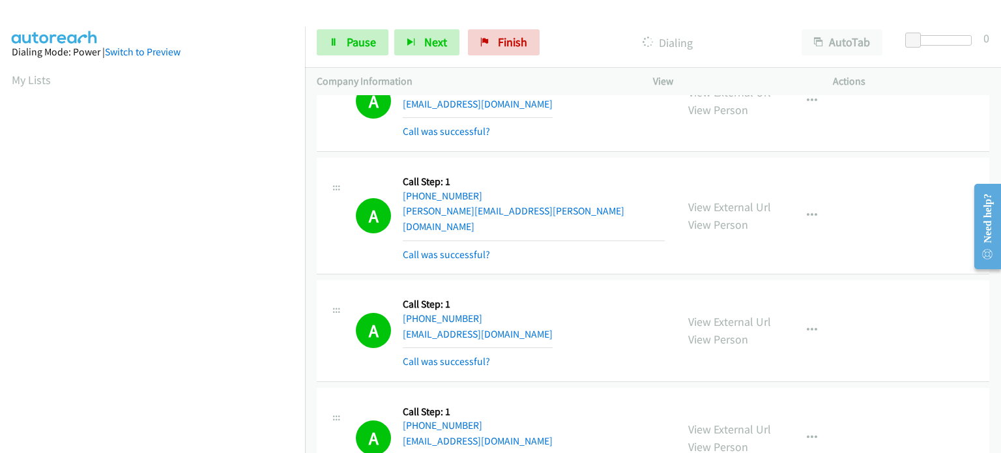
scroll to position [23831, 0]
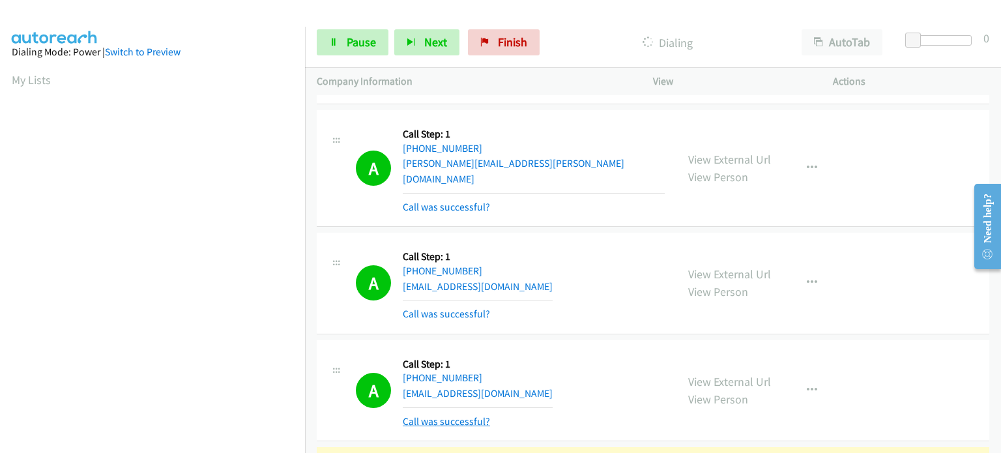
click at [454, 415] on link "Call was successful?" at bounding box center [446, 421] width 87 height 12
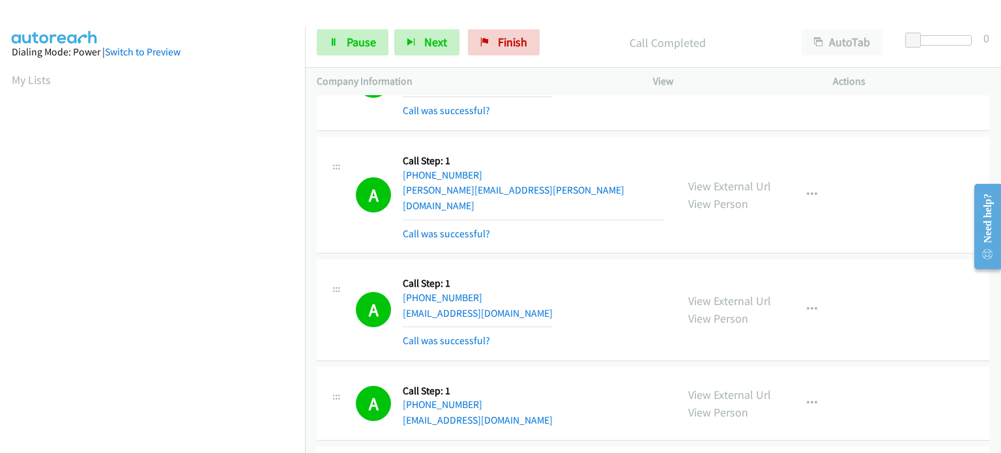
scroll to position [278, 0]
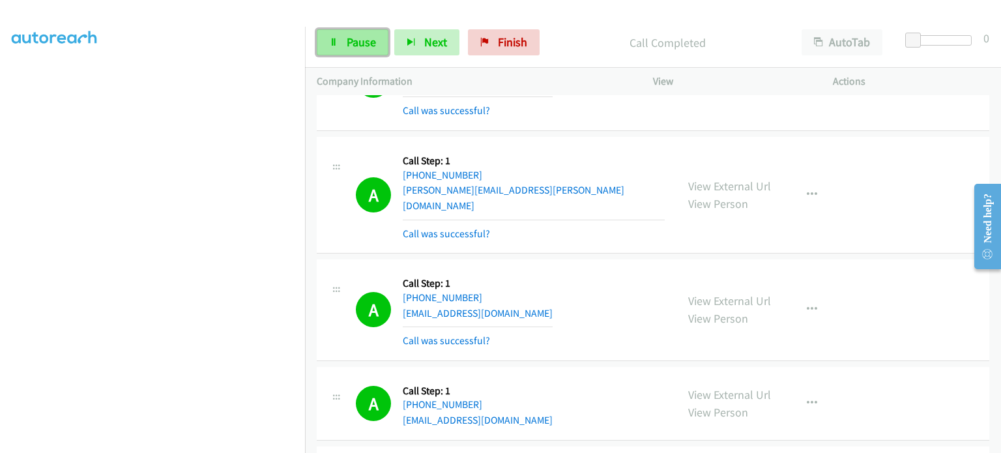
click at [359, 38] on span "Pause" at bounding box center [361, 42] width 29 height 15
click at [358, 38] on span "Pause" at bounding box center [361, 42] width 29 height 15
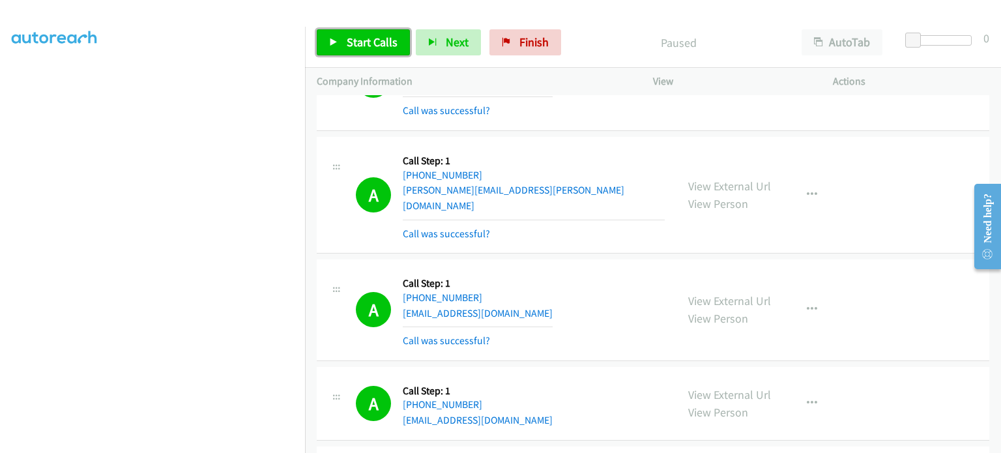
click at [358, 38] on span "Start Calls" at bounding box center [372, 42] width 51 height 15
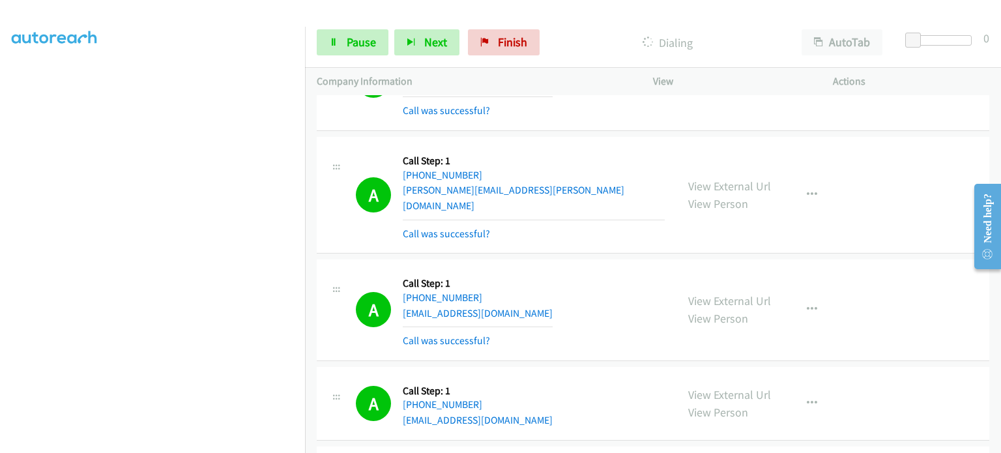
scroll to position [0, 0]
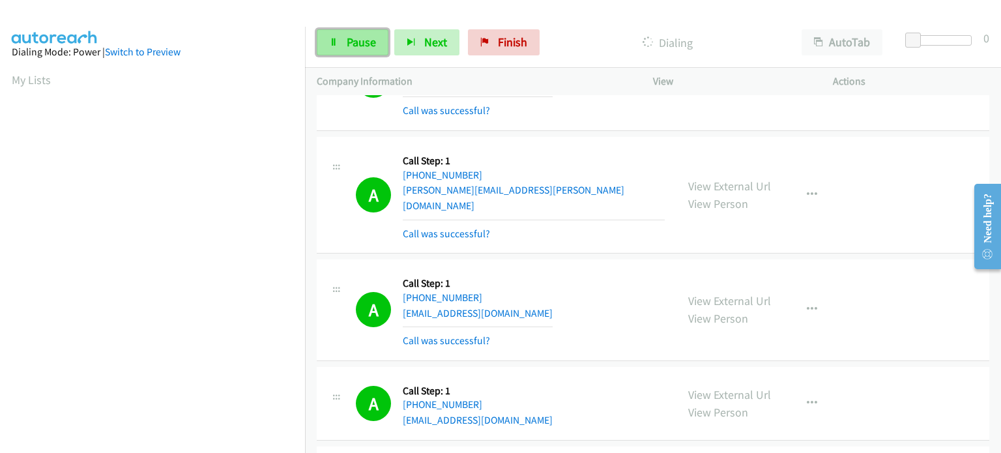
click at [352, 48] on span "Pause" at bounding box center [361, 42] width 29 height 15
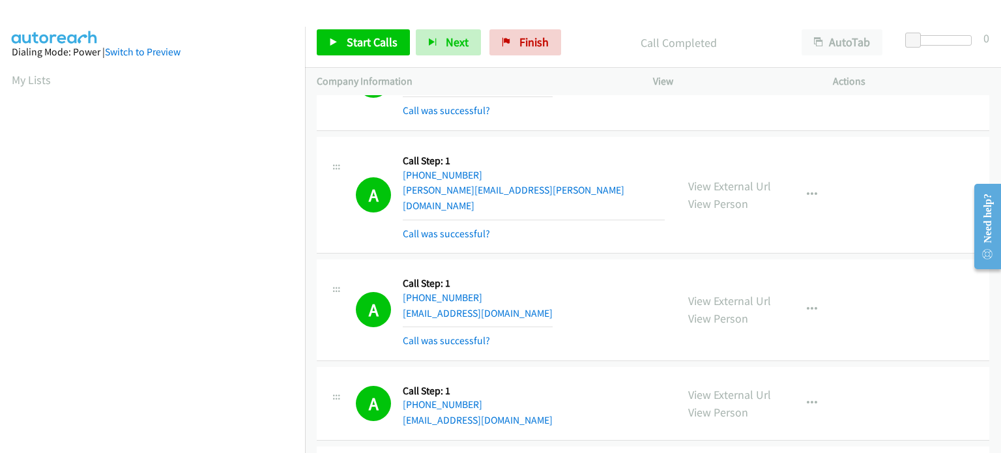
scroll to position [278, 0]
